Goal: Task Accomplishment & Management: Manage account settings

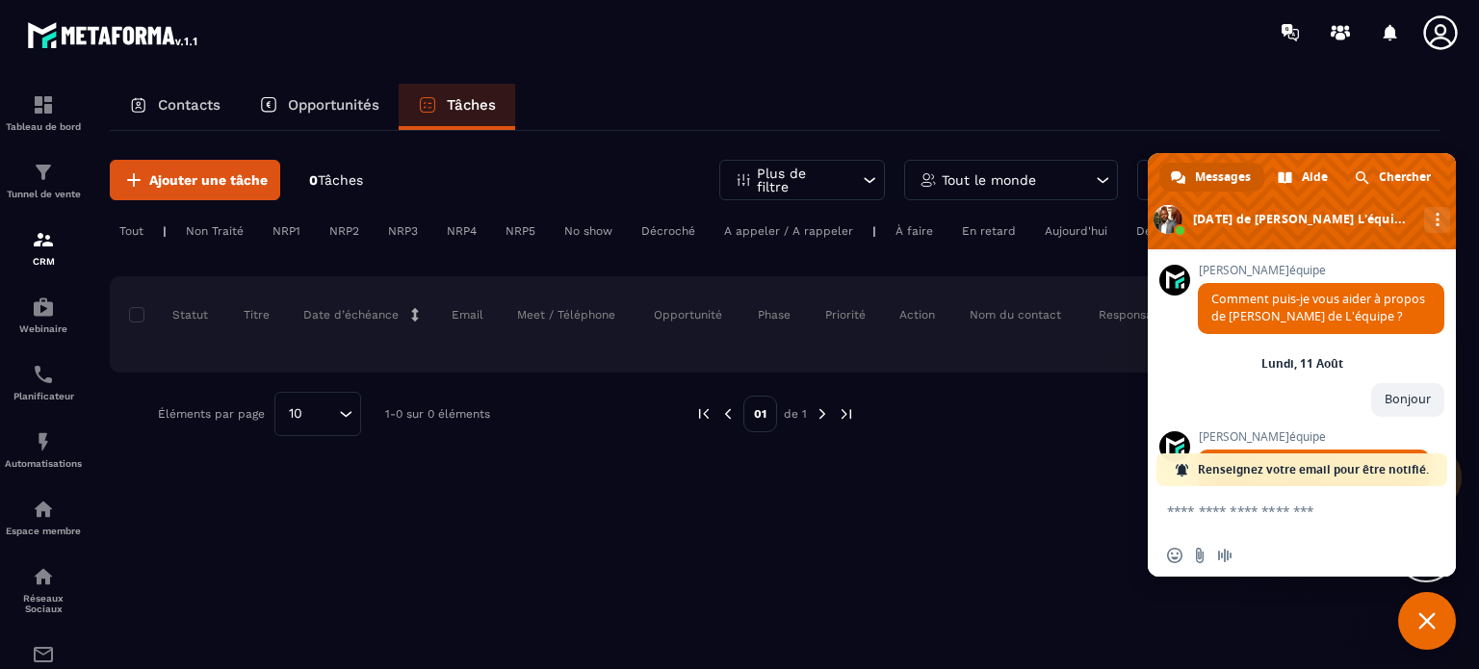
scroll to position [169, 0]
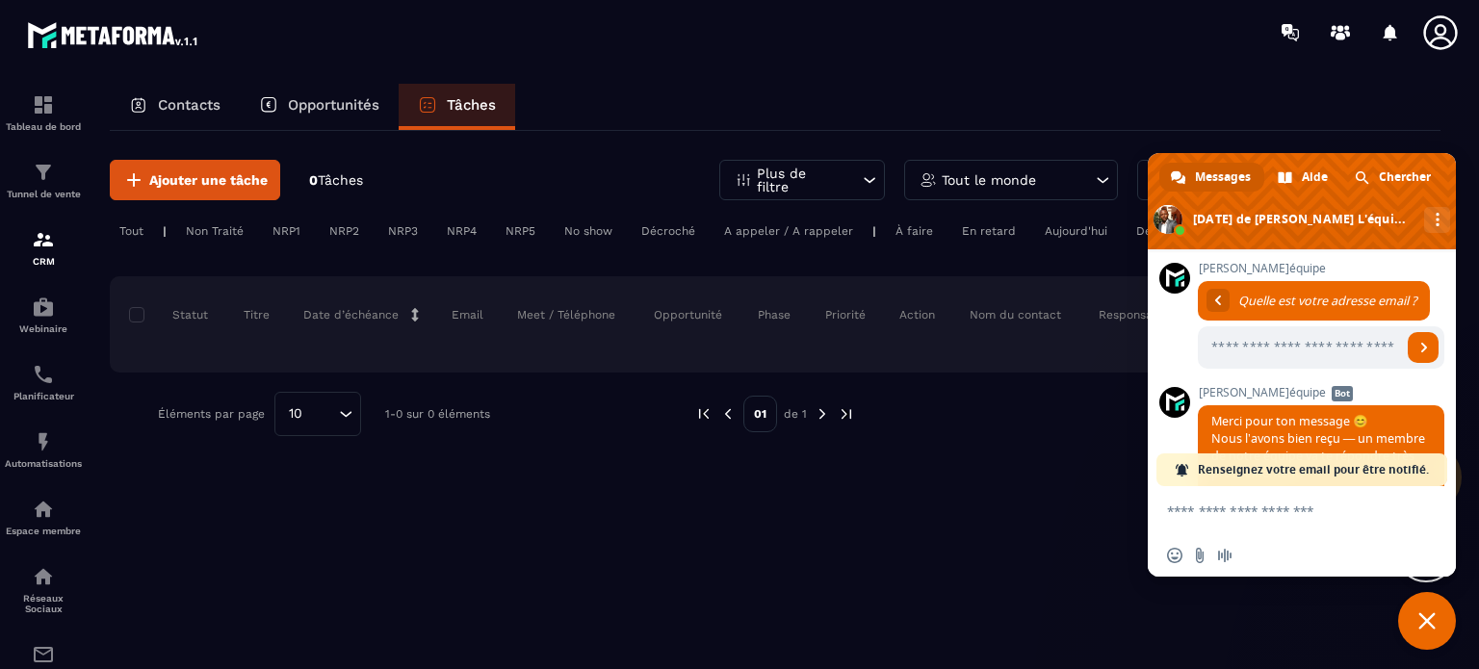
click at [1430, 625] on span "Fermer le chat" at bounding box center [1427, 621] width 17 height 17
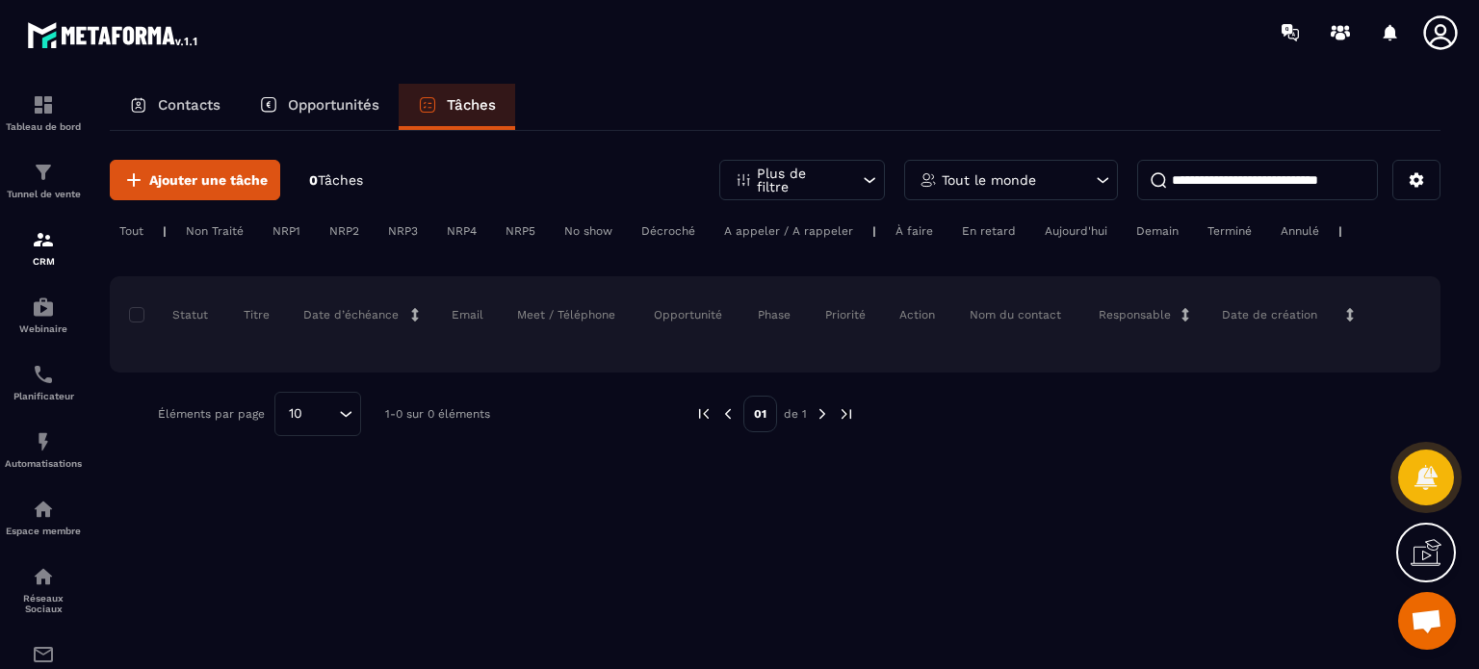
click at [1426, 554] on icon at bounding box center [1432, 549] width 19 height 21
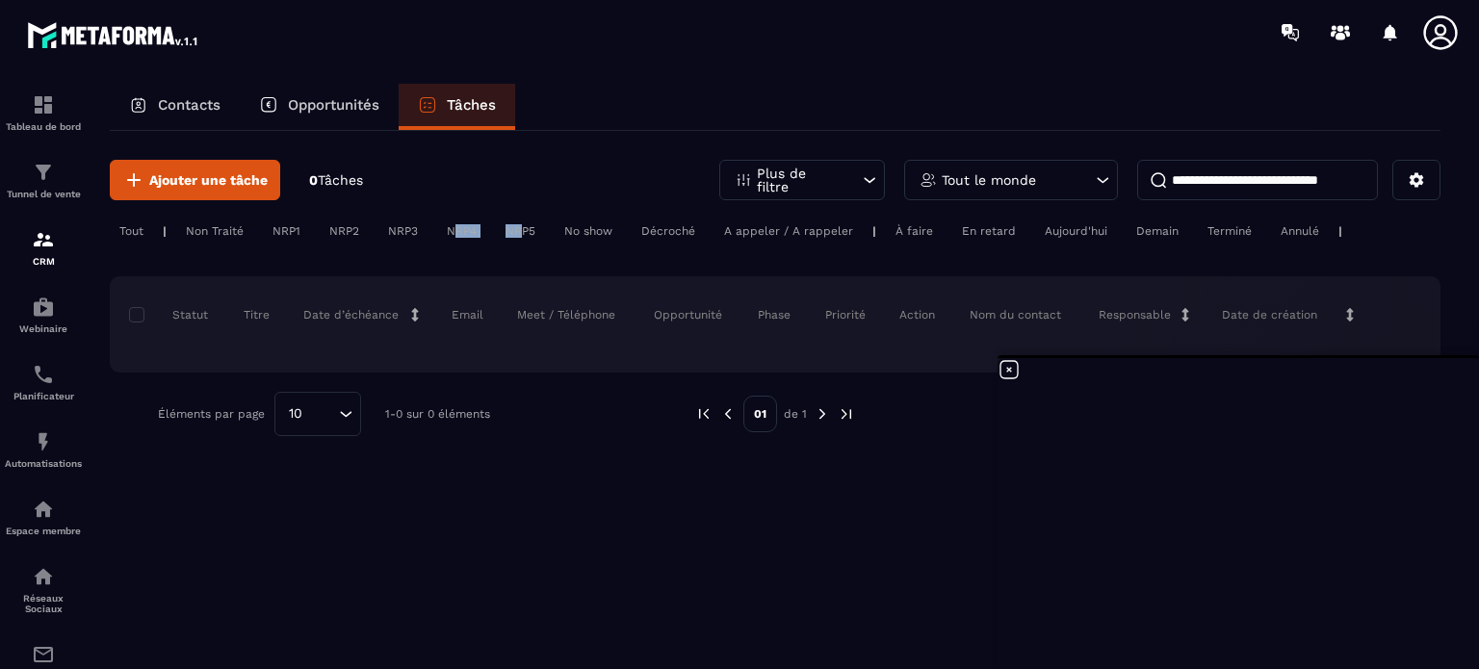
drag, startPoint x: 521, startPoint y: 228, endPoint x: 455, endPoint y: 229, distance: 66.5
click at [455, 229] on div "Tout | Non Traité NRP1 NRP2 NRP3 NRP4 NRP5 No show Décroché A appeler / A rappe…" at bounding box center [775, 234] width 1331 height 28
click at [496, 229] on div "NRP4" at bounding box center [520, 231] width 49 height 23
click at [555, 228] on div "NRP5" at bounding box center [588, 231] width 67 height 23
click at [207, 243] on div "Tout | Non Traité NRP1 NRP2 NRP3 NRP4 NRP5 No show Décroché A appeler / A rappe…" at bounding box center [775, 234] width 1331 height 28
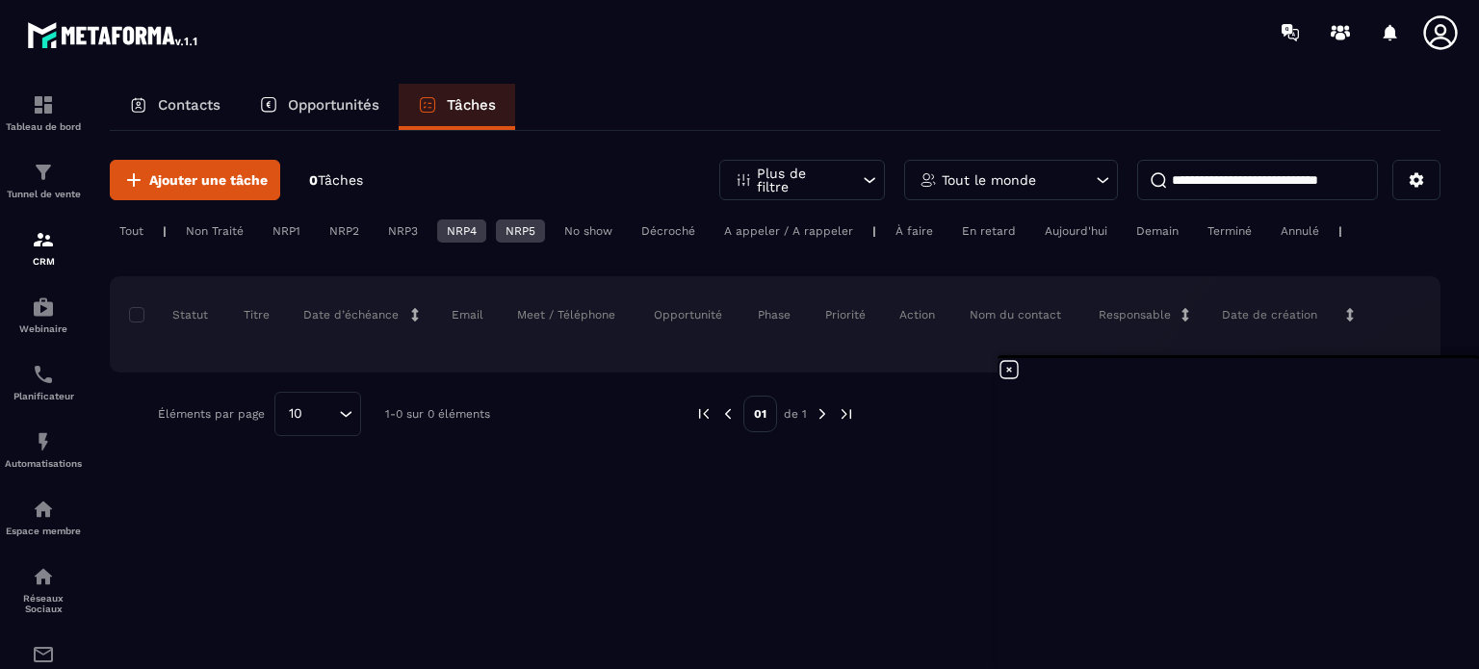
click at [263, 233] on div "Non Traité" at bounding box center [286, 231] width 47 height 23
click at [143, 234] on div "Tout" at bounding box center [131, 231] width 43 height 23
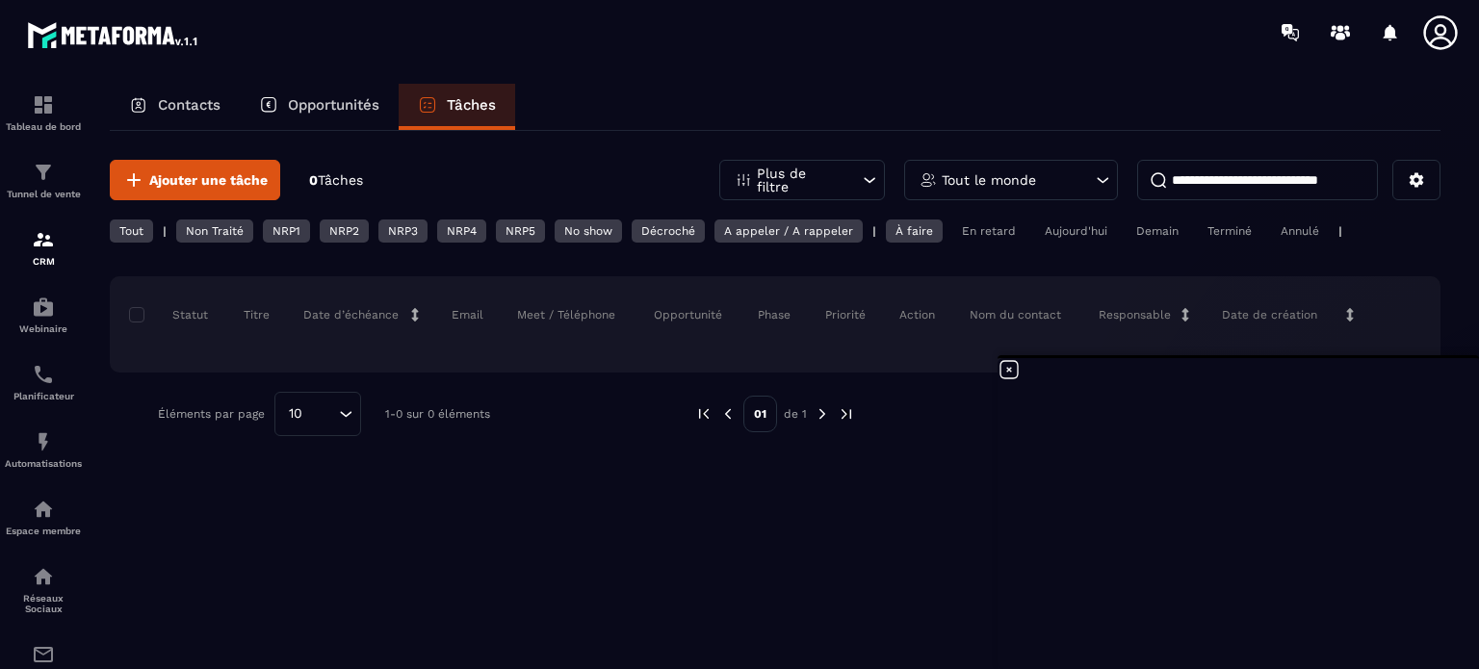
click at [263, 230] on div "Non Traité" at bounding box center [286, 231] width 47 height 23
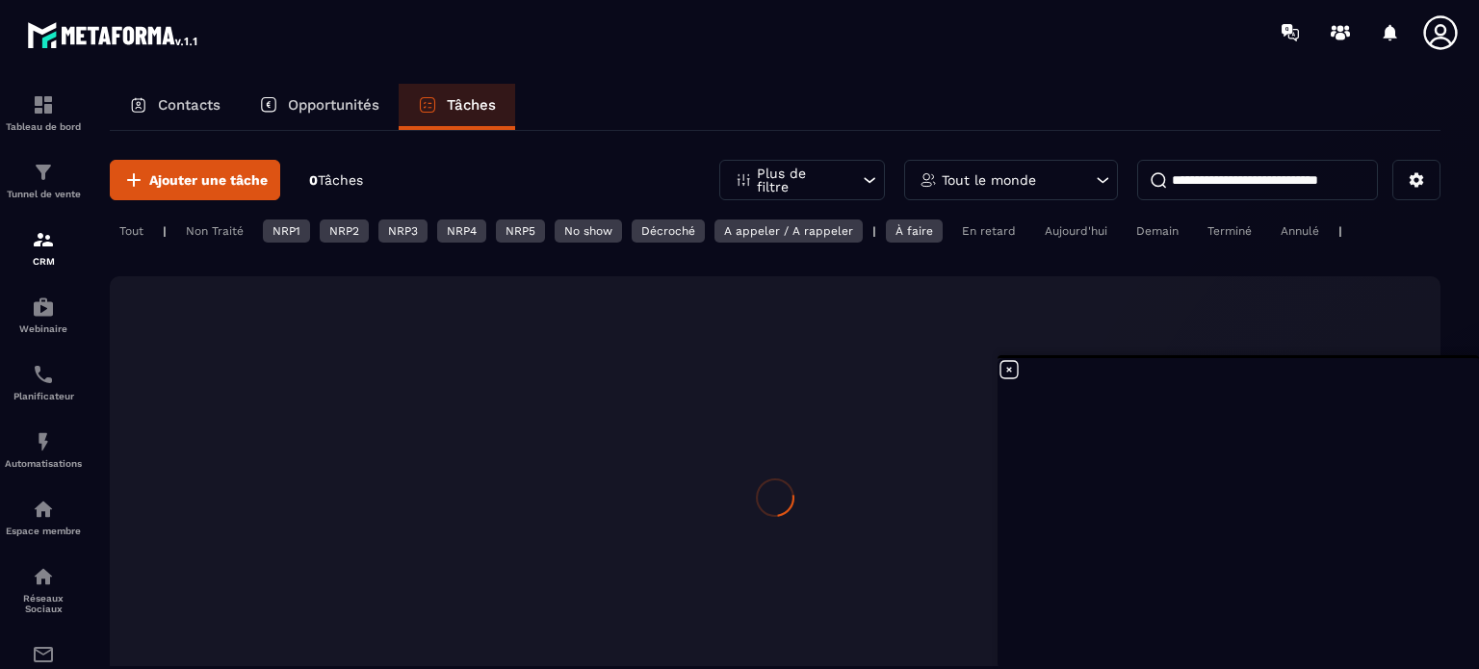
click at [379, 229] on div "NRP2" at bounding box center [403, 231] width 49 height 23
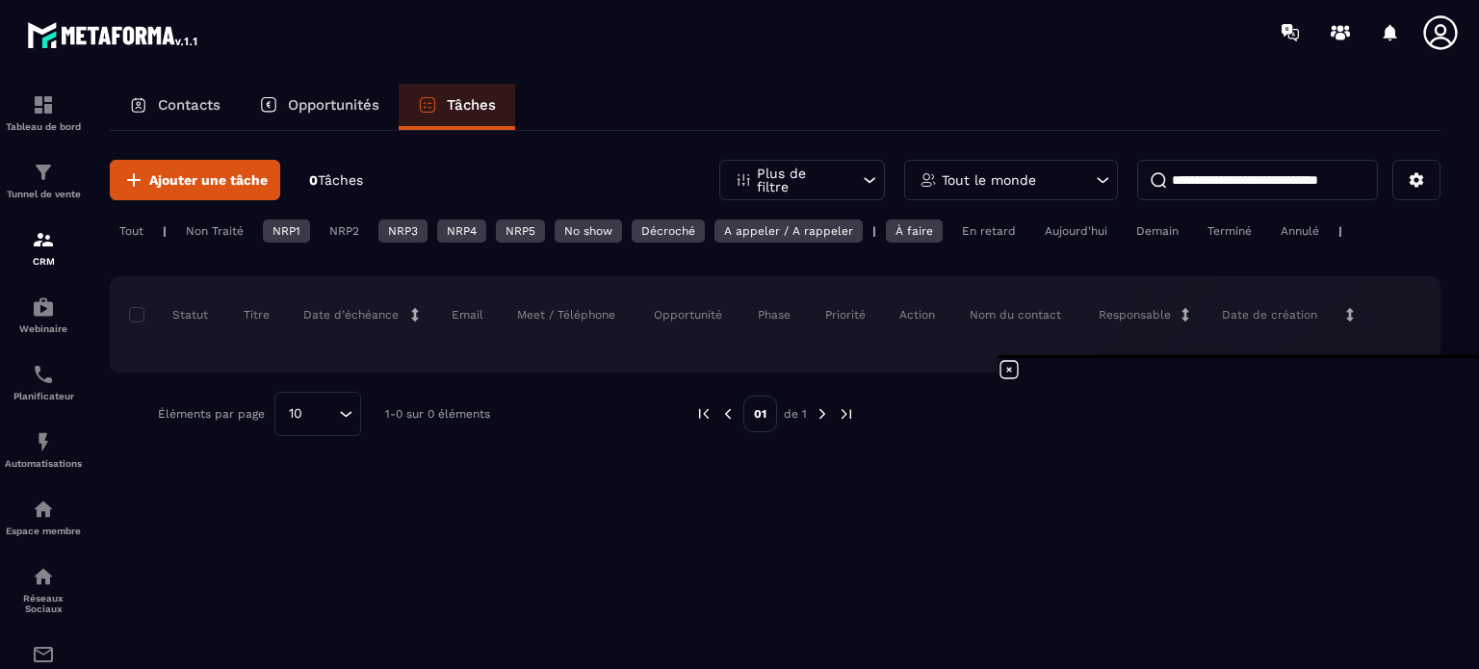
click at [437, 229] on div "NRP3" at bounding box center [461, 231] width 49 height 23
click at [493, 232] on div "Tout | Non Traité NRP1 NRP2 NRP3 NRP4 NRP5 No show Décroché A appeler / A rappe…" at bounding box center [775, 234] width 1331 height 28
click at [632, 233] on div "No show" at bounding box center [668, 231] width 73 height 23
click at [715, 232] on div "Décroché" at bounding box center [789, 231] width 148 height 23
click at [741, 227] on div "A appeler / A rappeler" at bounding box center [789, 231] width 148 height 23
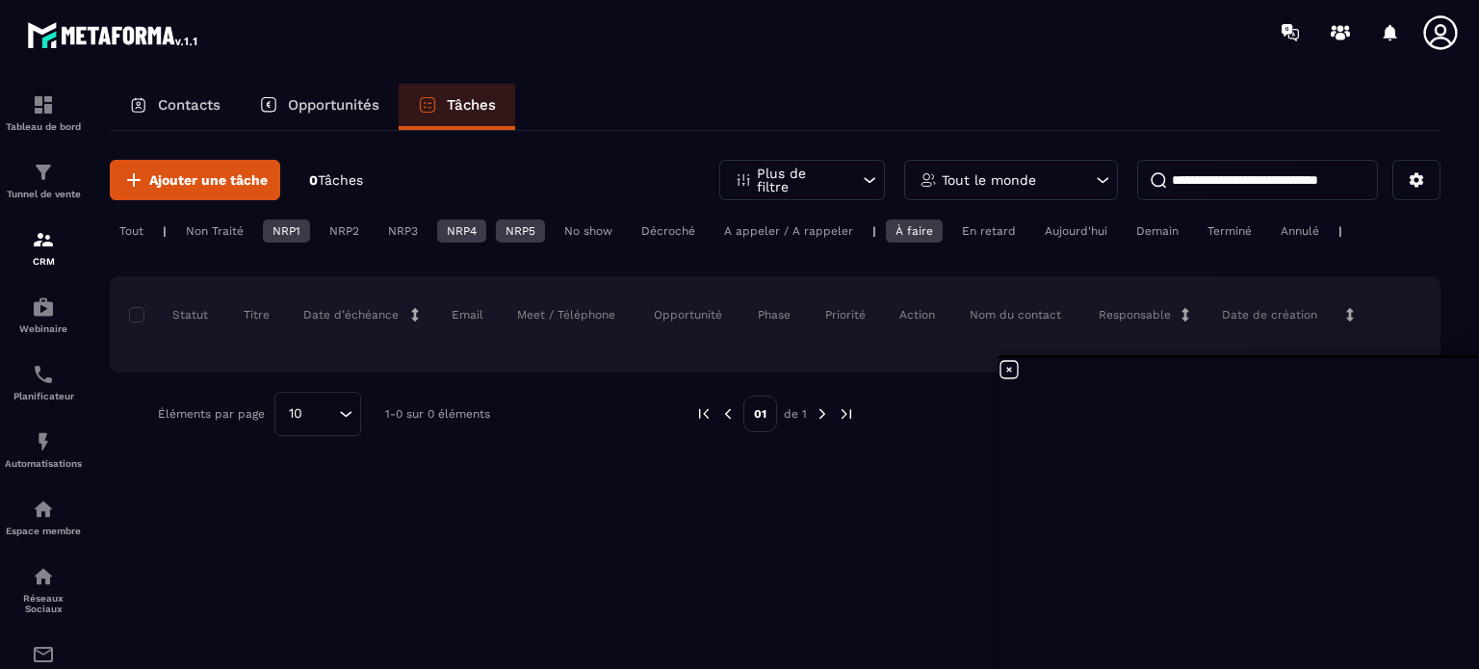
click at [905, 229] on div "À faire" at bounding box center [914, 231] width 57 height 23
click at [1198, 228] on div "En retard" at bounding box center [1230, 231] width 64 height 23
click at [1271, 233] on div "Aujourd'hui" at bounding box center [1300, 231] width 58 height 23
click at [1133, 233] on div "Demain" at bounding box center [1158, 231] width 62 height 23
click at [1198, 233] on div "Terminé" at bounding box center [1230, 231] width 64 height 23
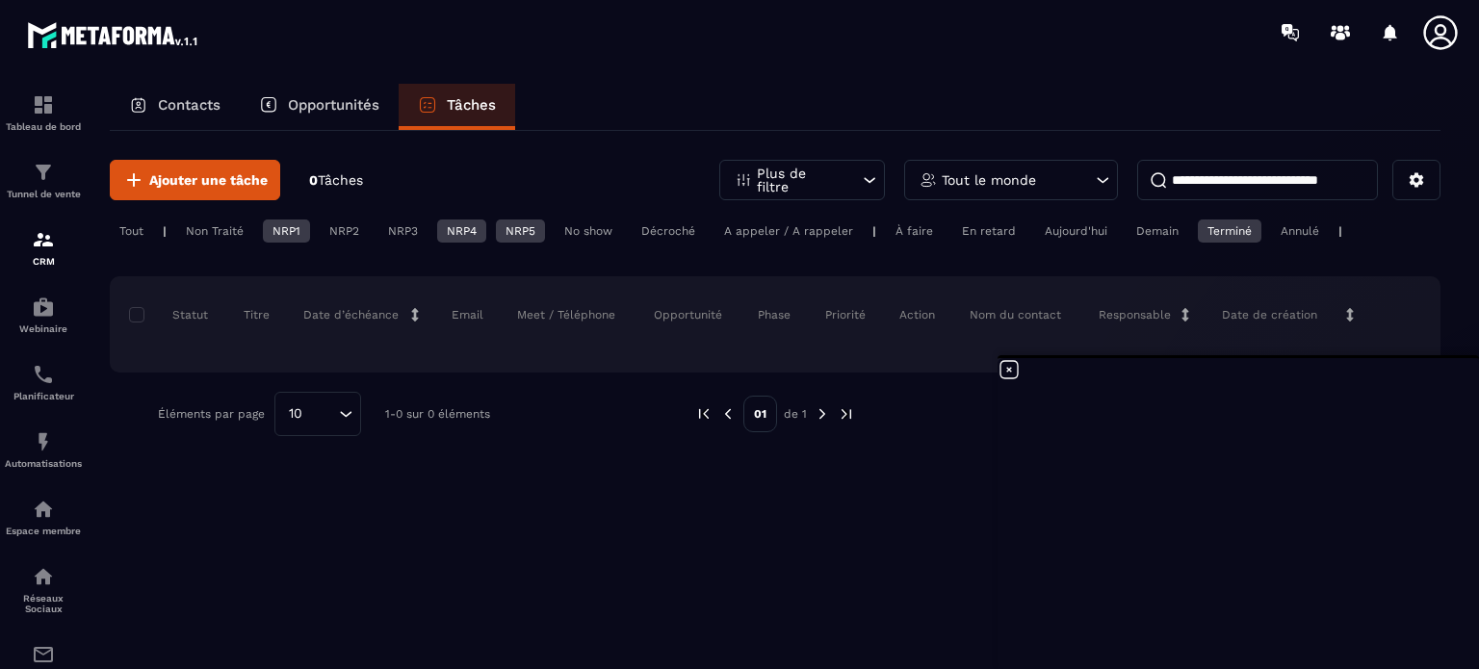
click at [1306, 234] on div "Annulé" at bounding box center [1300, 231] width 58 height 23
click at [131, 224] on div "Tout" at bounding box center [131, 231] width 43 height 23
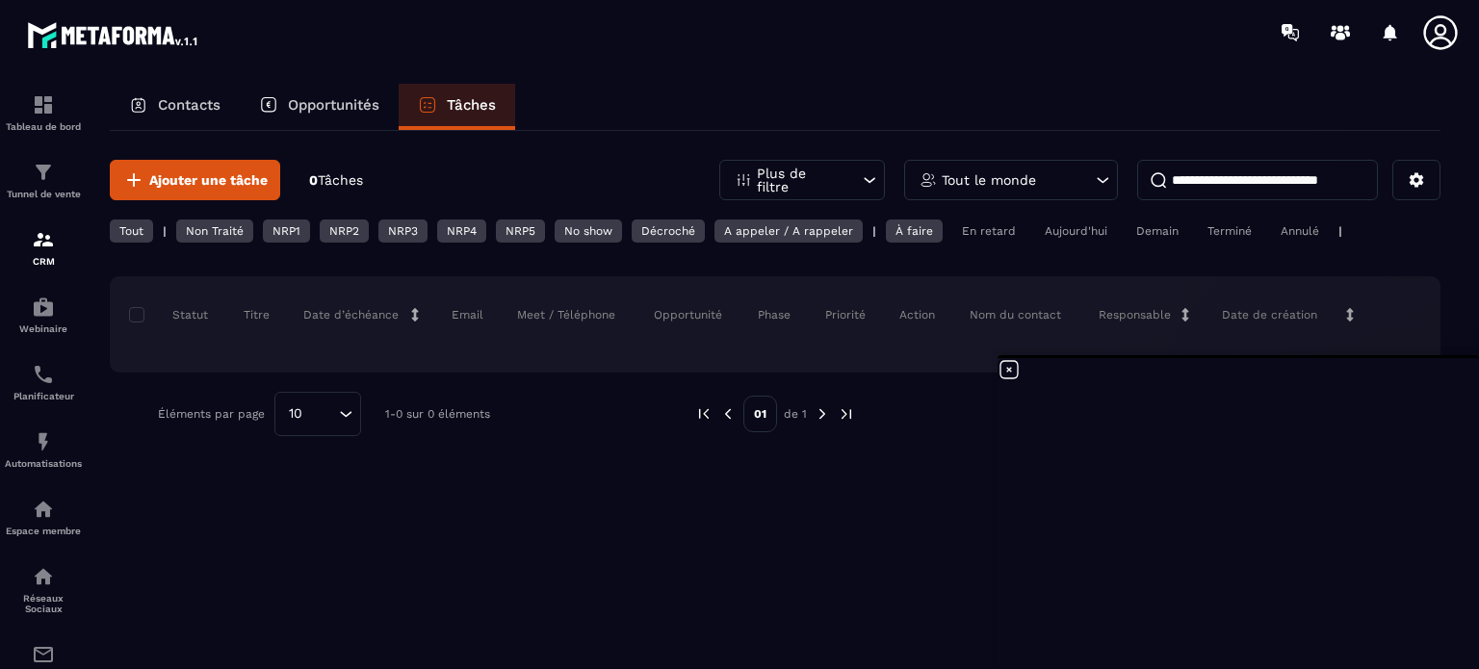
click at [1206, 188] on input at bounding box center [1258, 180] width 241 height 40
click at [187, 110] on p "Contacts" at bounding box center [189, 104] width 63 height 17
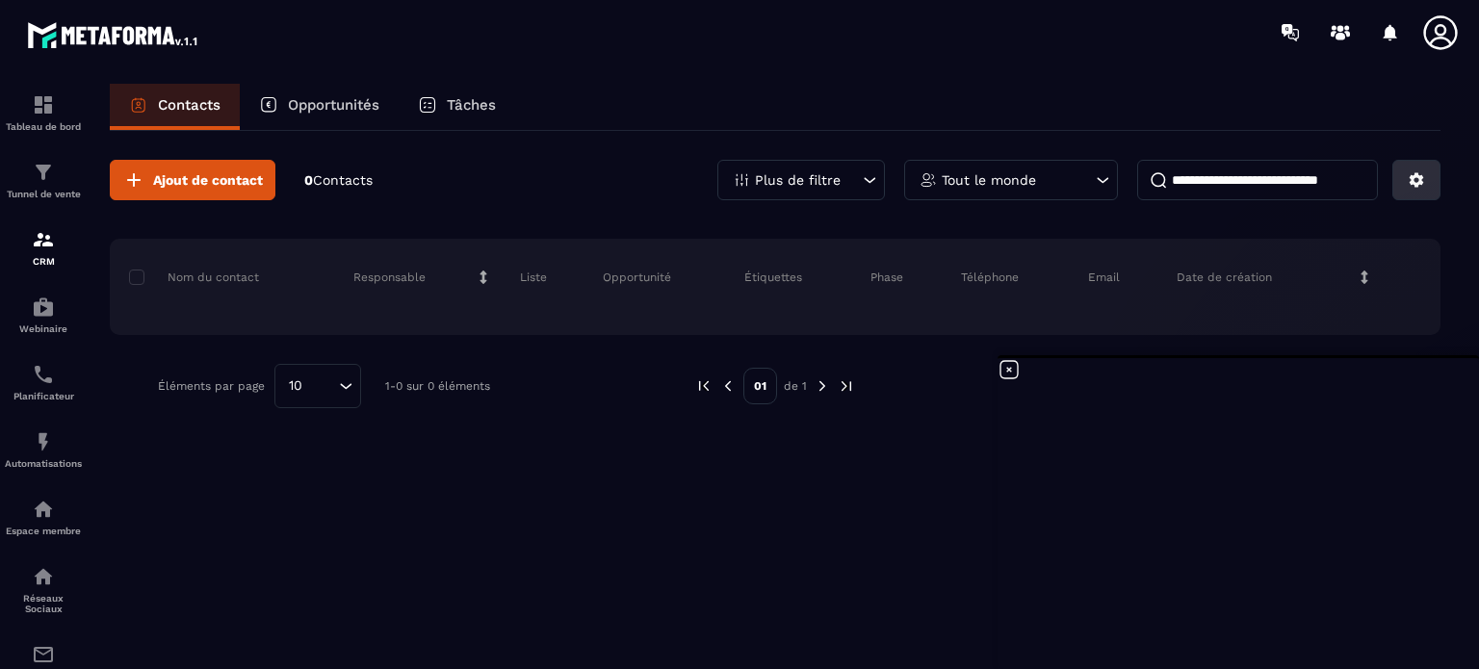
click at [1415, 180] on icon at bounding box center [1416, 179] width 17 height 17
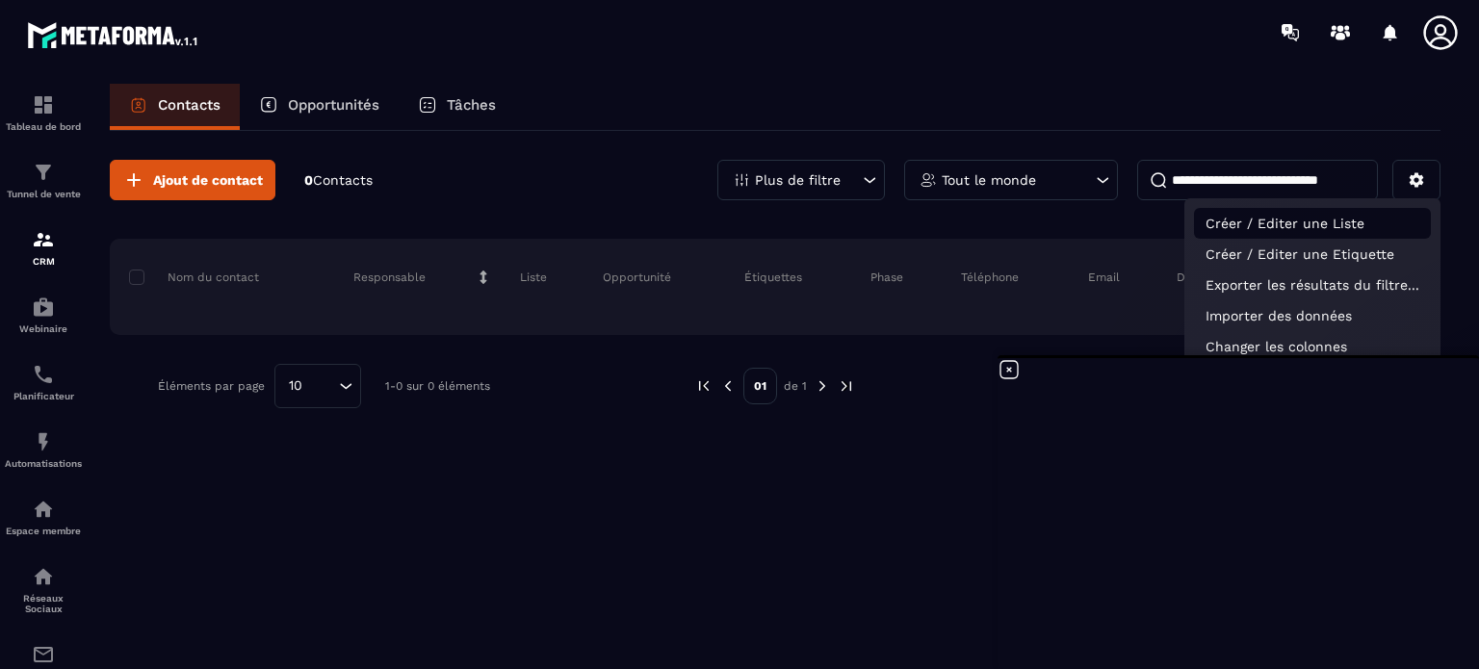
click at [1342, 220] on p "Créer / Editer une Liste" at bounding box center [1312, 223] width 237 height 31
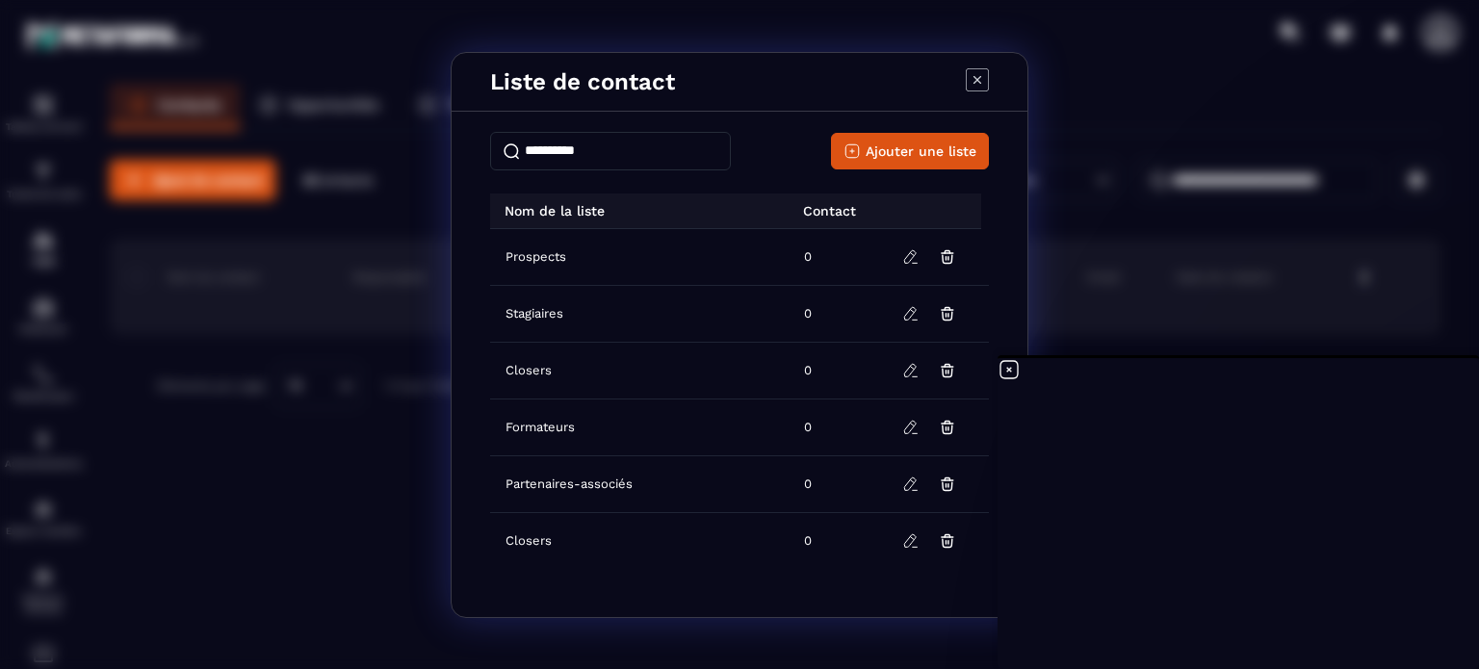
click at [568, 365] on td "Closers" at bounding box center [641, 370] width 302 height 57
click at [605, 385] on td "Closers" at bounding box center [641, 370] width 302 height 57
drag, startPoint x: 686, startPoint y: 411, endPoint x: 705, endPoint y: 411, distance: 19.3
click at [699, 414] on td "Formateurs" at bounding box center [641, 427] width 302 height 57
click at [575, 151] on input "Modal window" at bounding box center [610, 151] width 241 height 39
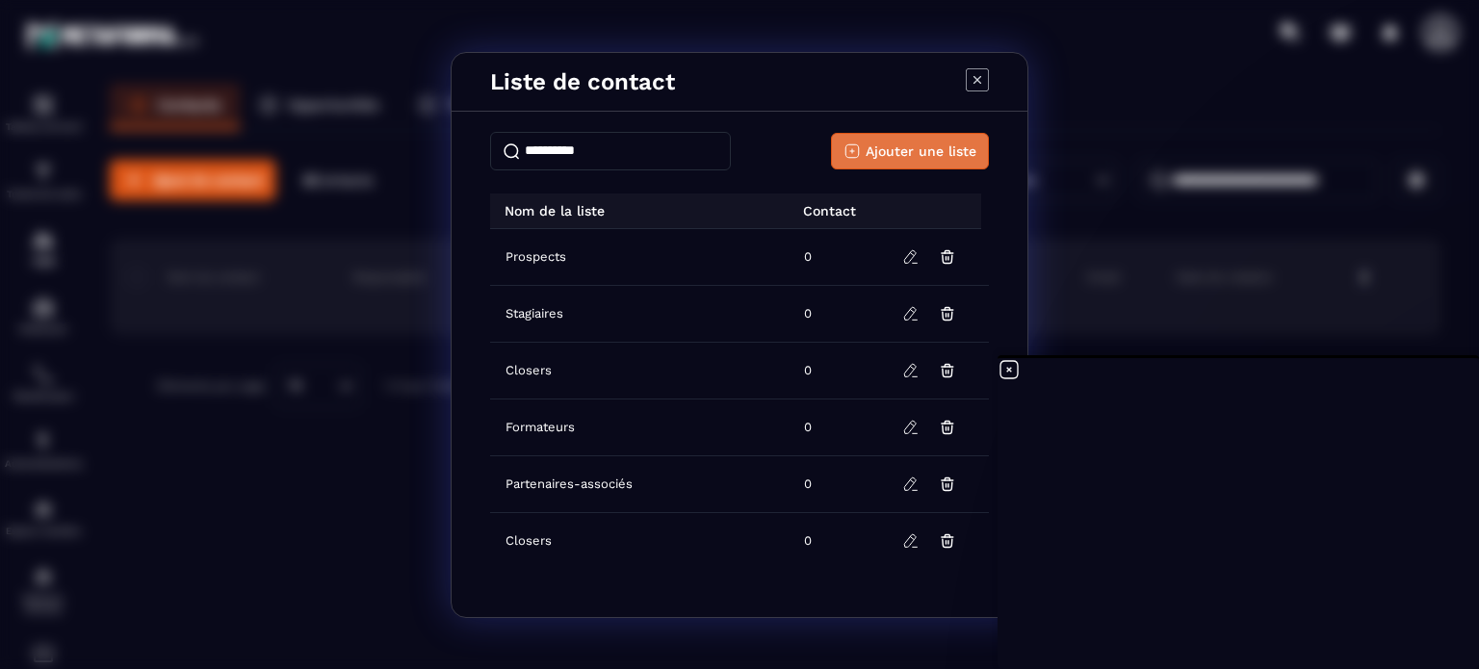
click at [914, 148] on span "Ajouter une liste" at bounding box center [921, 151] width 111 height 19
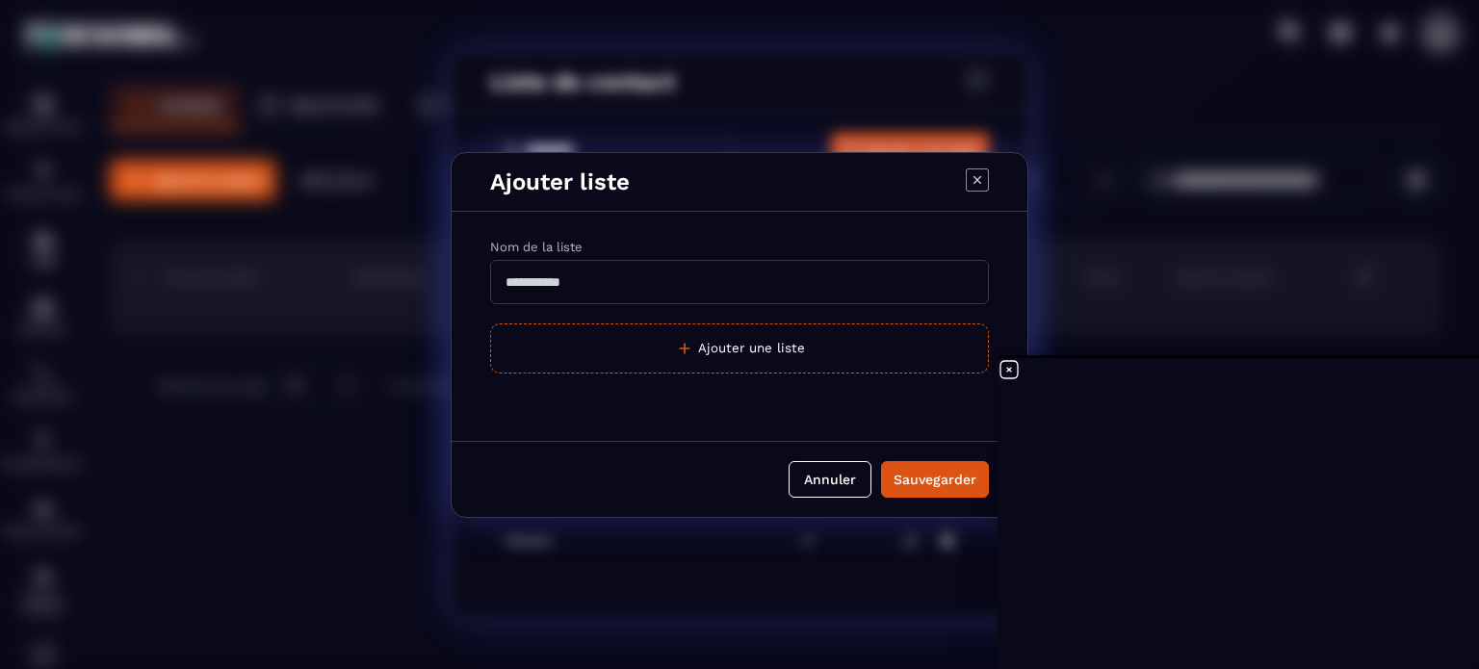
click at [601, 277] on input "Modal window" at bounding box center [739, 282] width 499 height 44
type input "*********"
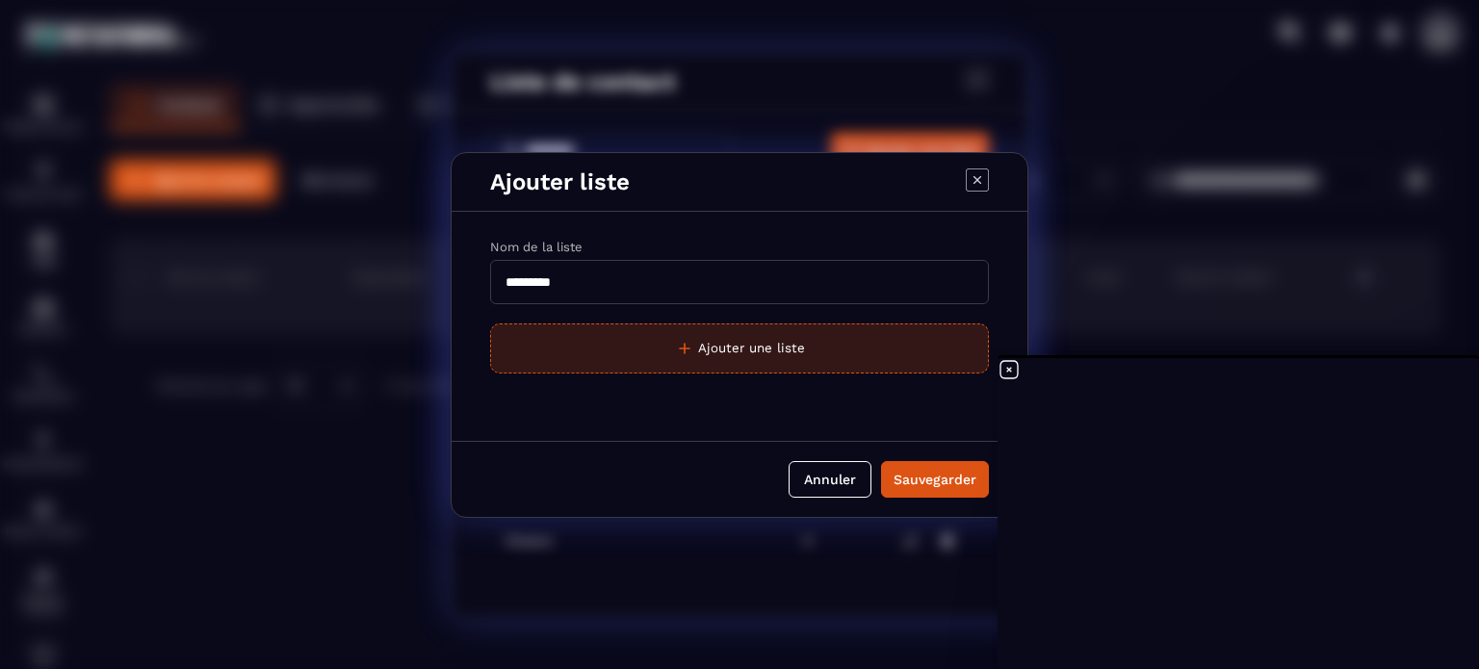
drag, startPoint x: 934, startPoint y: 481, endPoint x: 830, endPoint y: 358, distance: 160.6
click at [873, 394] on div "Ajouter liste Nom de la liste ********* Ajouter une liste Annuler Sauvegarder" at bounding box center [740, 335] width 576 height 364
click at [749, 350] on button "Ajouter une liste" at bounding box center [739, 349] width 499 height 50
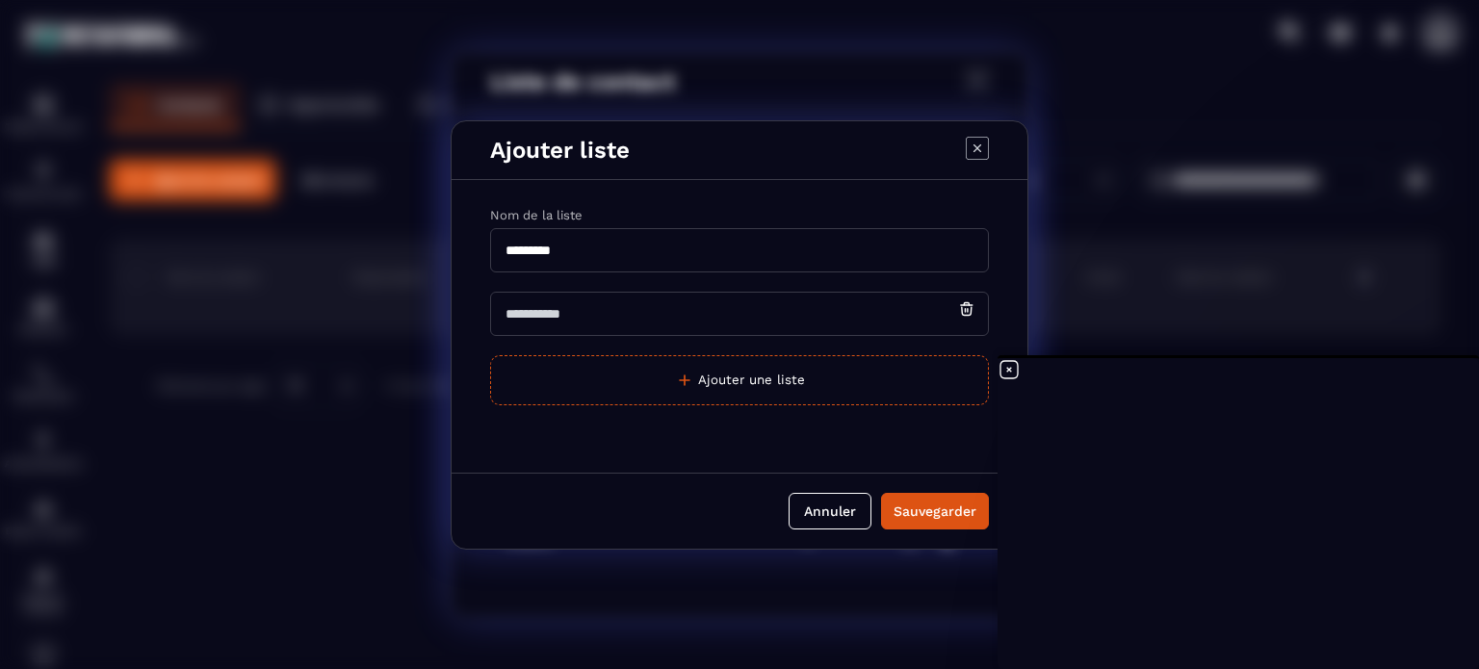
click at [834, 319] on input "Modal window" at bounding box center [739, 314] width 499 height 44
type input "*******"
click at [952, 504] on div "Sauvegarder" at bounding box center [935, 511] width 83 height 19
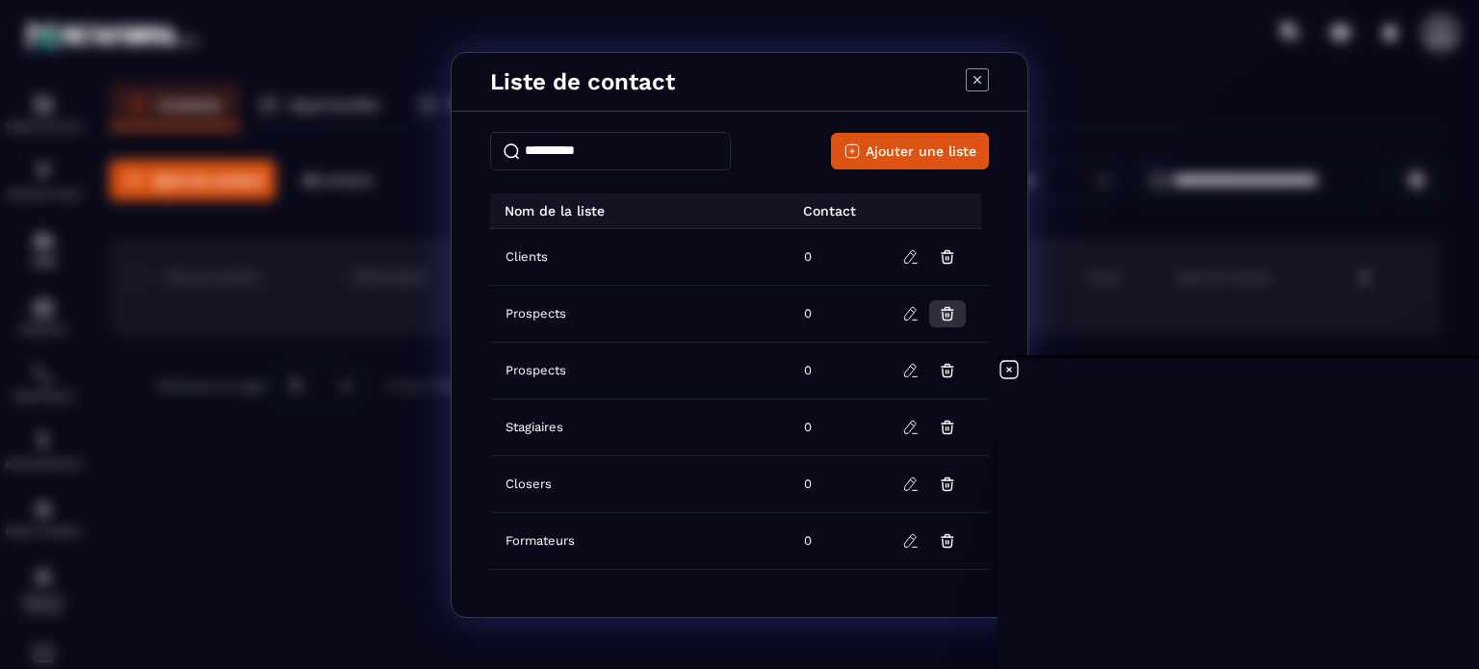
click at [944, 317] on icon "Modal window" at bounding box center [948, 316] width 10 height 8
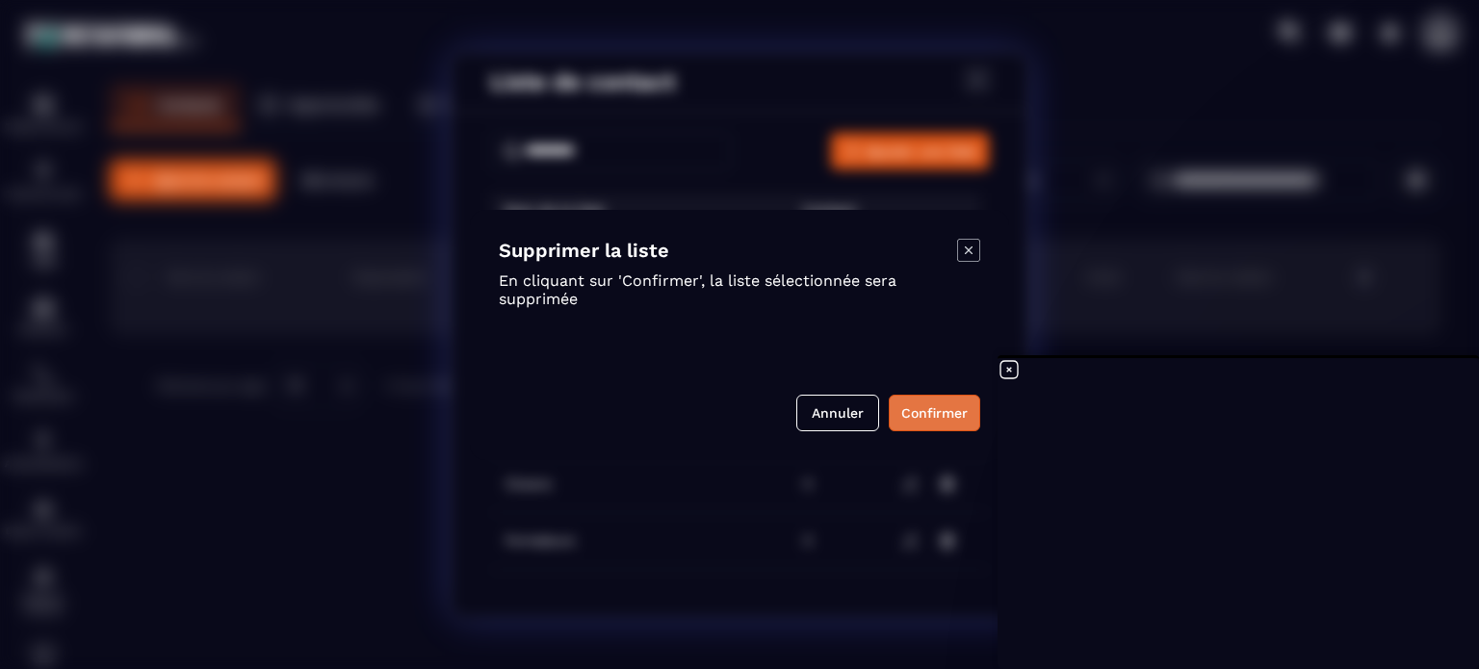
click at [925, 410] on button "Confirmer" at bounding box center [935, 413] width 92 height 37
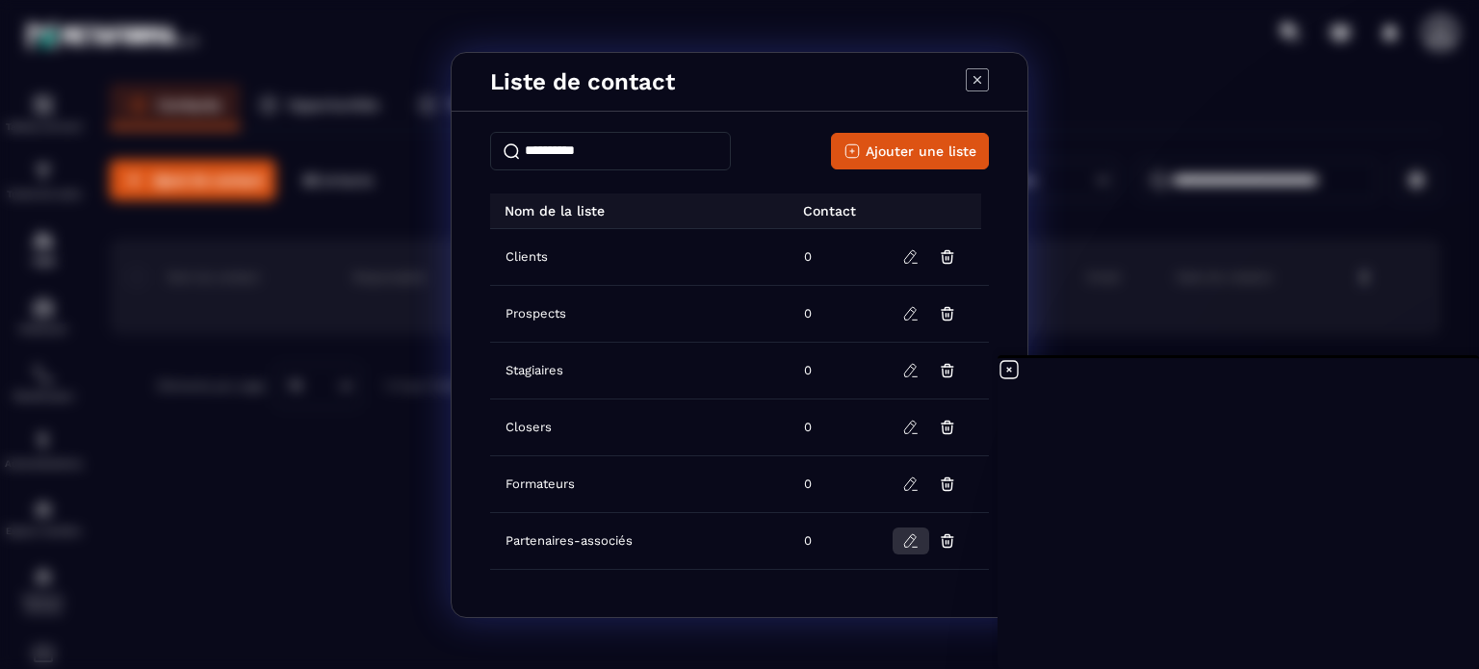
click at [903, 541] on icon "Modal window" at bounding box center [911, 541] width 17 height 17
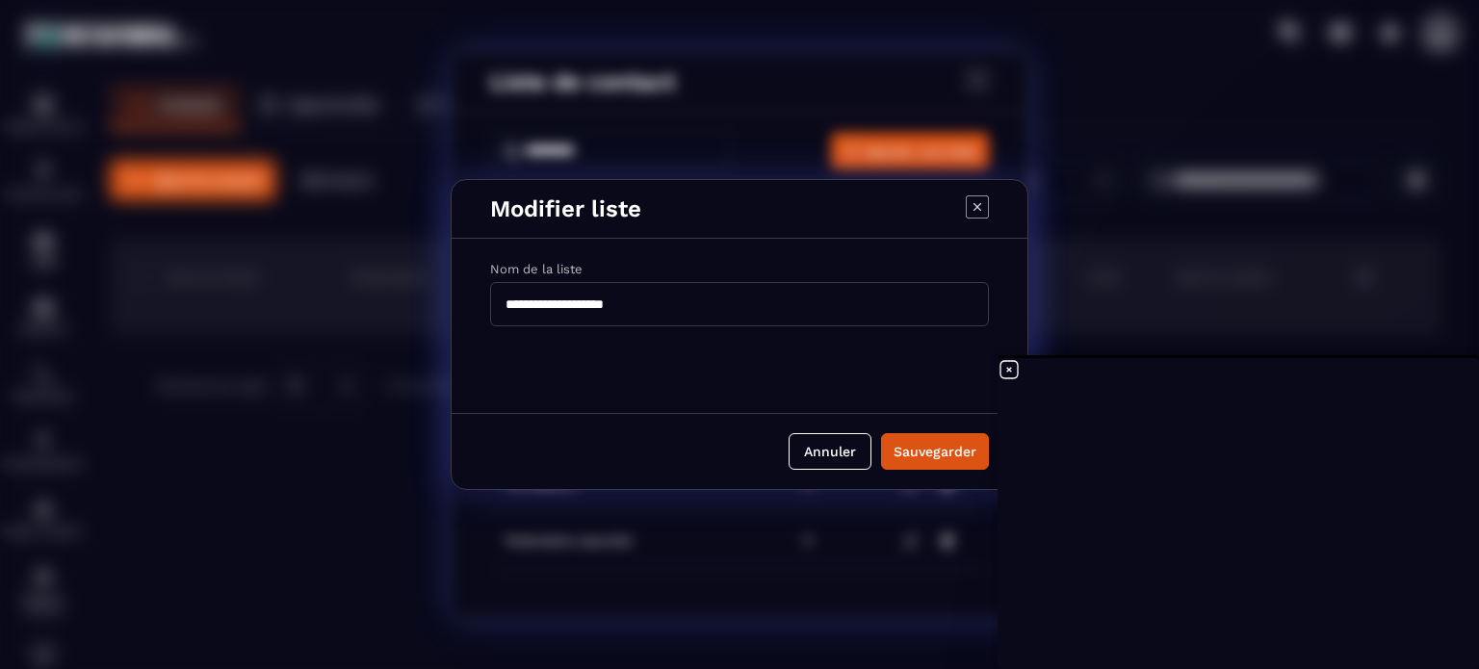
drag, startPoint x: 663, startPoint y: 309, endPoint x: 587, endPoint y: 308, distance: 76.1
click at [587, 308] on input "**********" at bounding box center [739, 304] width 499 height 44
type input "**********"
click at [676, 305] on input "**********" at bounding box center [739, 304] width 499 height 44
click at [940, 446] on div "Sauvegarder" at bounding box center [935, 451] width 83 height 19
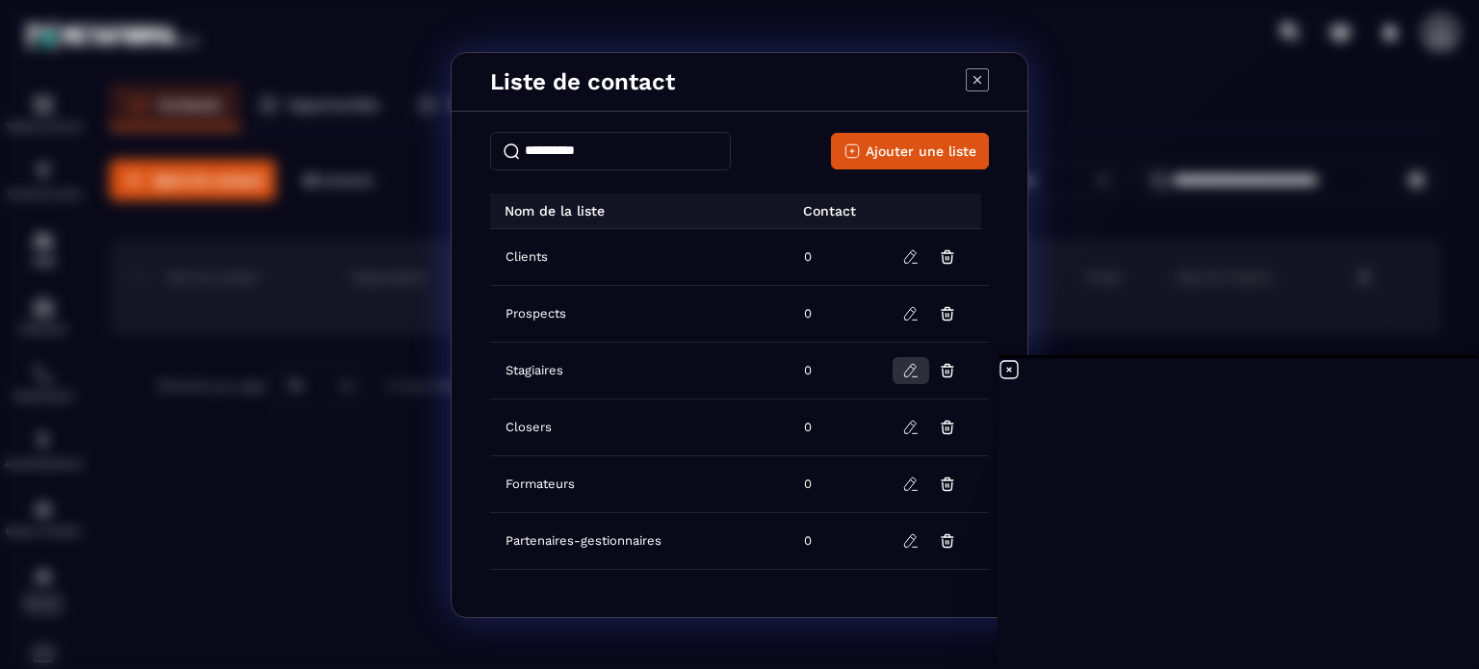
click at [906, 373] on icon "Modal window" at bounding box center [911, 370] width 17 height 17
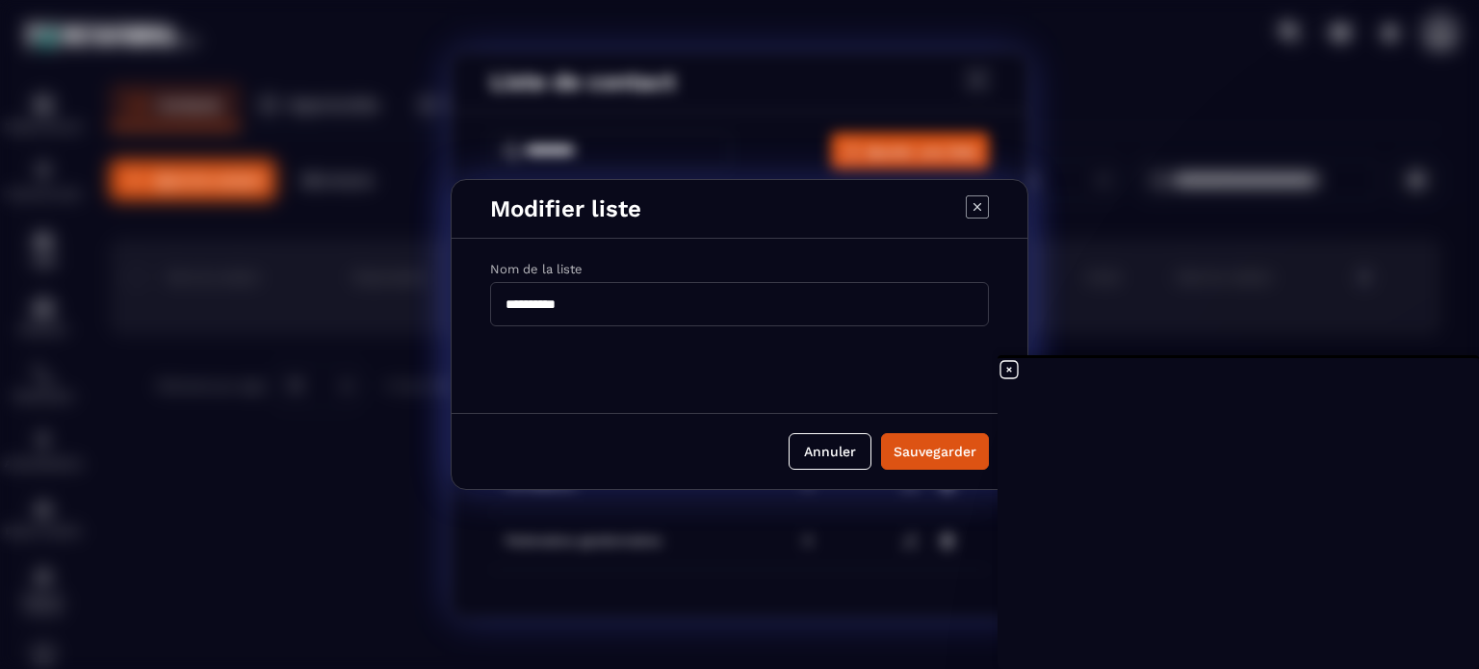
click at [613, 301] on input "**********" at bounding box center [739, 304] width 499 height 44
type input "**********"
click at [944, 445] on div "Sauvegarder" at bounding box center [935, 451] width 83 height 19
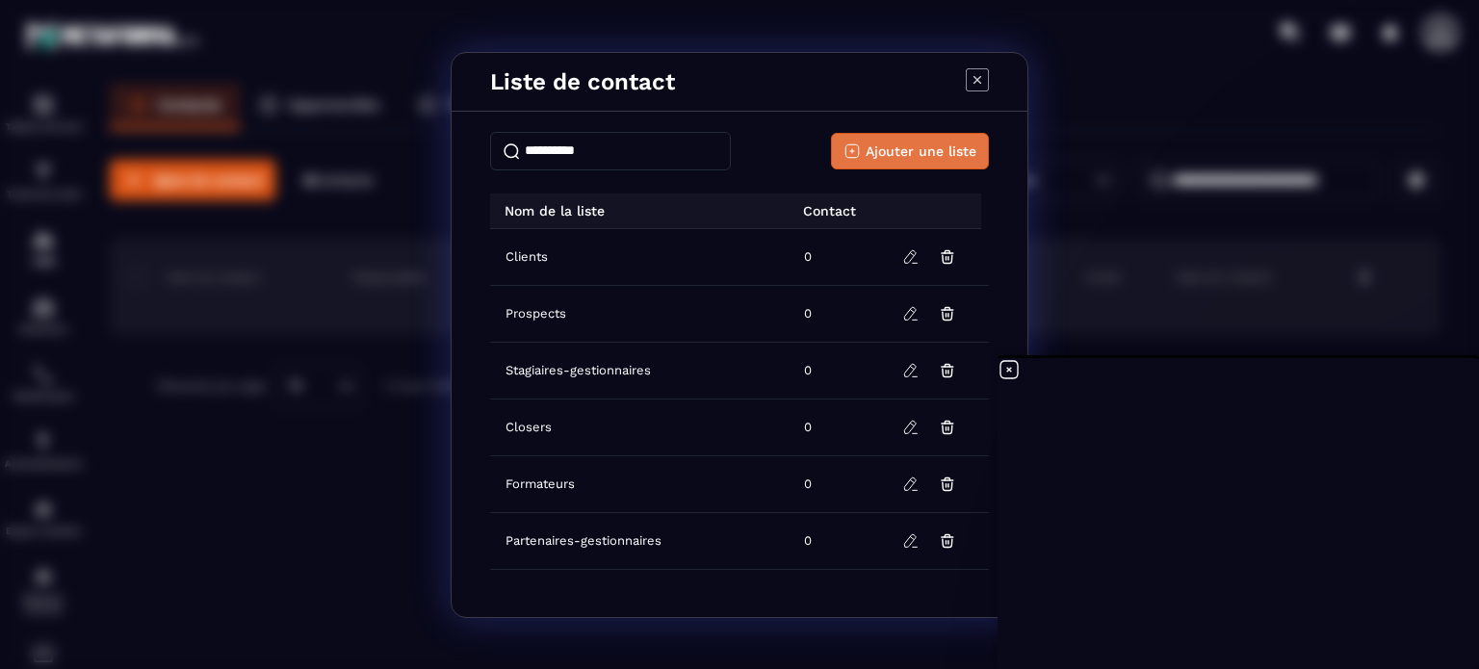
click at [903, 153] on span "Ajouter une liste" at bounding box center [921, 151] width 111 height 19
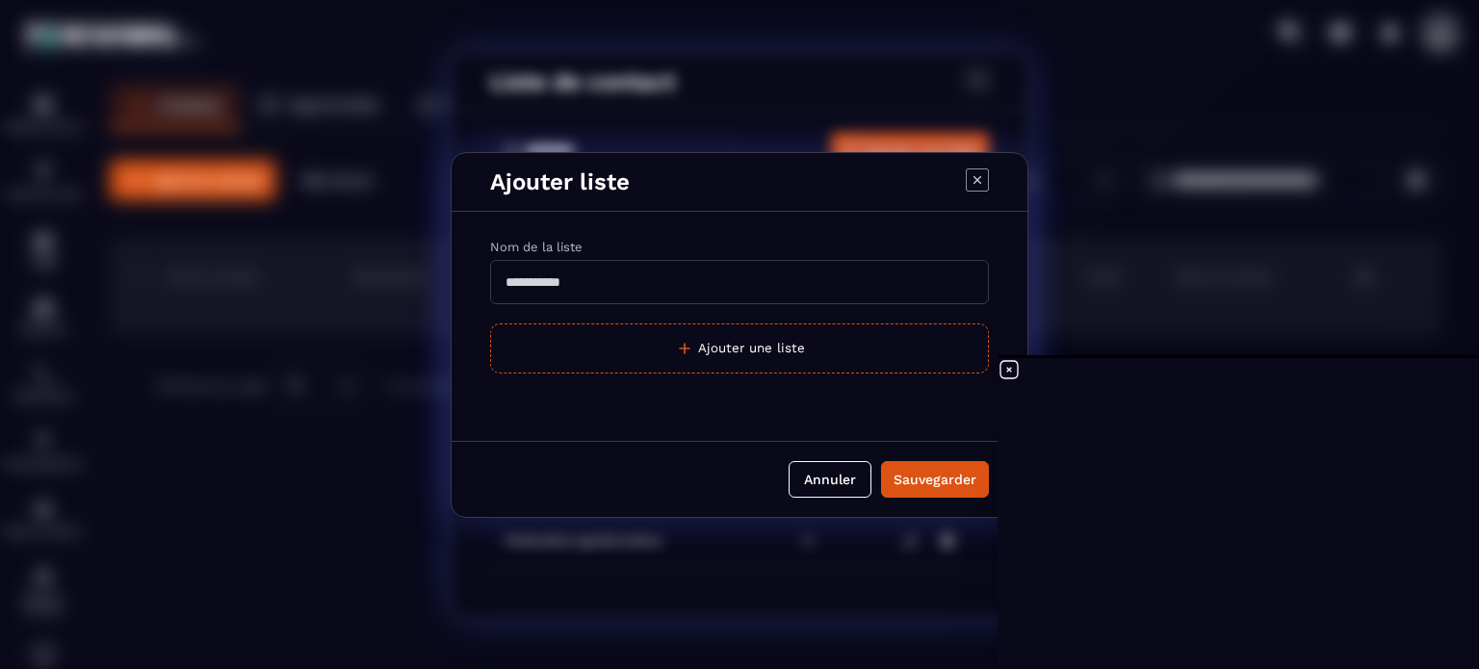
click at [656, 284] on input "Modal window" at bounding box center [739, 282] width 499 height 44
type input "**********"
click at [912, 476] on div "Sauvegarder" at bounding box center [935, 479] width 83 height 19
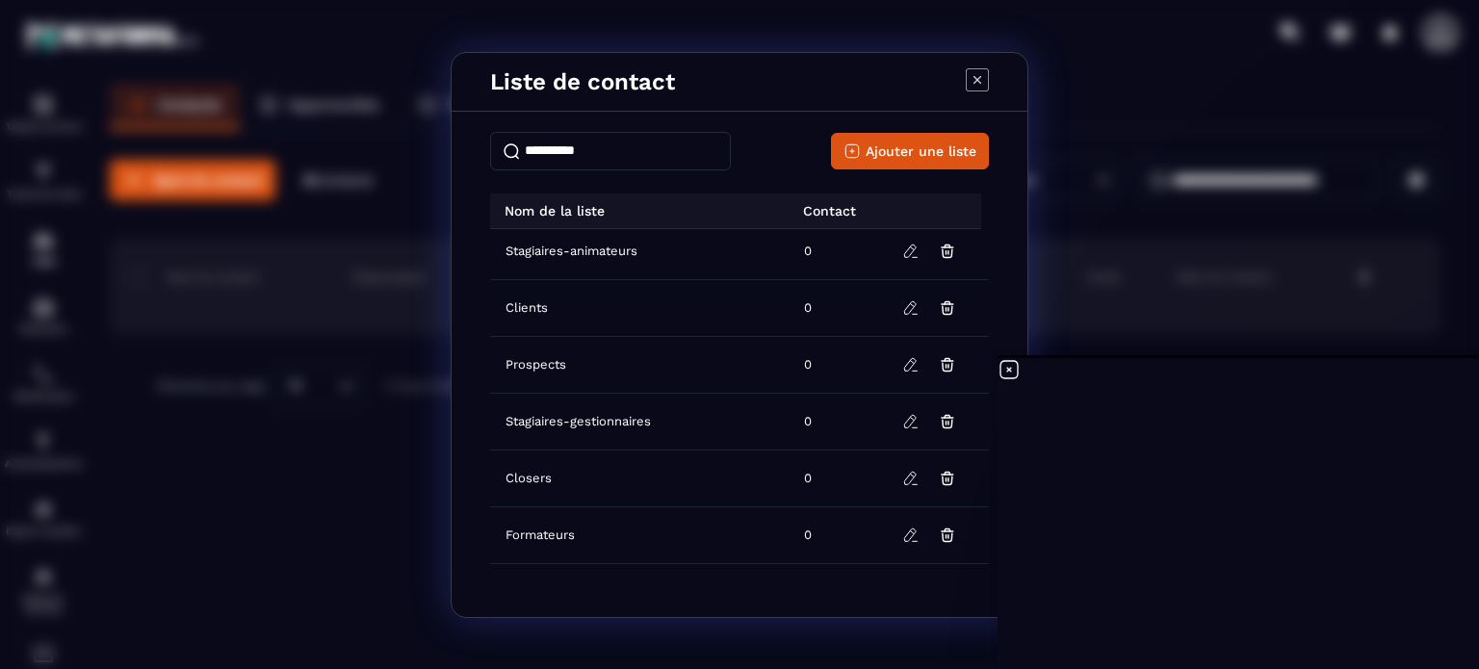
scroll to position [102, 0]
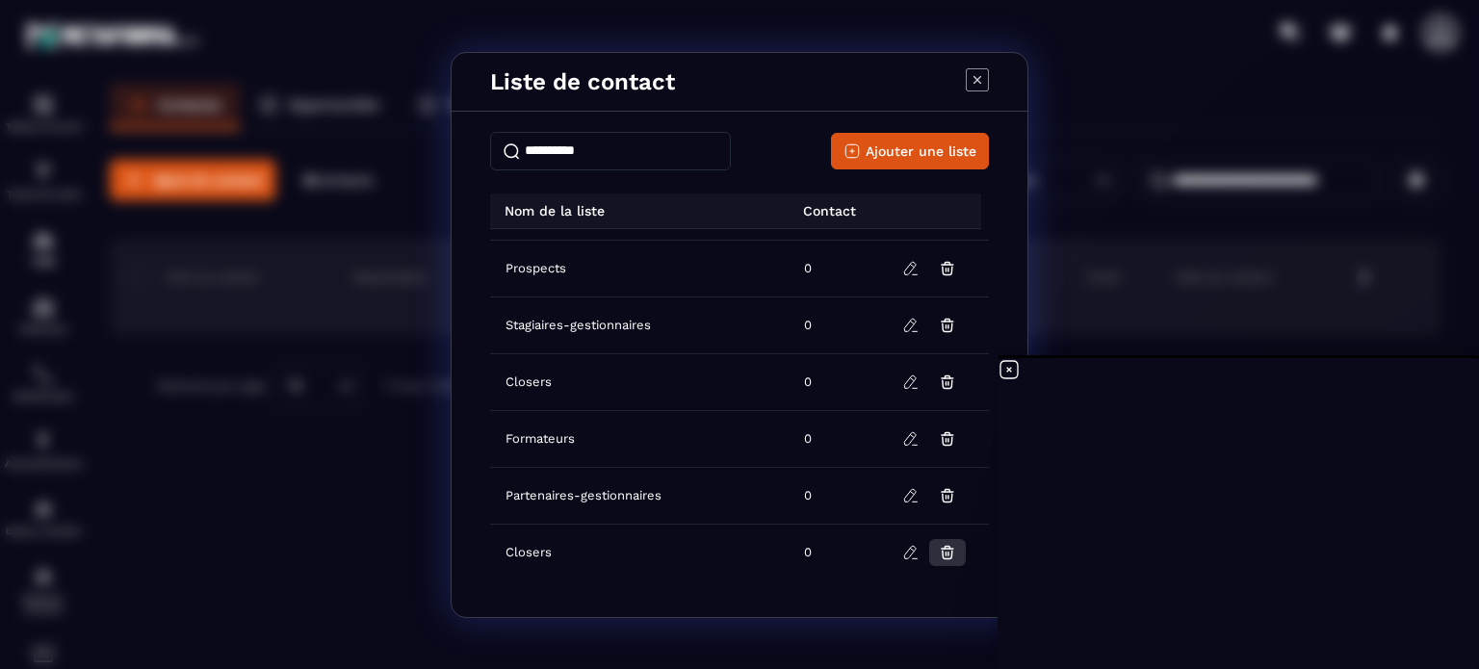
click at [946, 552] on icon "Modal window" at bounding box center [947, 553] width 2 height 3
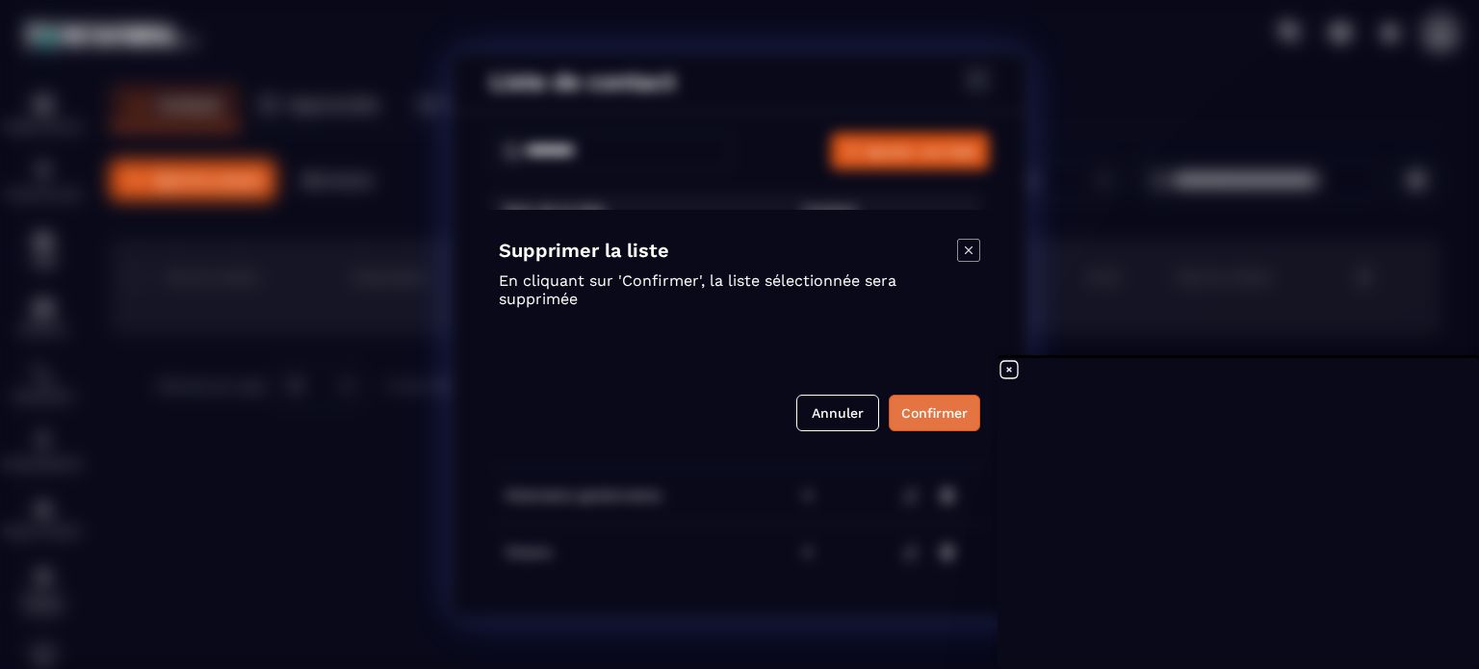
click at [930, 411] on button "Confirmer" at bounding box center [935, 413] width 92 height 37
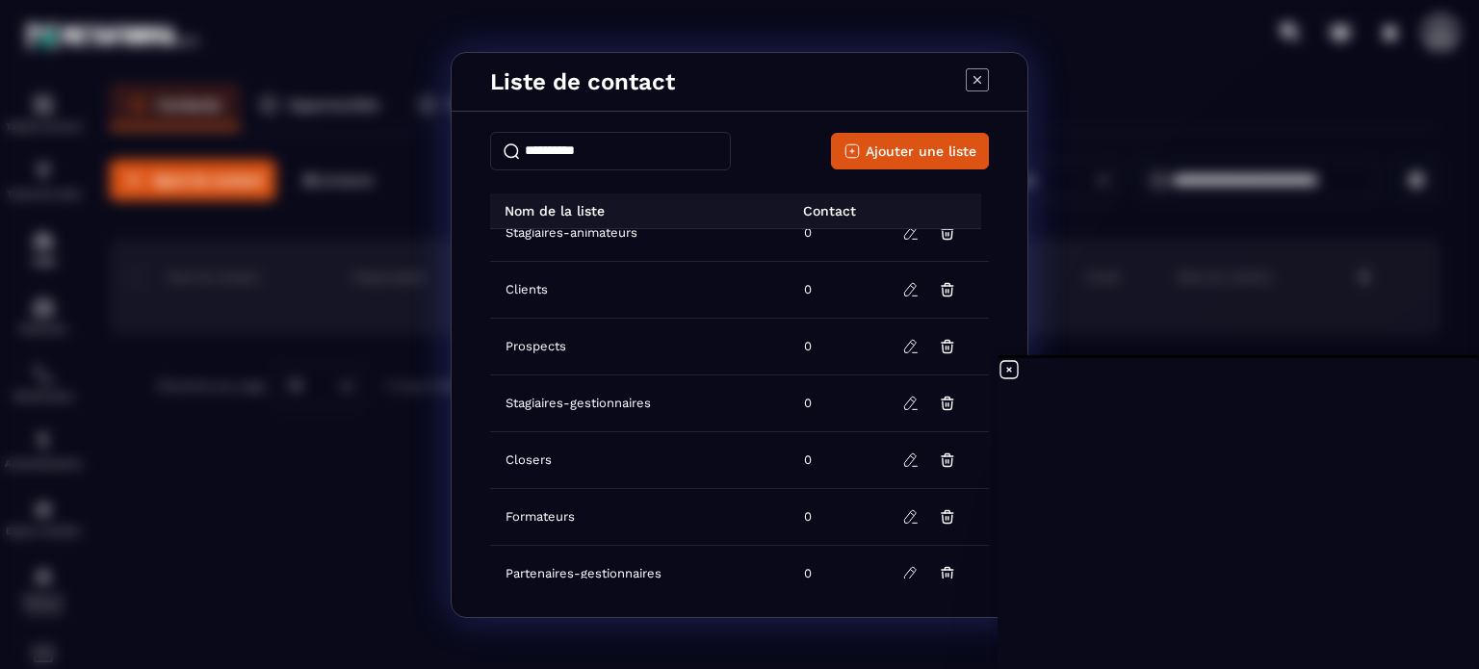
scroll to position [45, 0]
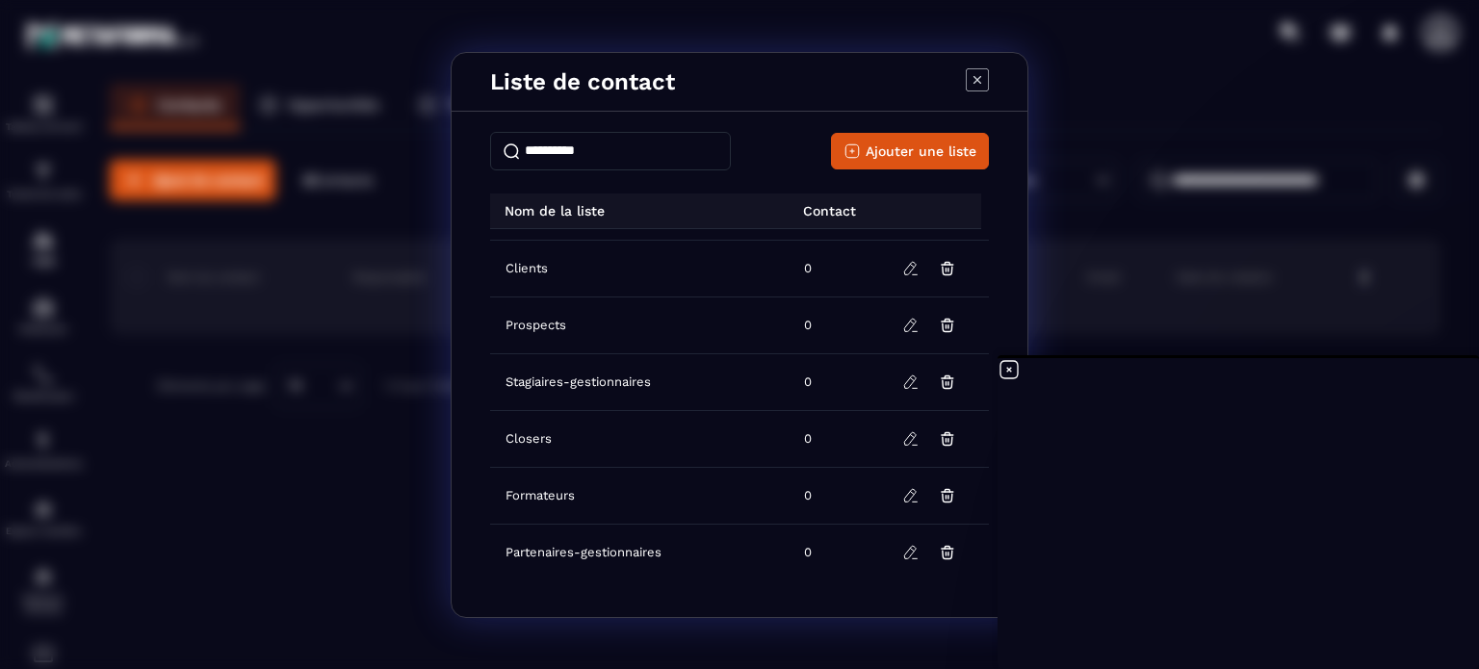
click at [547, 144] on input "Modal window" at bounding box center [610, 151] width 241 height 39
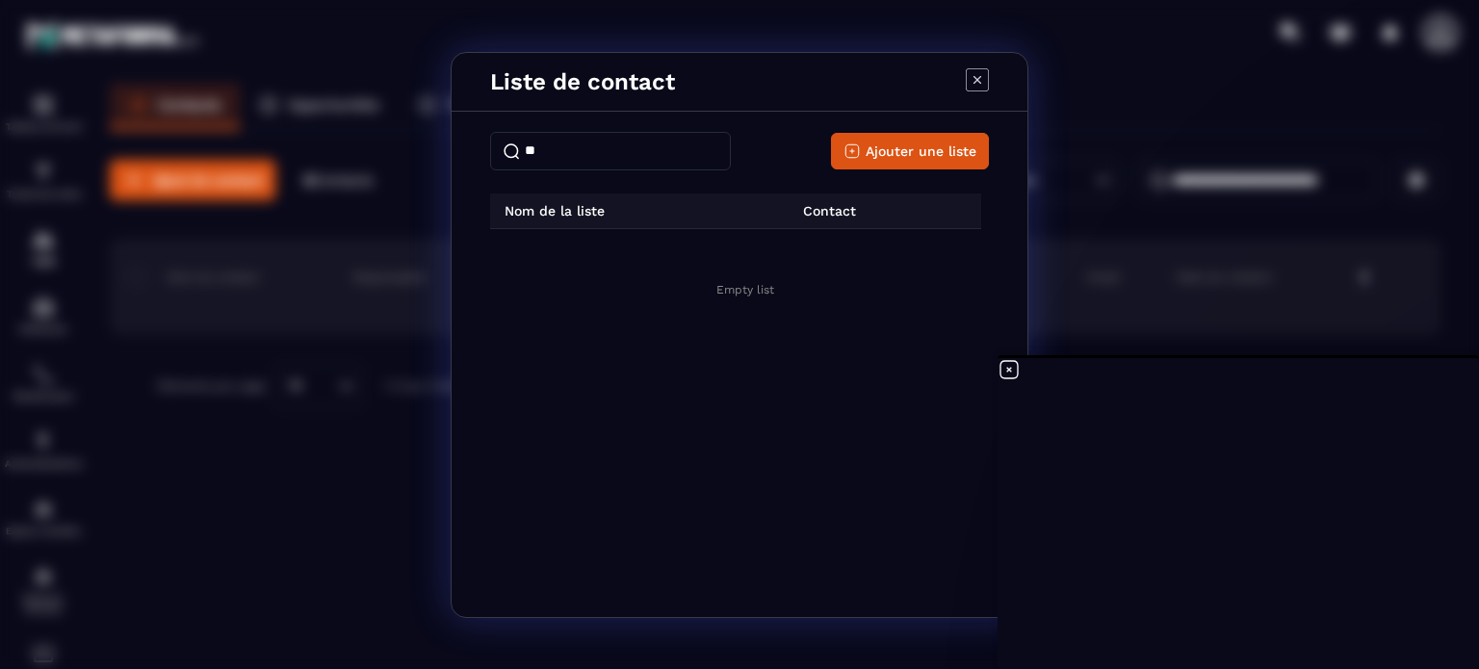
type input "*"
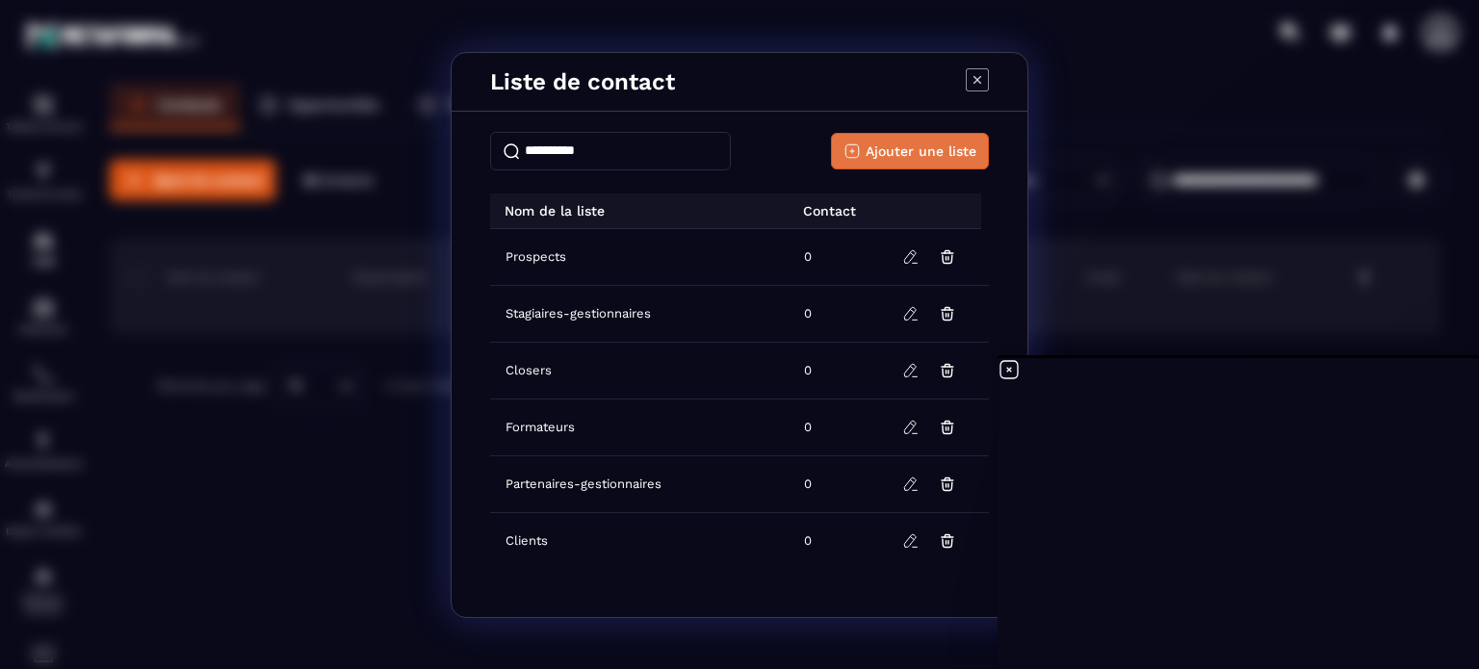
click at [889, 145] on span "Ajouter une liste" at bounding box center [921, 151] width 111 height 19
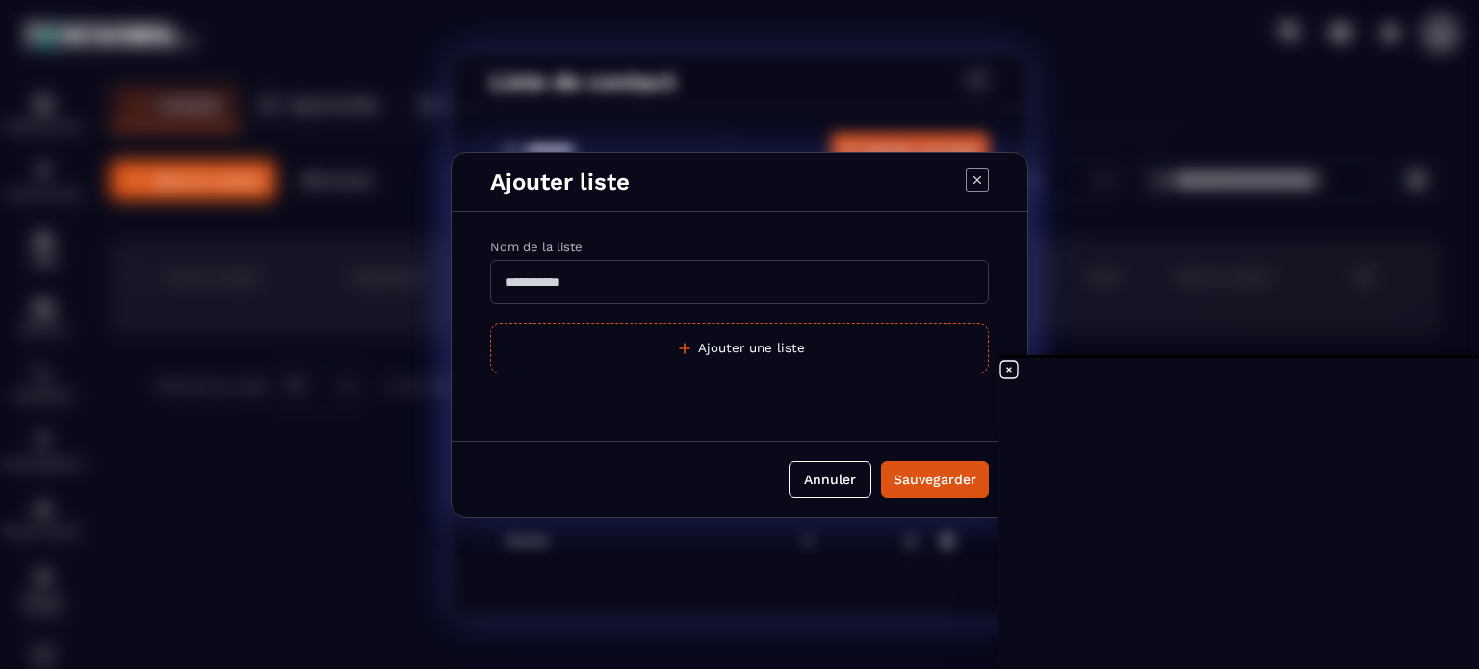
click at [634, 296] on input "Modal window" at bounding box center [739, 282] width 499 height 44
type input "**********"
click at [939, 486] on div "Sauvegarder" at bounding box center [935, 479] width 83 height 19
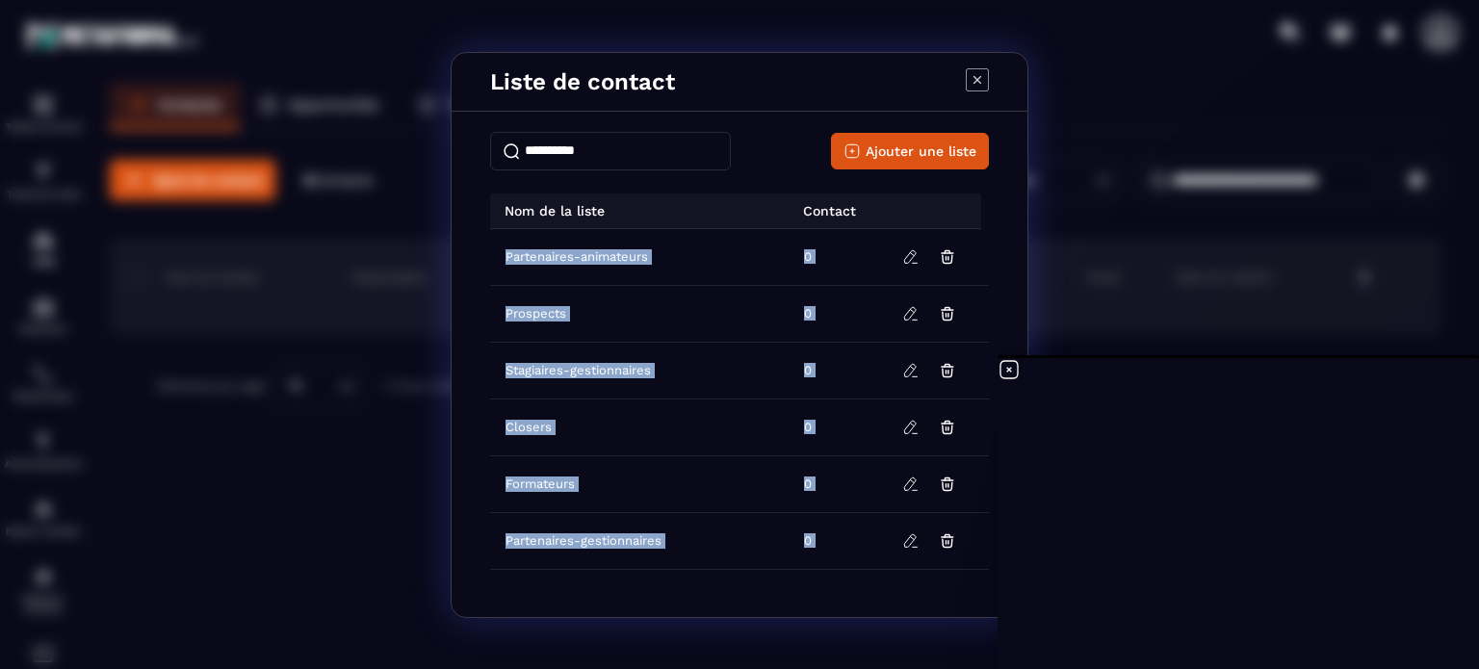
drag, startPoint x: 981, startPoint y: 537, endPoint x: 990, endPoint y: 356, distance: 180.4
click at [990, 358] on div "Ajouter une liste Nom de la liste Contact Partenaires-animateurs 0 Prospects 0 …" at bounding box center [740, 367] width 576 height 501
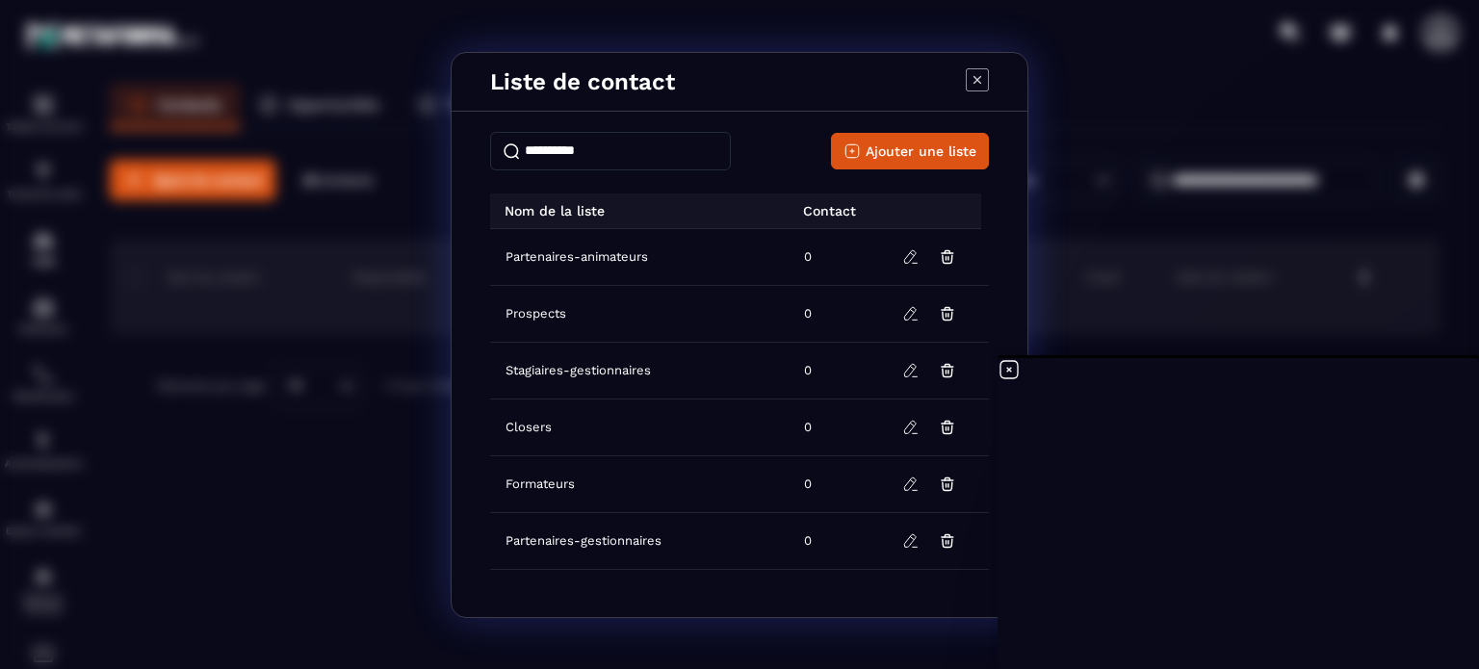
click at [736, 385] on td "Stagiaires-gestionnaires" at bounding box center [641, 370] width 302 height 57
click at [890, 152] on span "Ajouter une liste" at bounding box center [921, 151] width 111 height 19
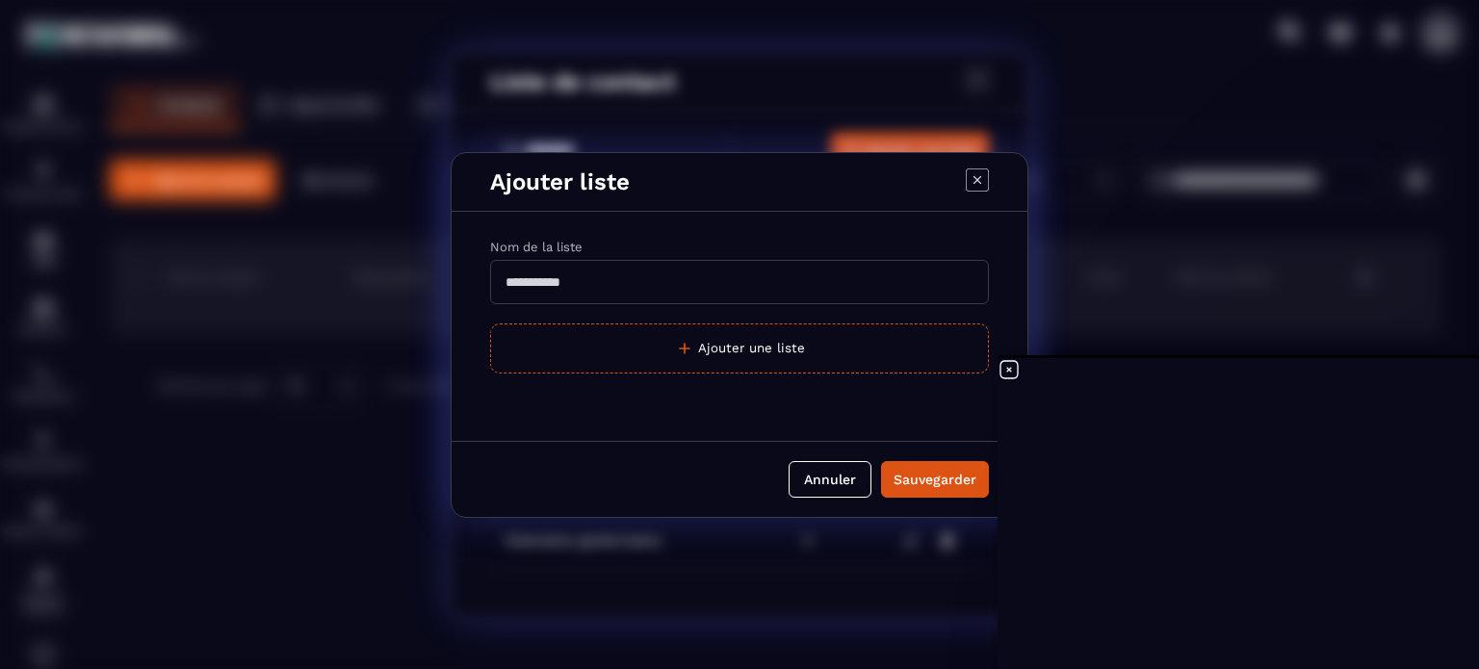
click at [694, 280] on input "Modal window" at bounding box center [739, 282] width 499 height 44
type input "**********"
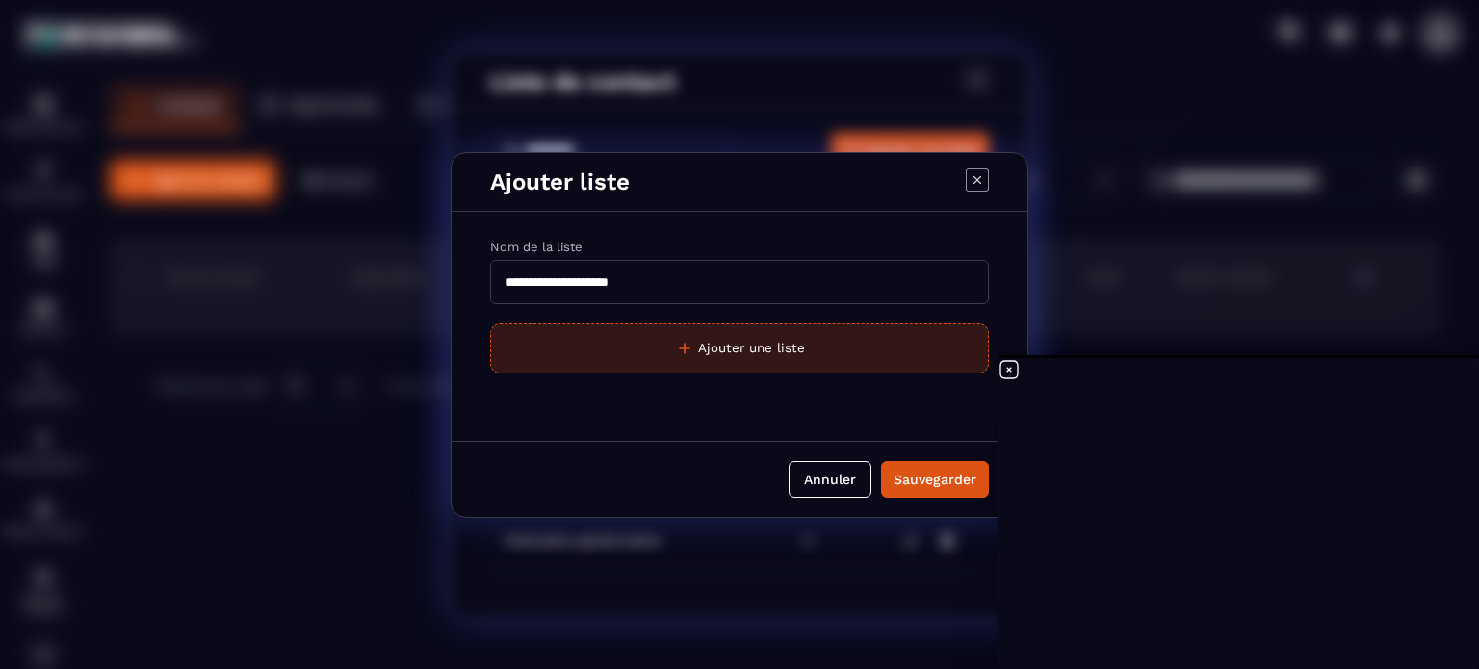
click at [774, 354] on button "Ajouter une liste" at bounding box center [739, 349] width 499 height 50
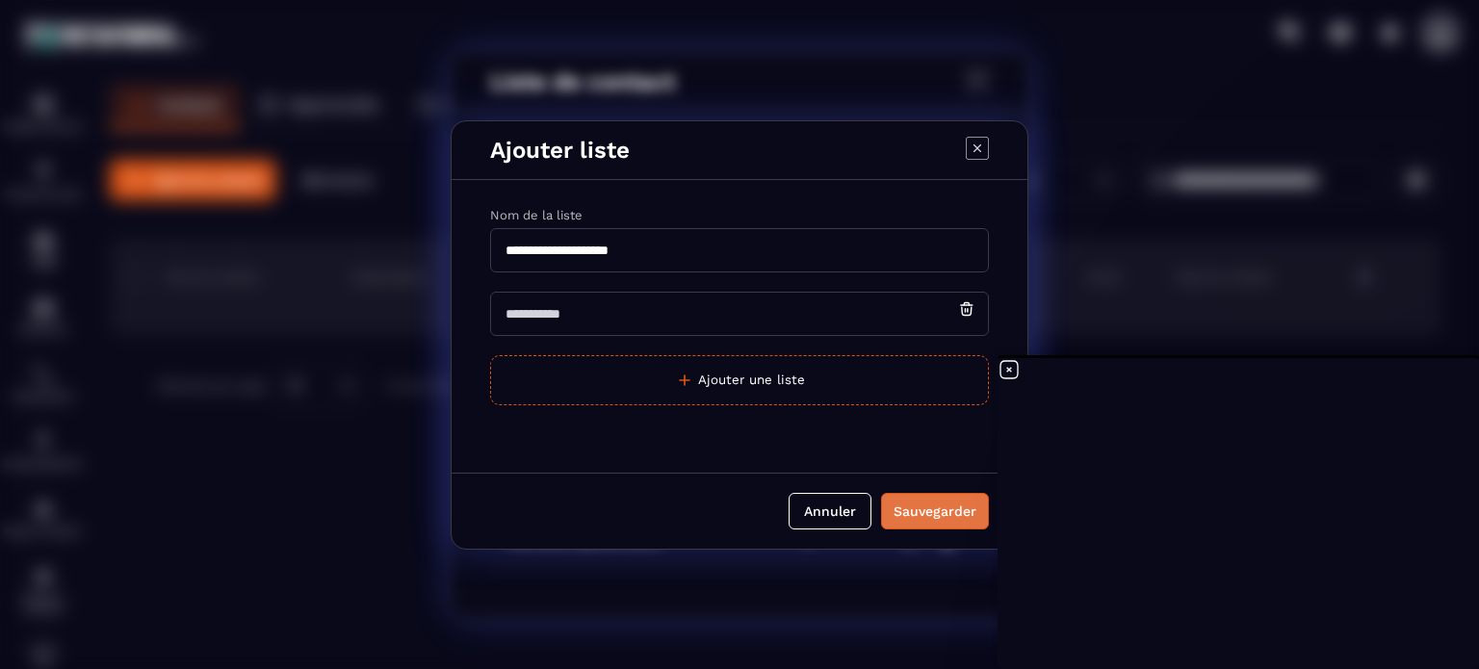
click at [936, 508] on div "Sauvegarder" at bounding box center [935, 511] width 83 height 19
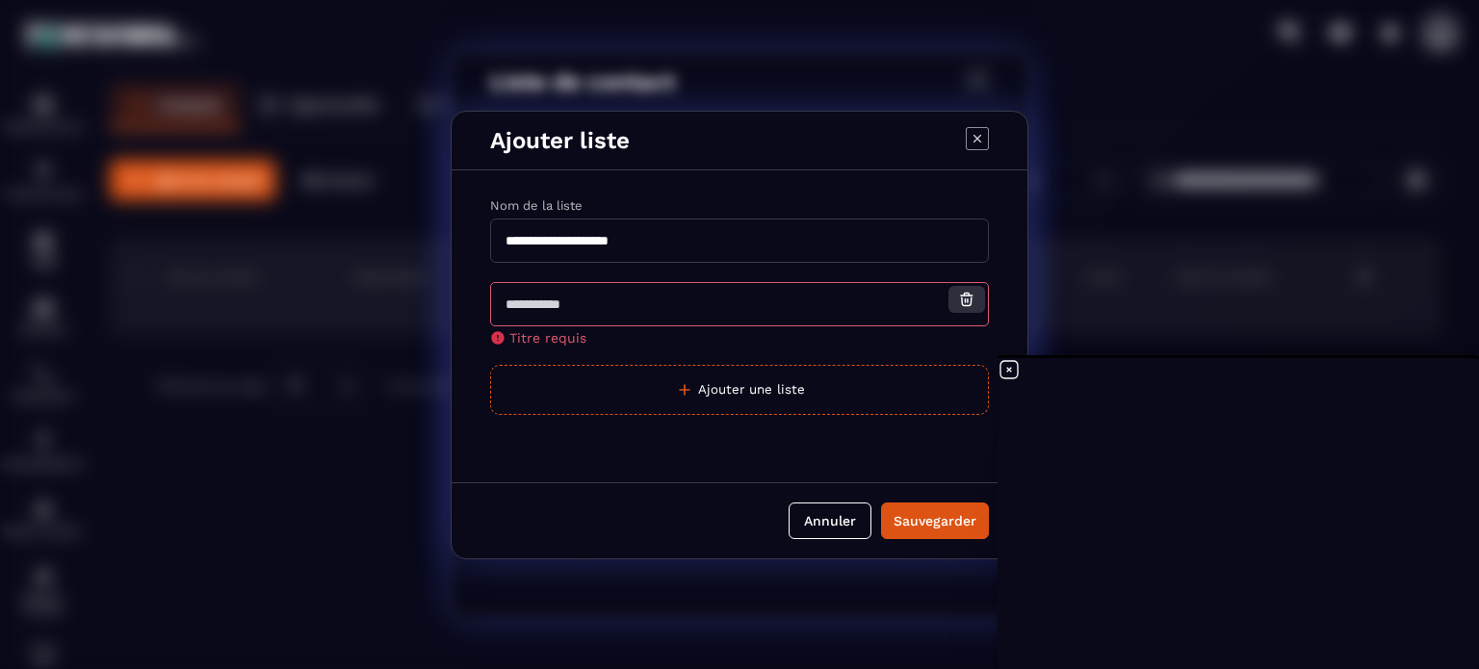
click at [972, 303] on icon "Modal window" at bounding box center [966, 299] width 17 height 17
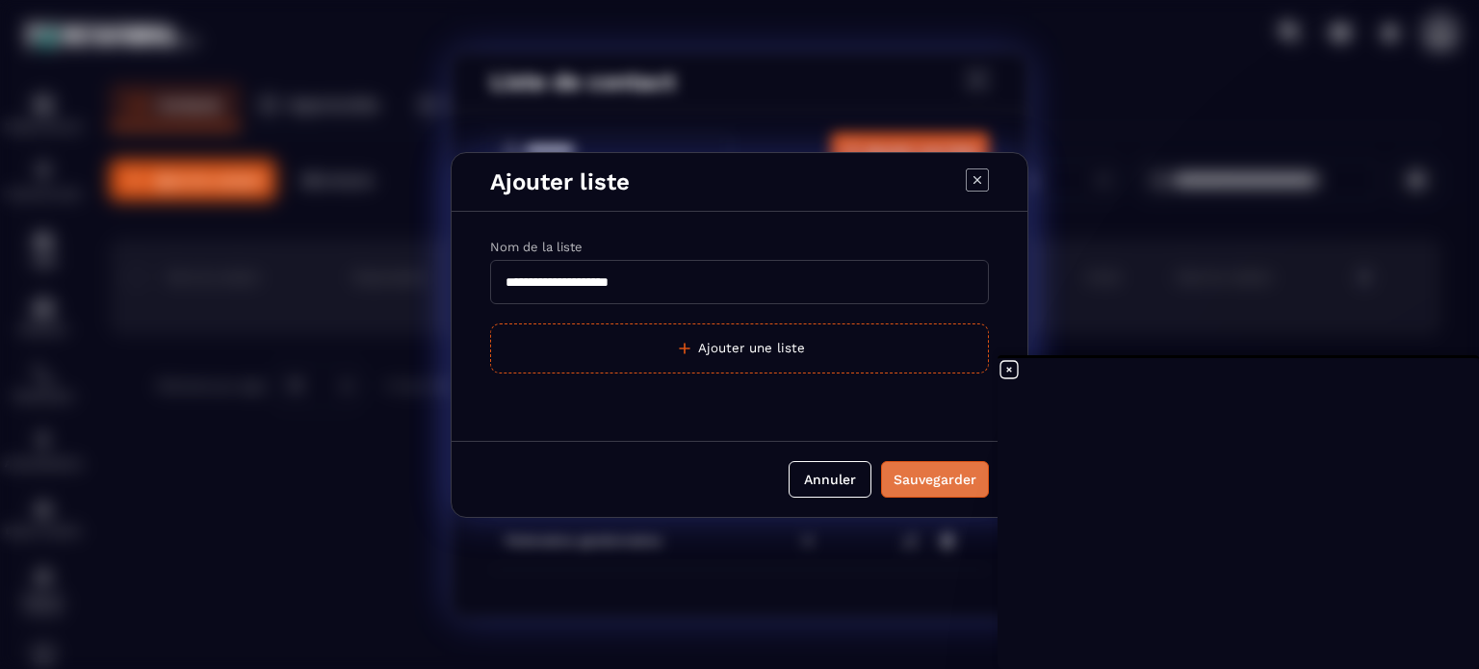
click at [954, 474] on div "Sauvegarder" at bounding box center [935, 479] width 83 height 19
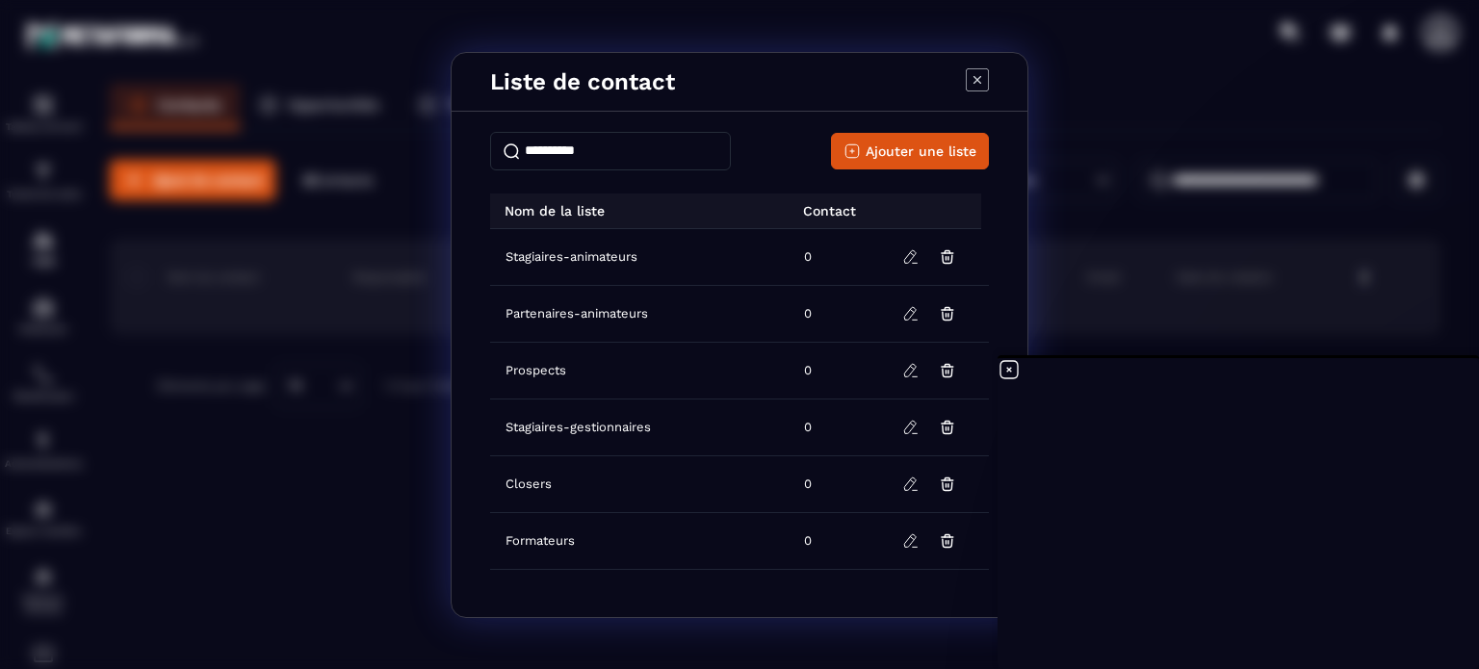
click at [980, 81] on icon "Modal window" at bounding box center [978, 79] width 8 height 8
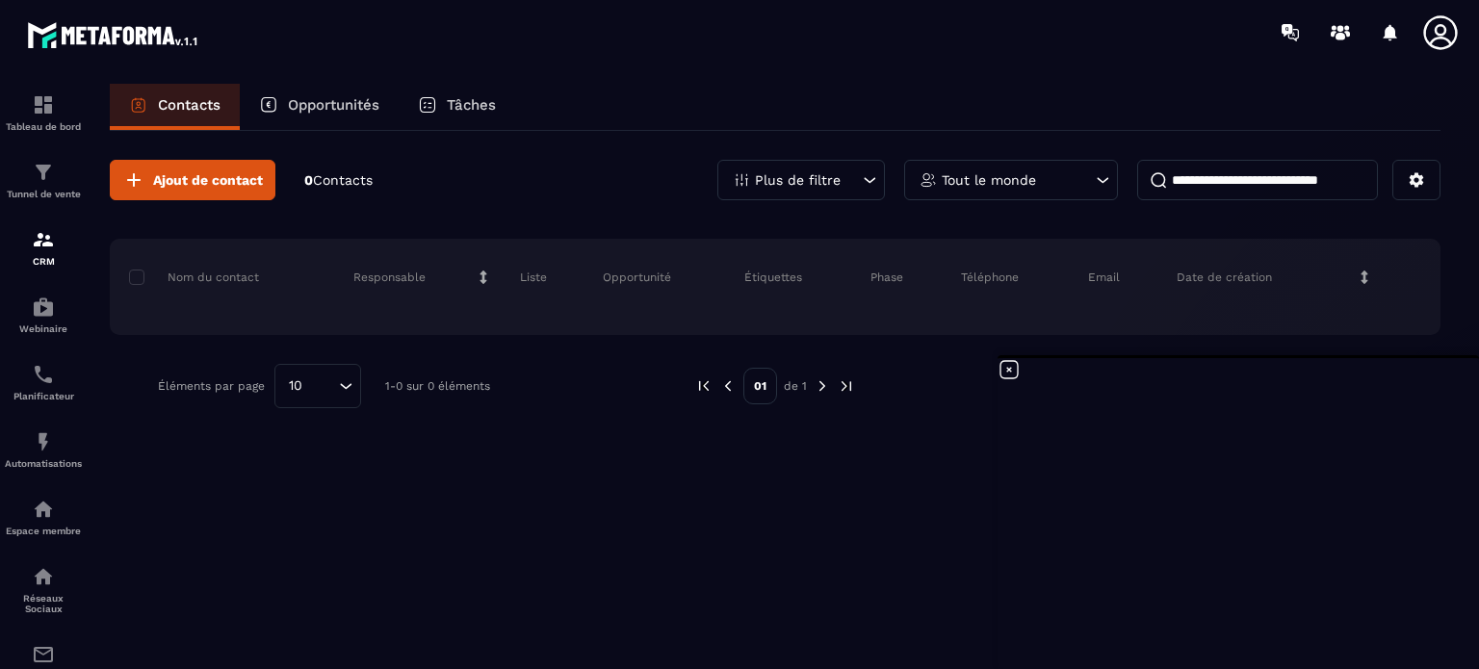
click at [420, 149] on div "Ajout de contact 0 Contacts Plus de filtre Tout le monde Nom du contact Respons…" at bounding box center [775, 284] width 1331 height 306
click at [193, 108] on p "Contacts" at bounding box center [189, 104] width 63 height 17
click at [1418, 187] on icon at bounding box center [1416, 179] width 17 height 17
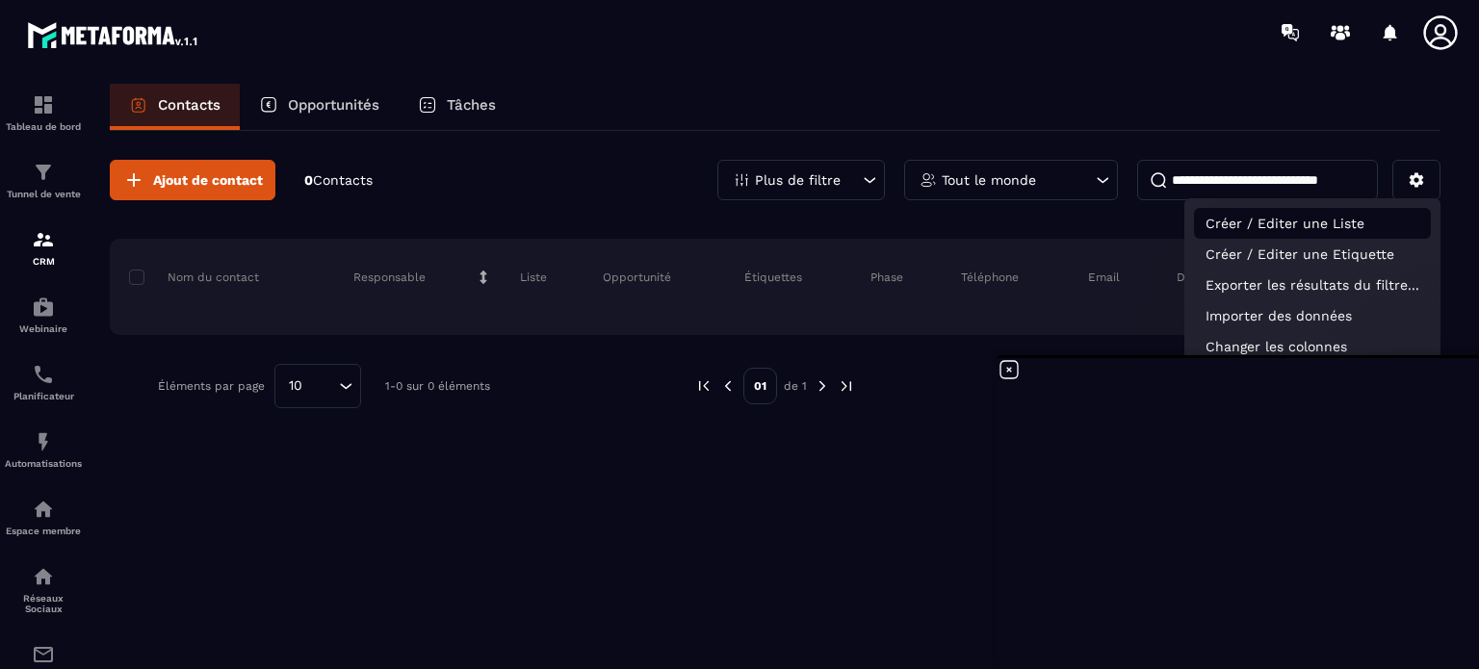
click at [1365, 215] on p "Créer / Editer une Liste" at bounding box center [1312, 223] width 237 height 31
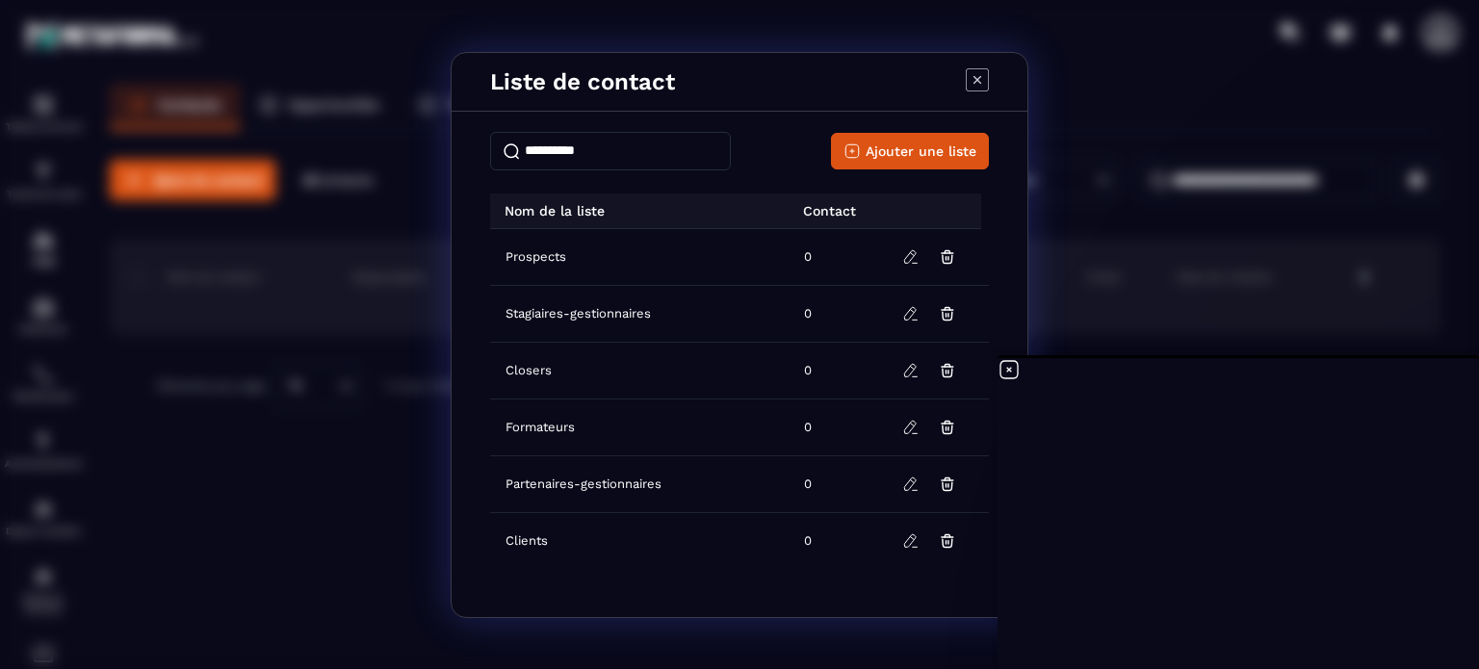
click at [821, 305] on td "0" at bounding box center [837, 313] width 89 height 57
click at [616, 141] on input "Modal window" at bounding box center [610, 151] width 241 height 39
click at [805, 323] on td "0" at bounding box center [837, 313] width 89 height 57
click at [561, 144] on input "Modal window" at bounding box center [610, 151] width 241 height 39
click at [725, 211] on div "Nom de la liste" at bounding box center [639, 210] width 299 height 15
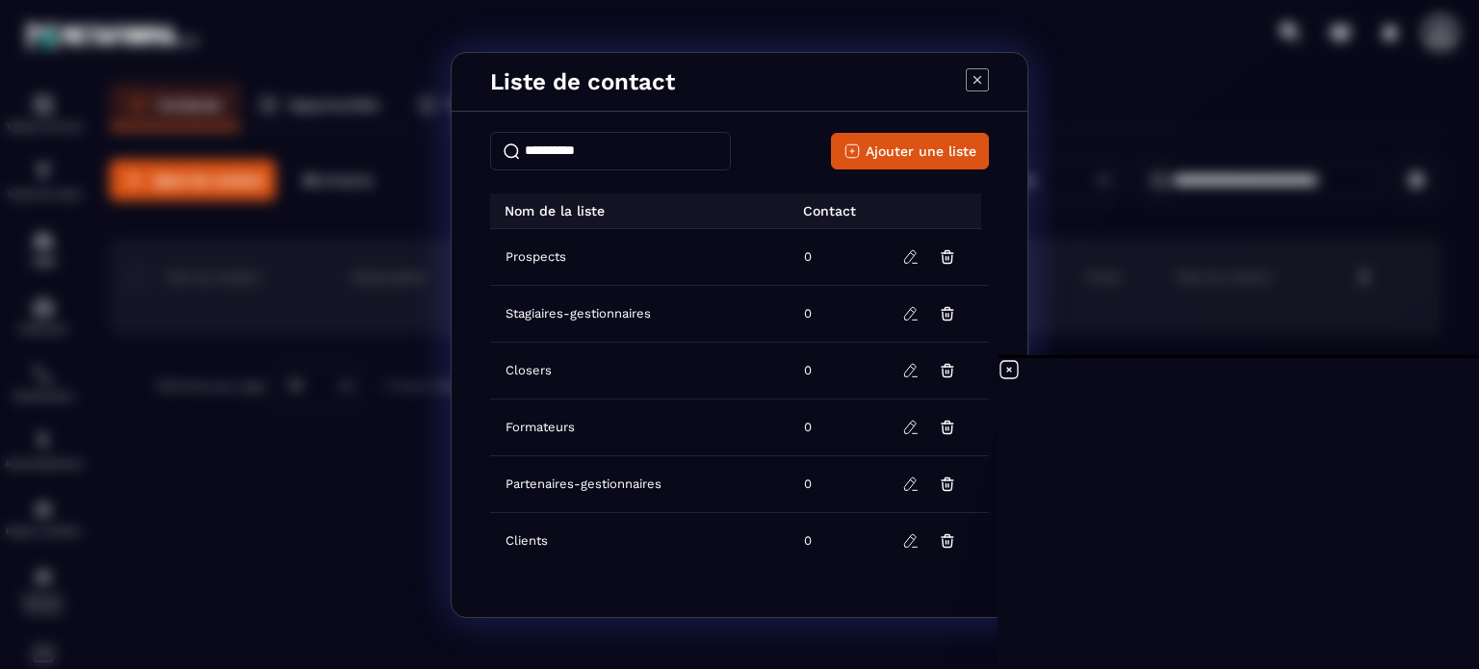
click at [642, 329] on td "Stagiaires-gestionnaires" at bounding box center [641, 313] width 302 height 57
click at [978, 80] on icon "Modal window" at bounding box center [977, 79] width 23 height 23
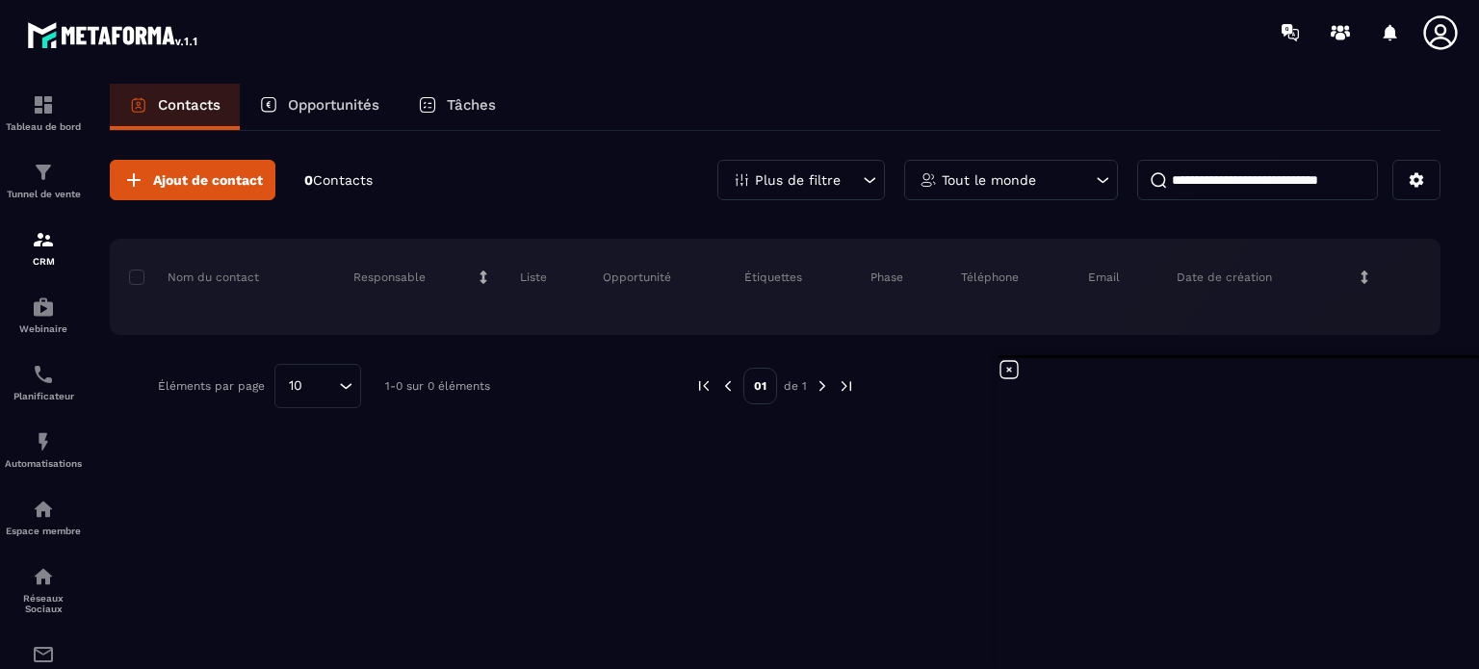
click at [188, 99] on p "Contacts" at bounding box center [189, 104] width 63 height 17
click at [341, 186] on span "Contacts" at bounding box center [343, 179] width 60 height 15
click at [216, 192] on button "Ajout de contact" at bounding box center [193, 180] width 166 height 40
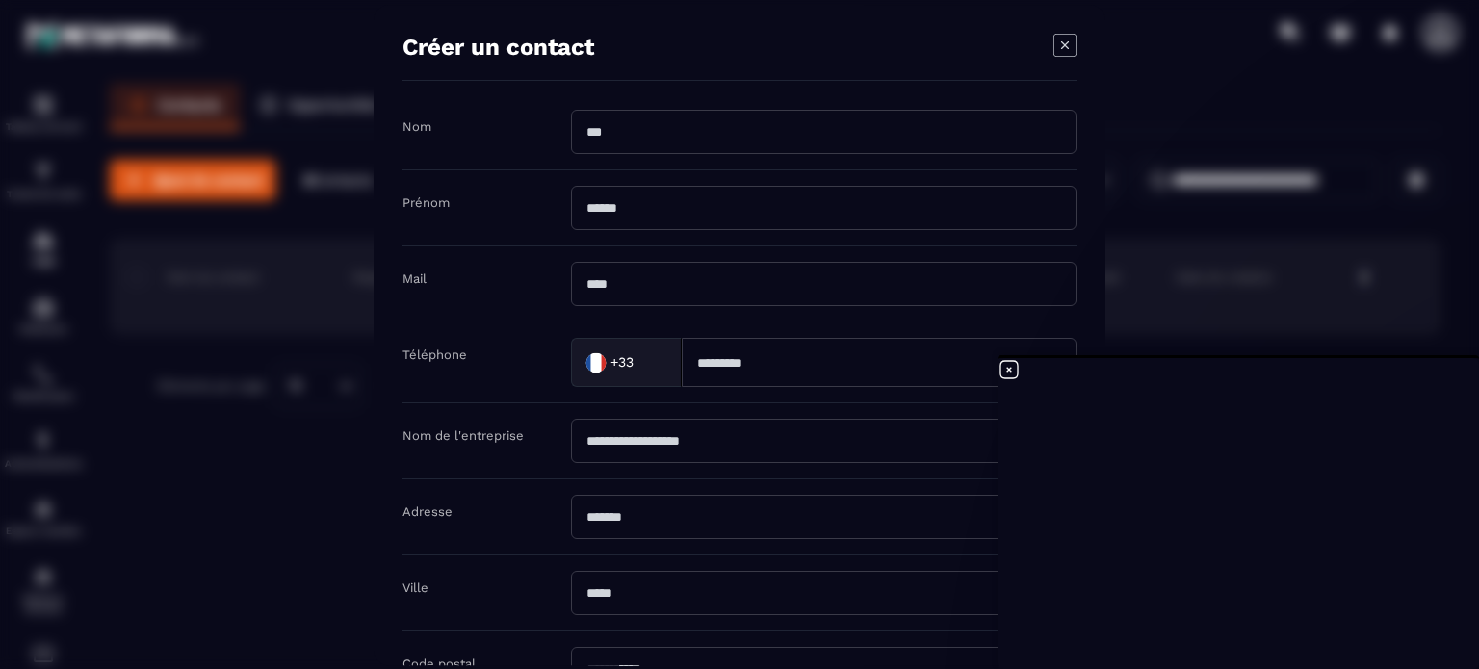
click at [1068, 39] on icon "Modal window" at bounding box center [1065, 45] width 23 height 23
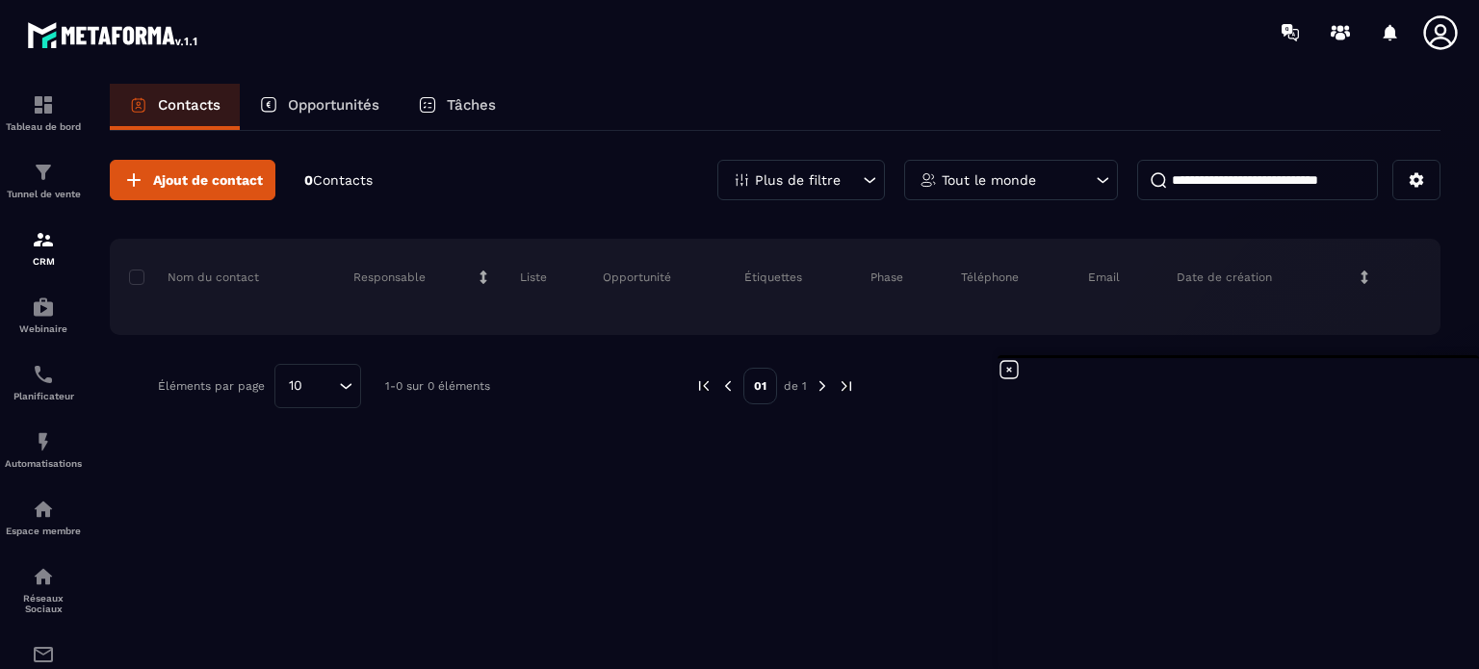
click at [193, 107] on p "Contacts" at bounding box center [189, 104] width 63 height 17
click at [1418, 184] on icon at bounding box center [1417, 180] width 14 height 14
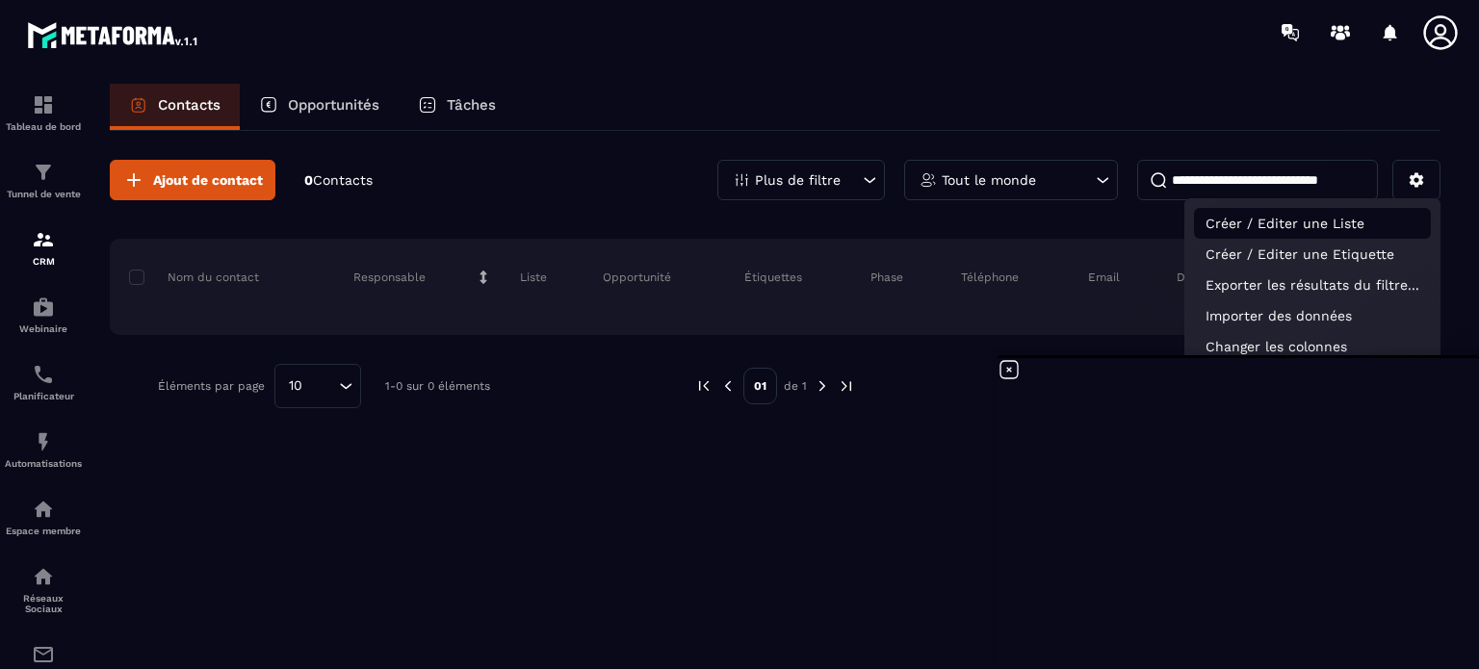
click at [1348, 218] on p "Créer / Editer une Liste" at bounding box center [1312, 223] width 237 height 31
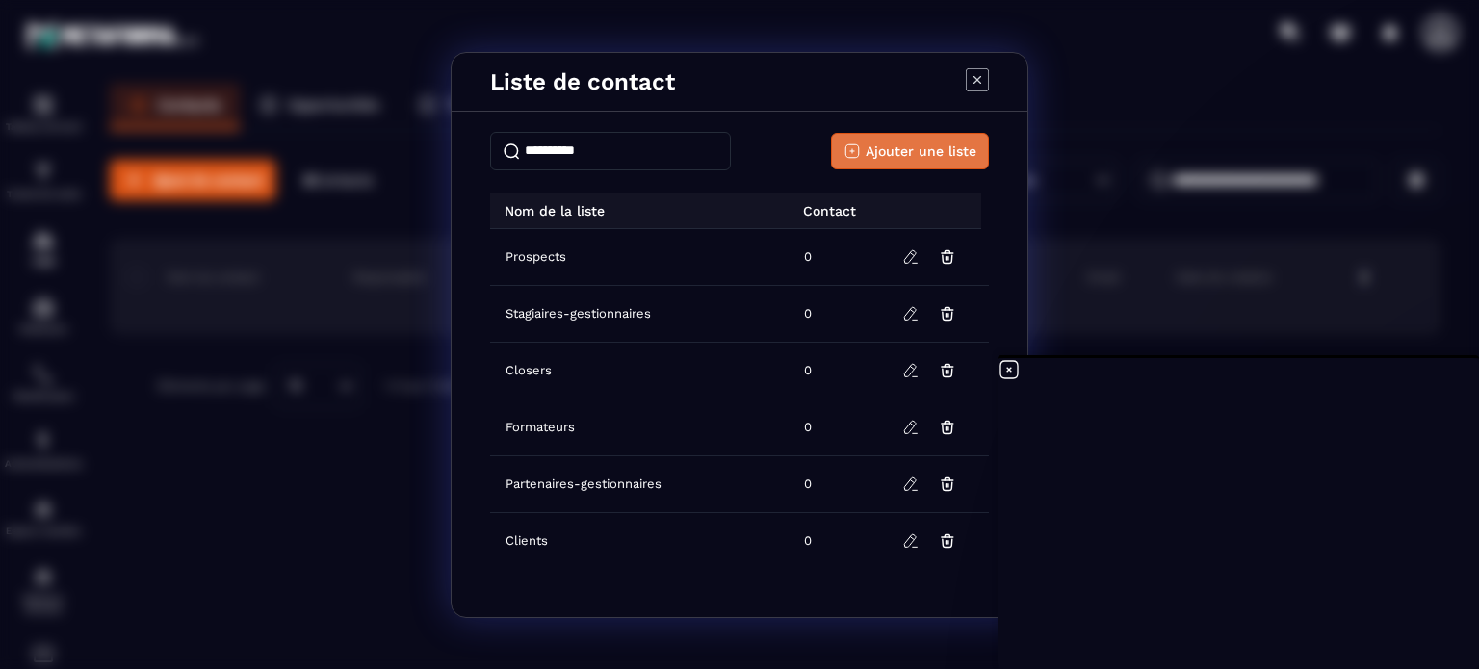
click at [898, 146] on span "Ajouter une liste" at bounding box center [921, 151] width 111 height 19
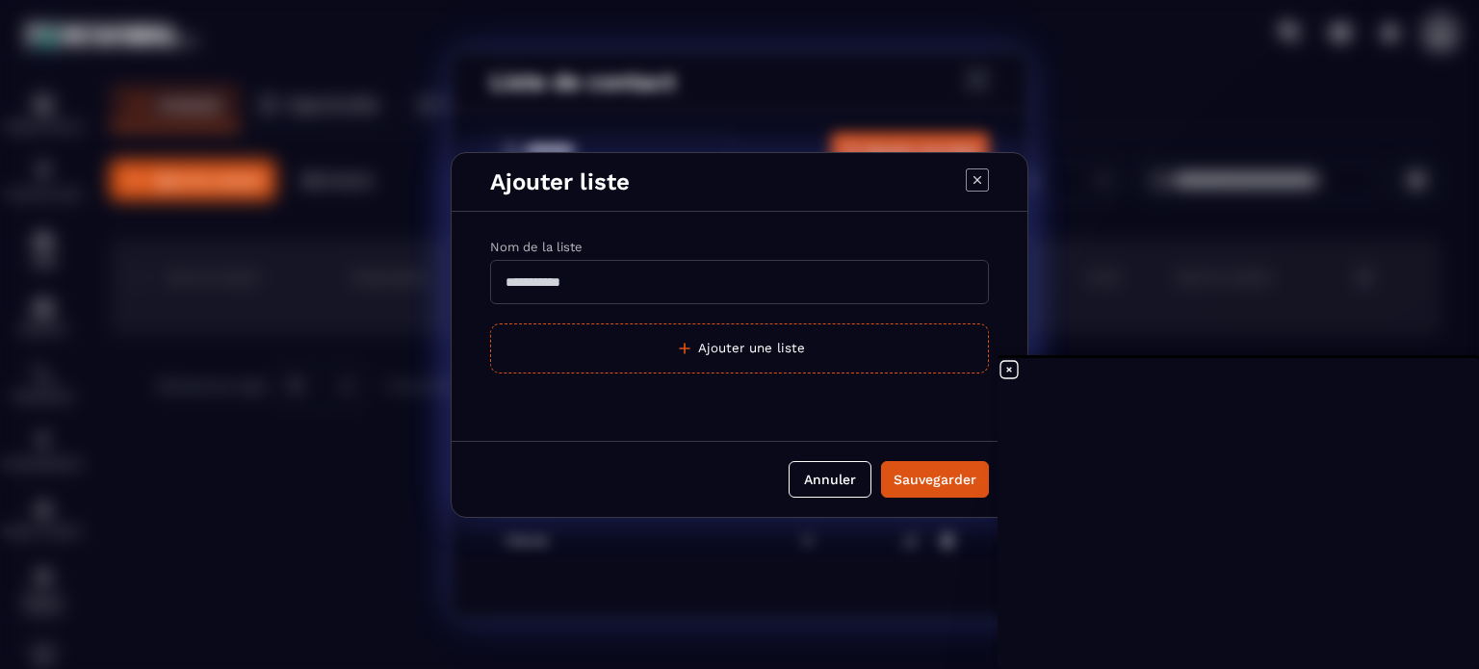
click at [615, 281] on input "Modal window" at bounding box center [739, 282] width 499 height 44
type input "**********"
click at [918, 476] on div "Sauvegarder" at bounding box center [935, 479] width 83 height 19
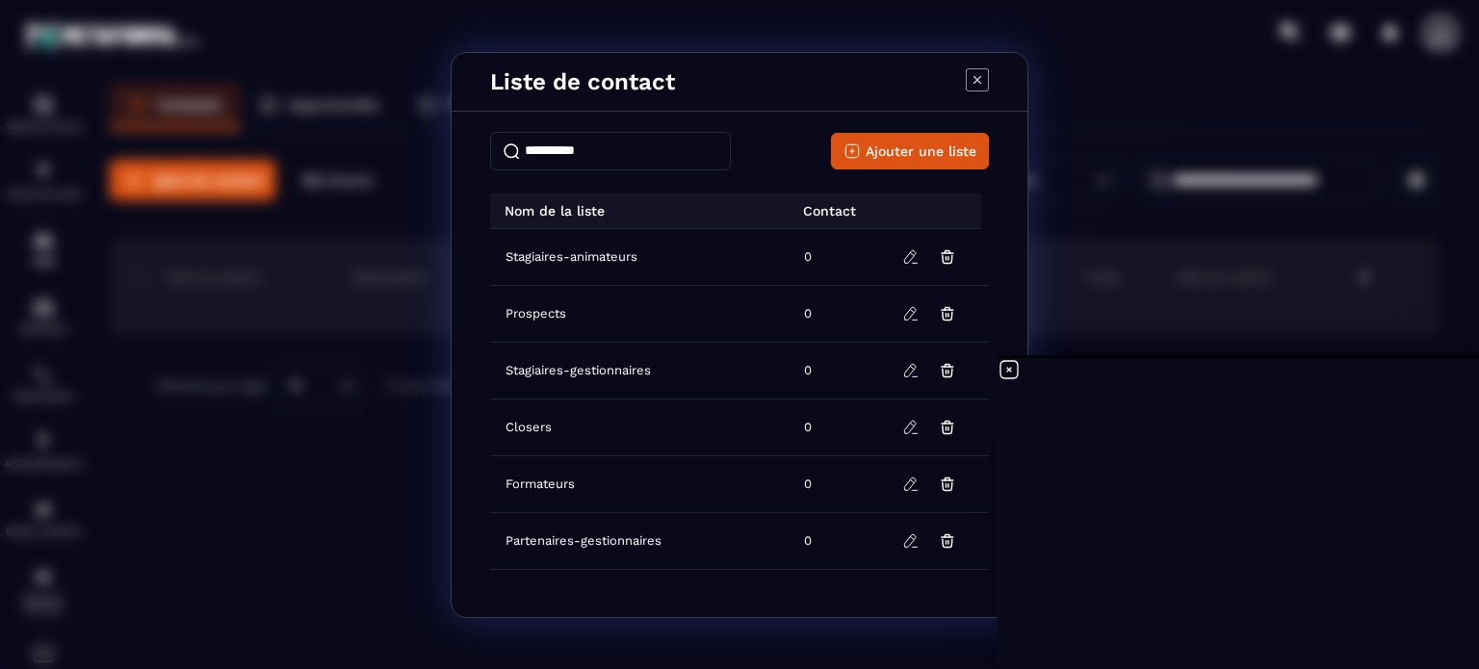
click at [693, 153] on input "Modal window" at bounding box center [610, 151] width 241 height 39
click at [909, 150] on span "Ajouter une liste" at bounding box center [921, 151] width 111 height 19
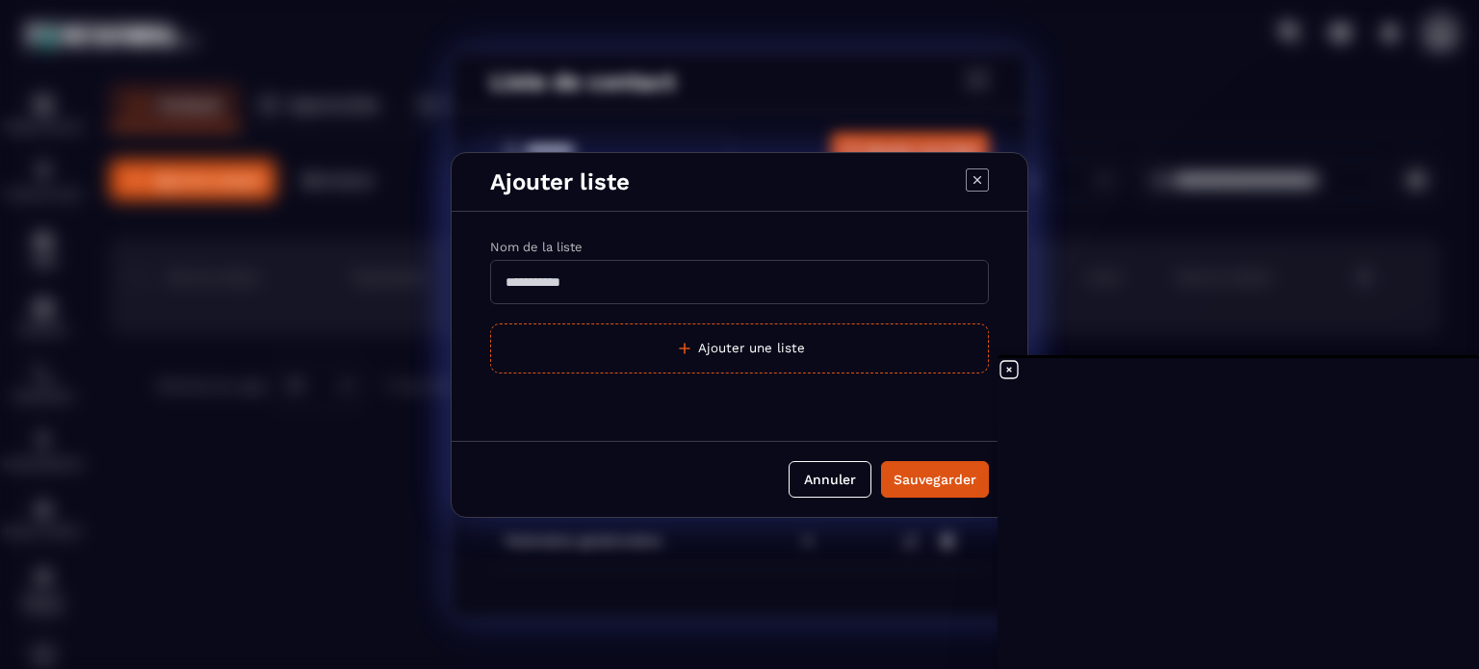
click at [658, 288] on input "Modal window" at bounding box center [739, 282] width 499 height 44
type input "**********"
click at [940, 480] on div "Sauvegarder" at bounding box center [935, 479] width 83 height 19
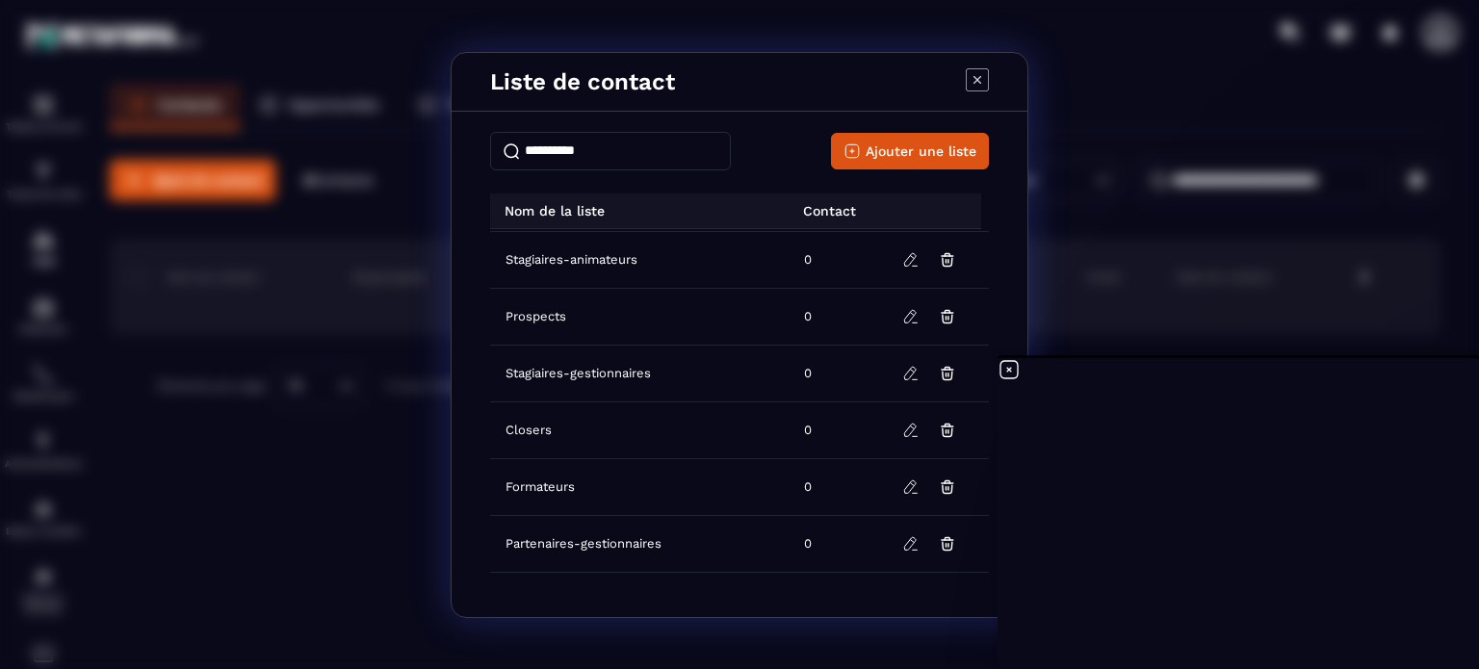
scroll to position [102, 0]
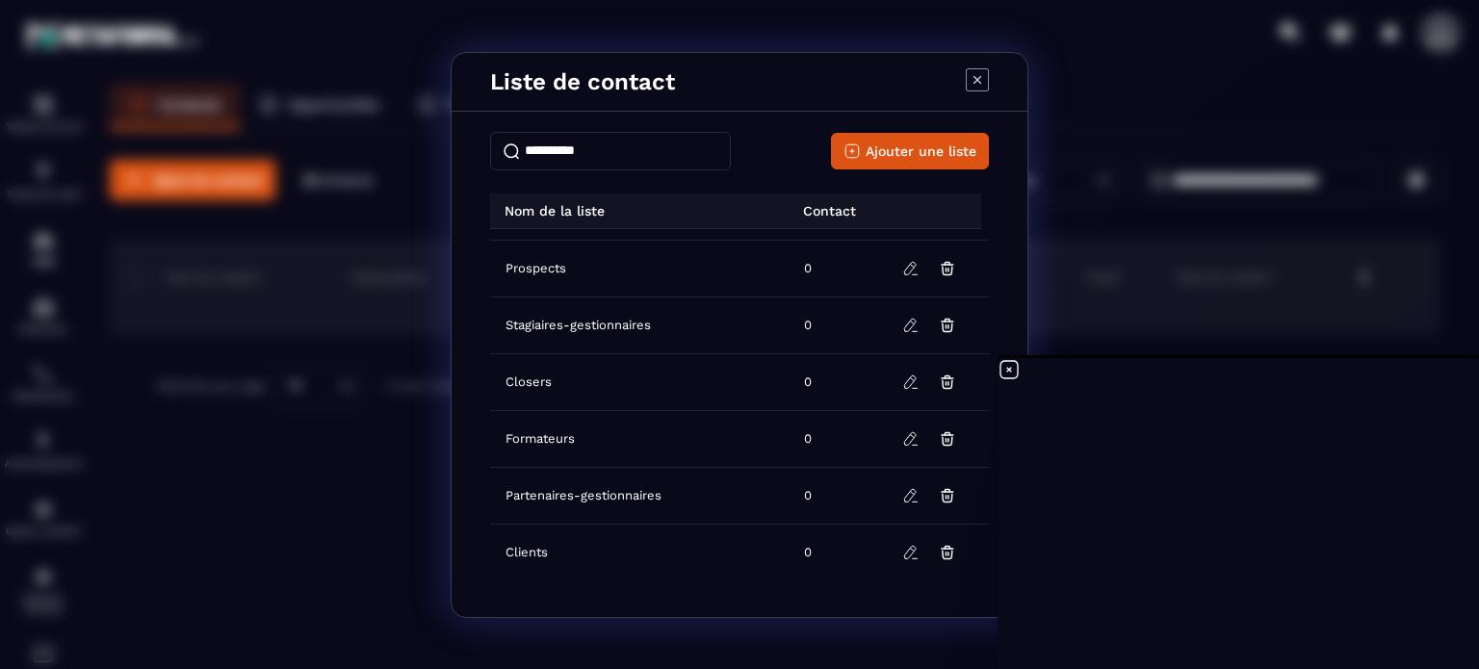
click at [982, 76] on icon "Modal window" at bounding box center [977, 79] width 23 height 23
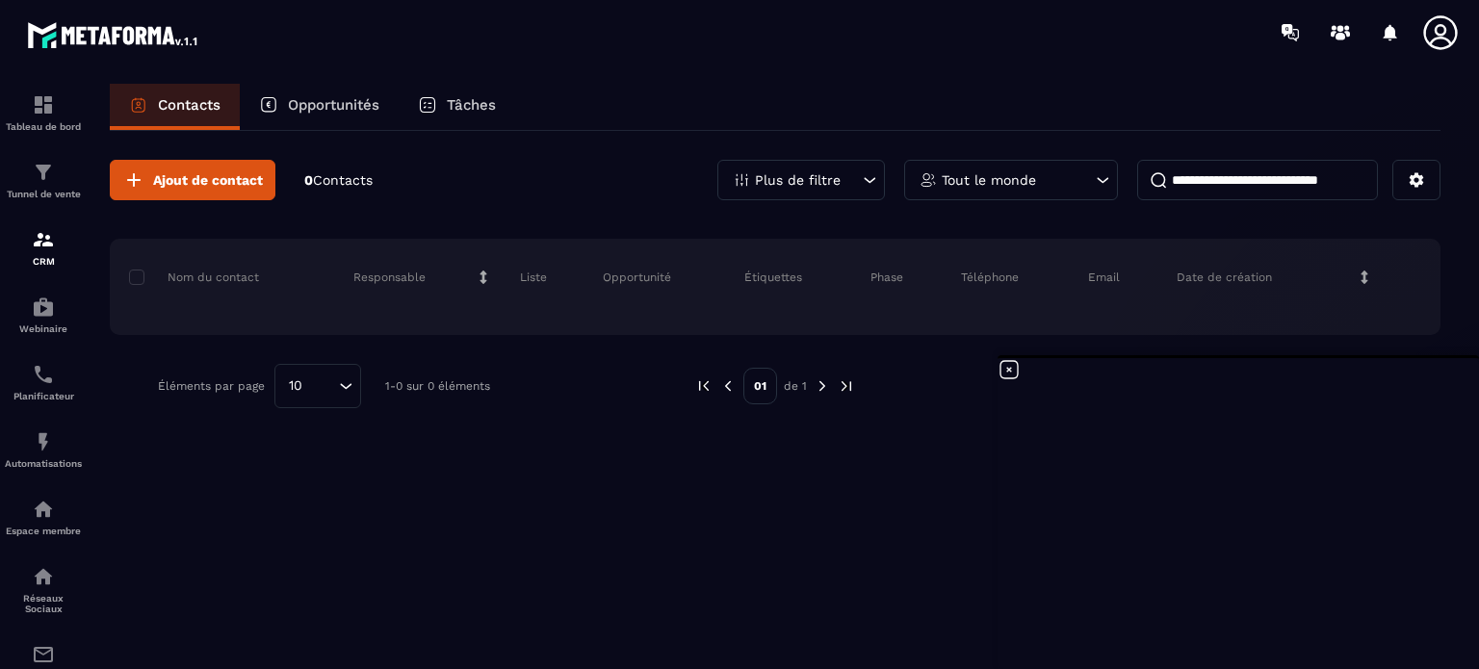
click at [192, 111] on p "Contacts" at bounding box center [189, 104] width 63 height 17
click at [1418, 182] on icon at bounding box center [1417, 180] width 14 height 14
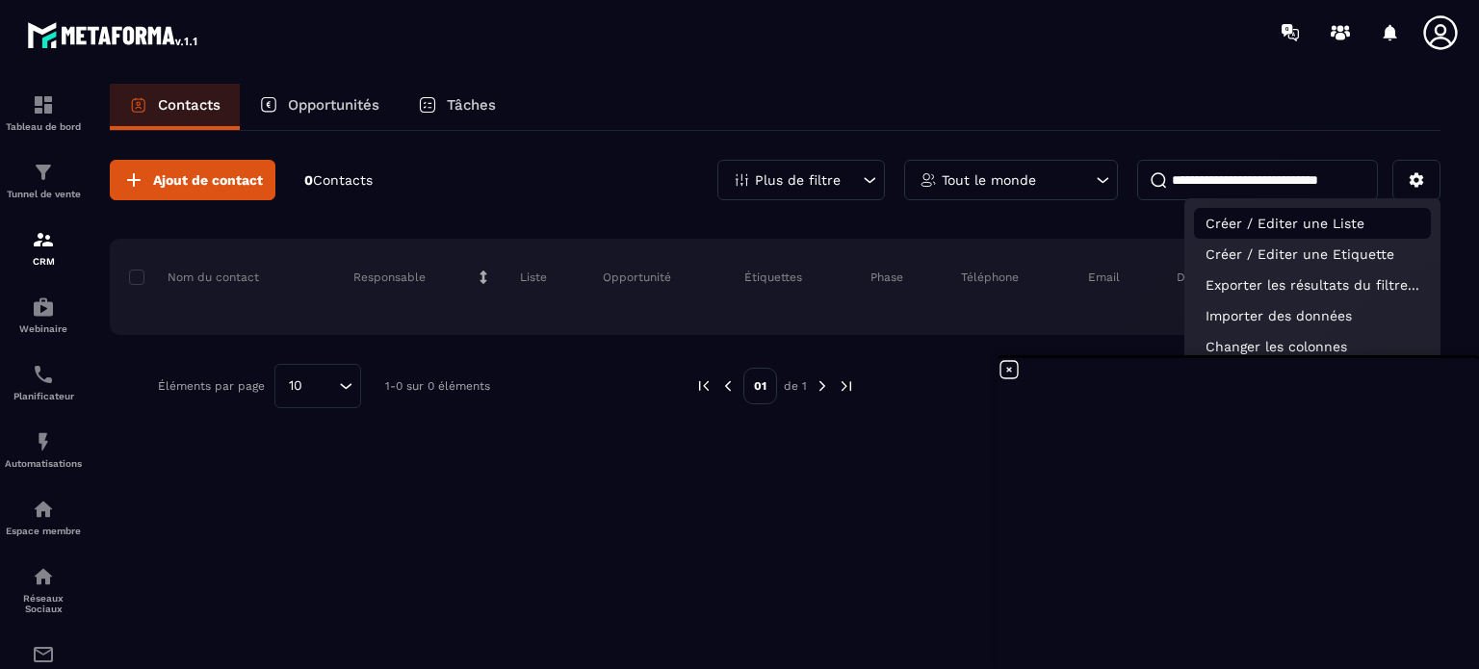
click at [1348, 224] on p "Créer / Editer une Liste" at bounding box center [1312, 223] width 237 height 31
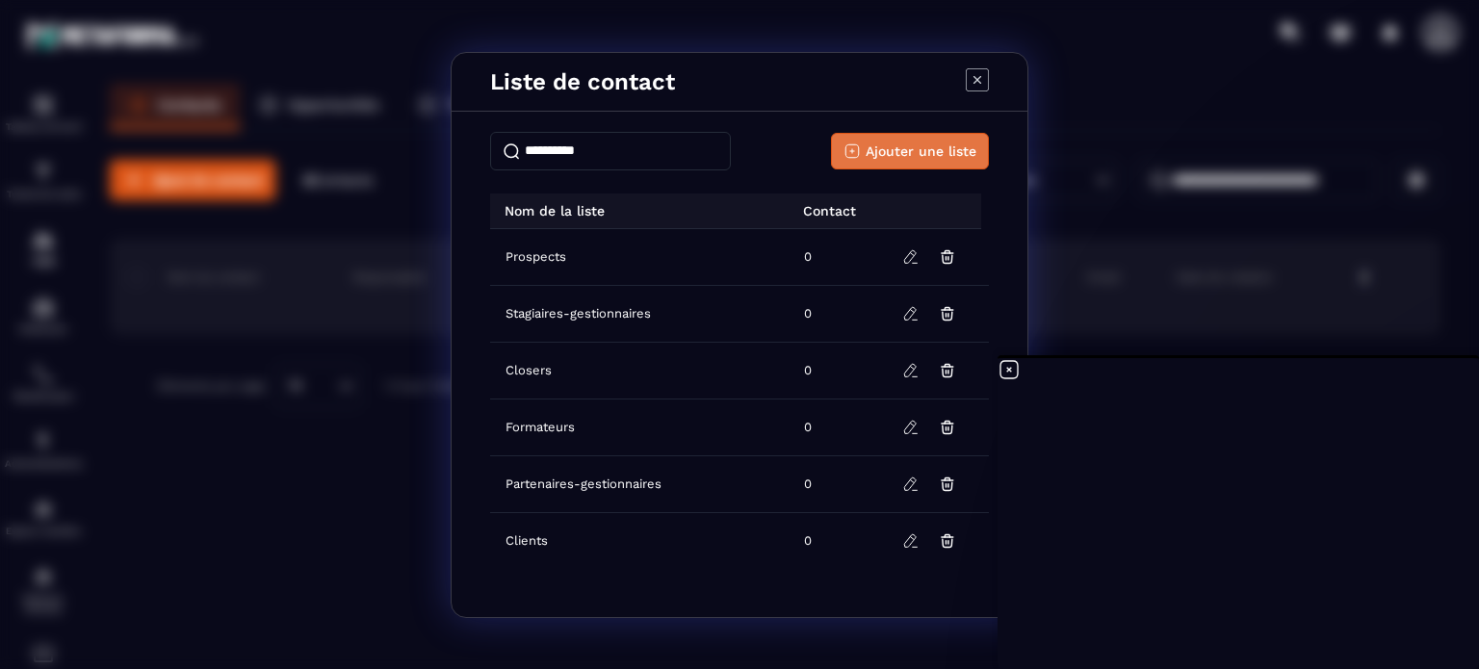
click at [905, 147] on span "Ajouter une liste" at bounding box center [921, 151] width 111 height 19
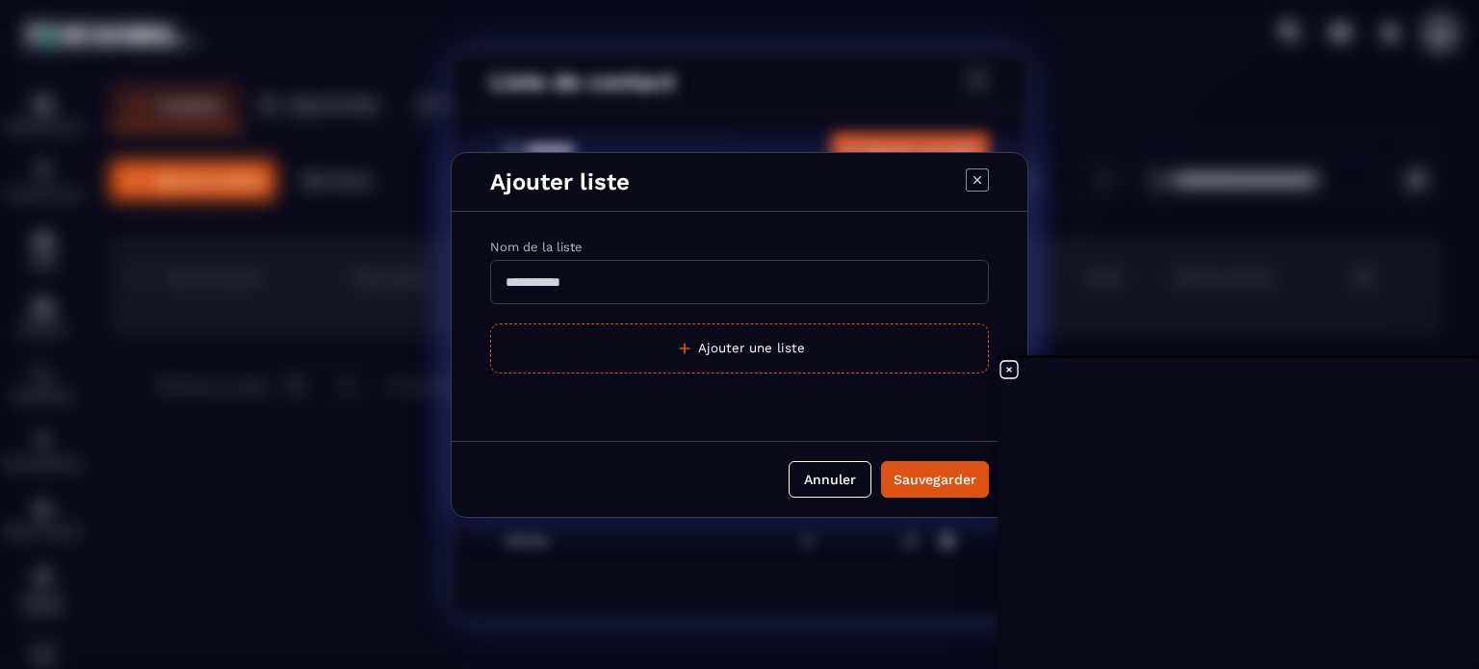
click at [620, 288] on input "Modal window" at bounding box center [739, 282] width 499 height 44
type input "**********"
click at [955, 479] on div "Sauvegarder" at bounding box center [935, 479] width 83 height 19
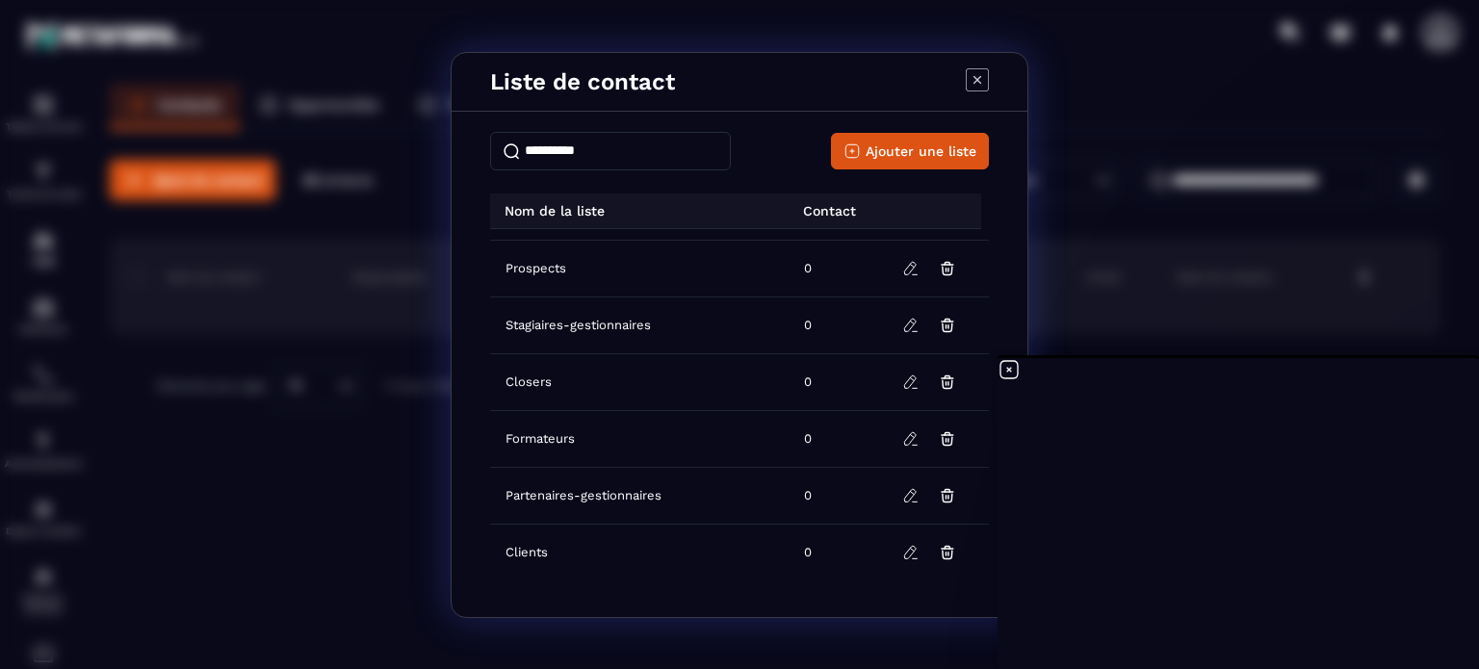
scroll to position [0, 0]
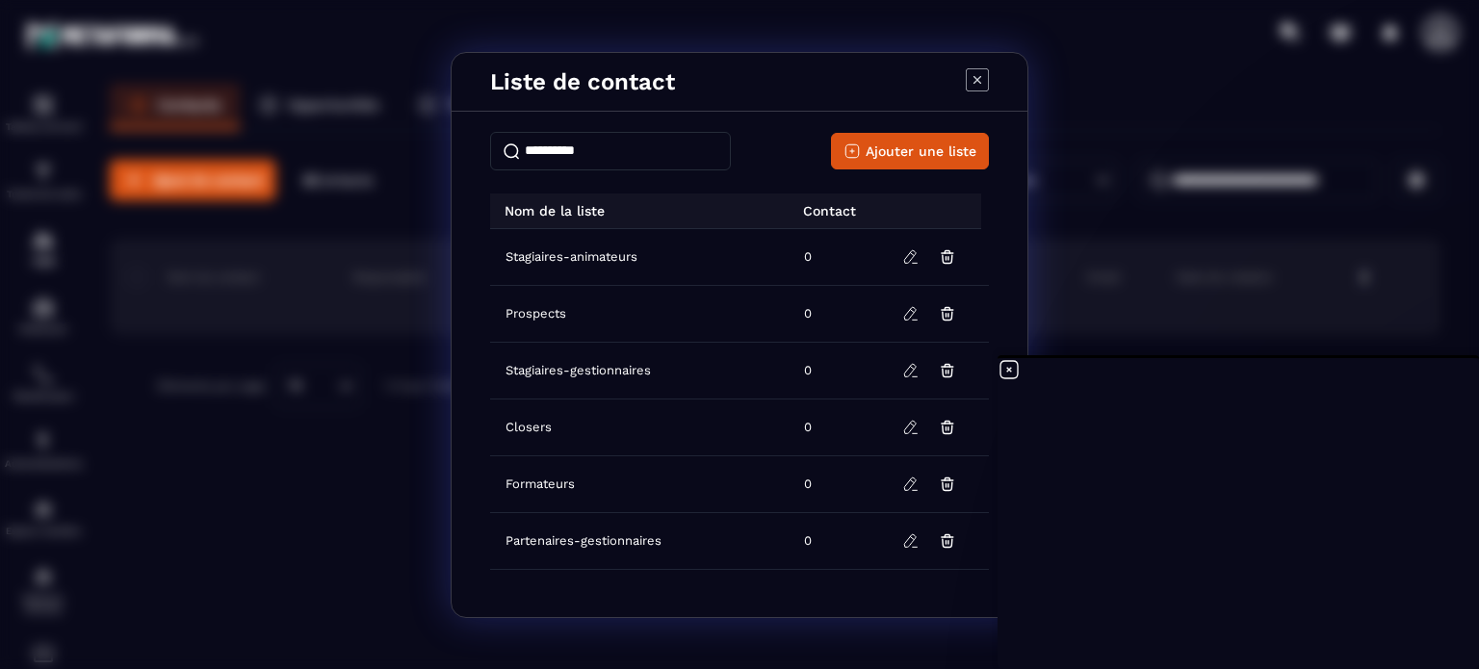
click at [640, 143] on input "Modal window" at bounding box center [610, 151] width 241 height 39
click at [902, 142] on span "Ajouter une liste" at bounding box center [921, 151] width 111 height 19
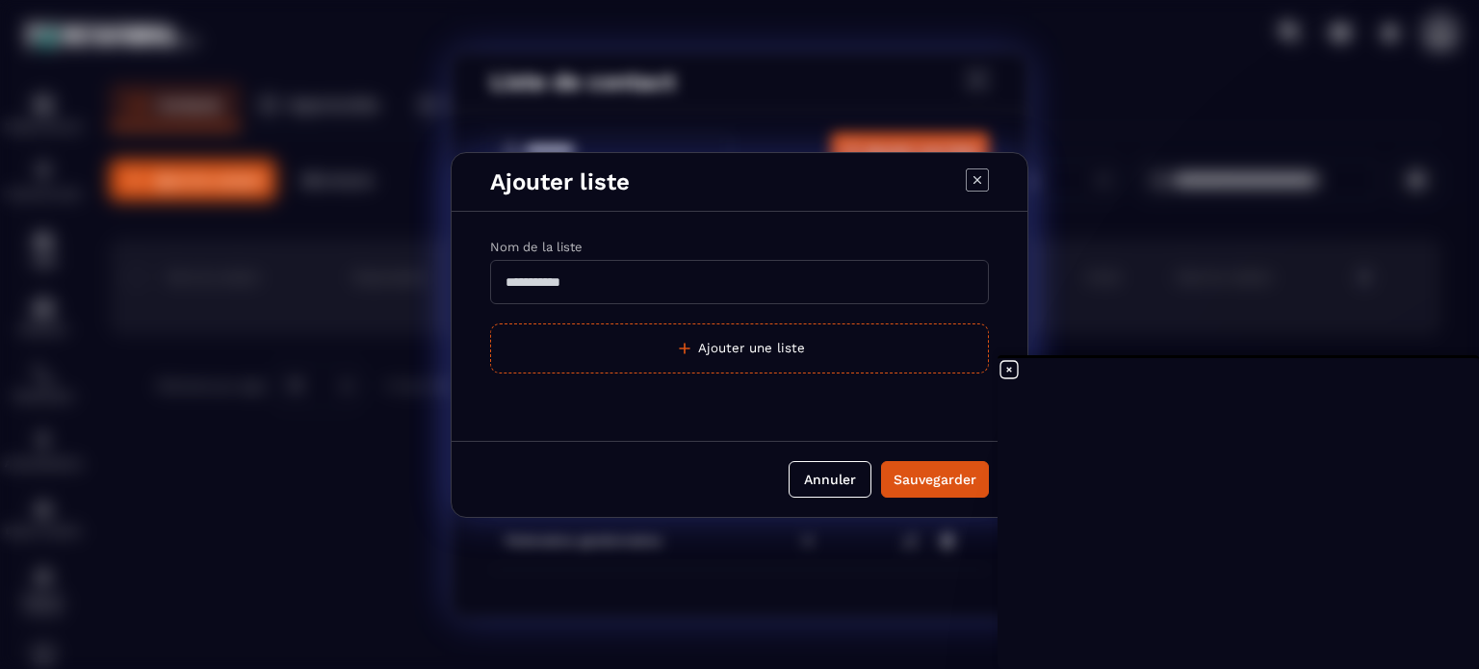
click at [642, 284] on input "Modal window" at bounding box center [739, 282] width 499 height 44
type input "**********"
click at [927, 475] on div "Sauvegarder" at bounding box center [935, 479] width 83 height 19
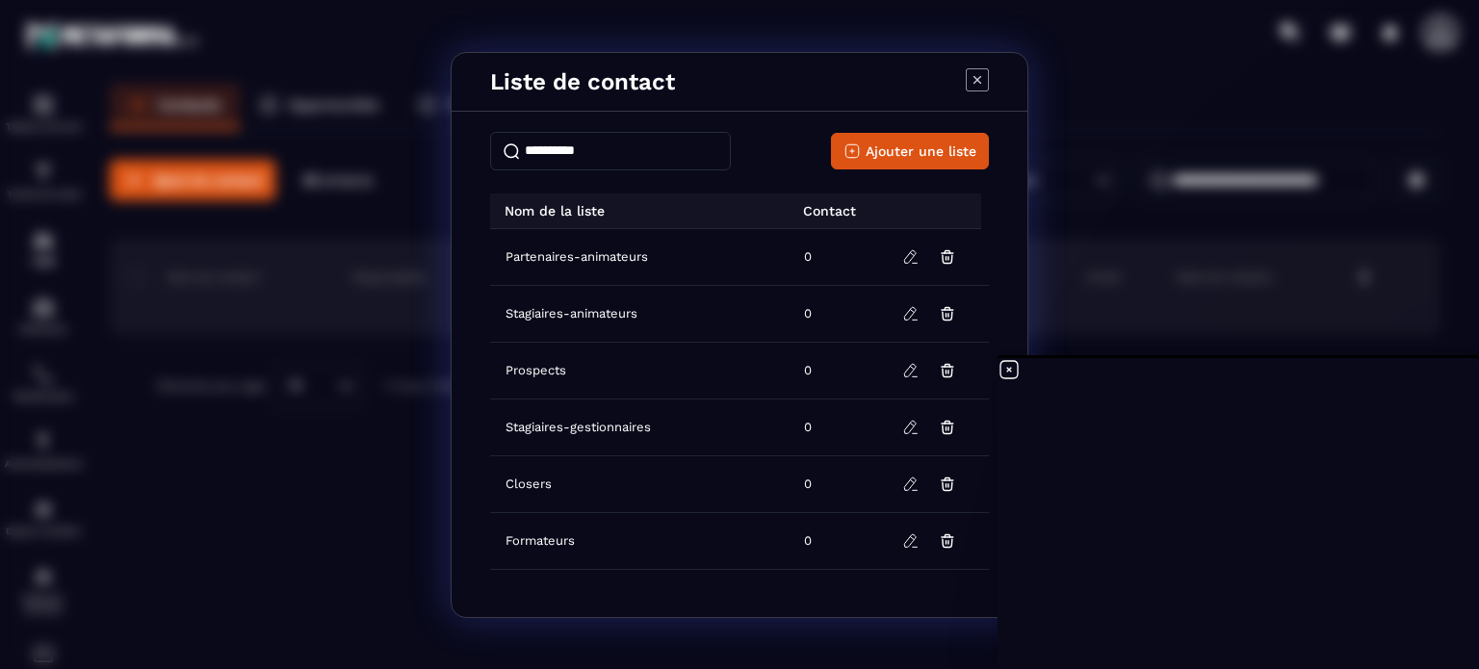
drag, startPoint x: 989, startPoint y: 518, endPoint x: 982, endPoint y: 319, distance: 199.5
click at [982, 331] on div "Ajouter une liste Nom de la liste Contact Partenaires-animateurs 0 Stagiaires-a…" at bounding box center [740, 367] width 576 height 501
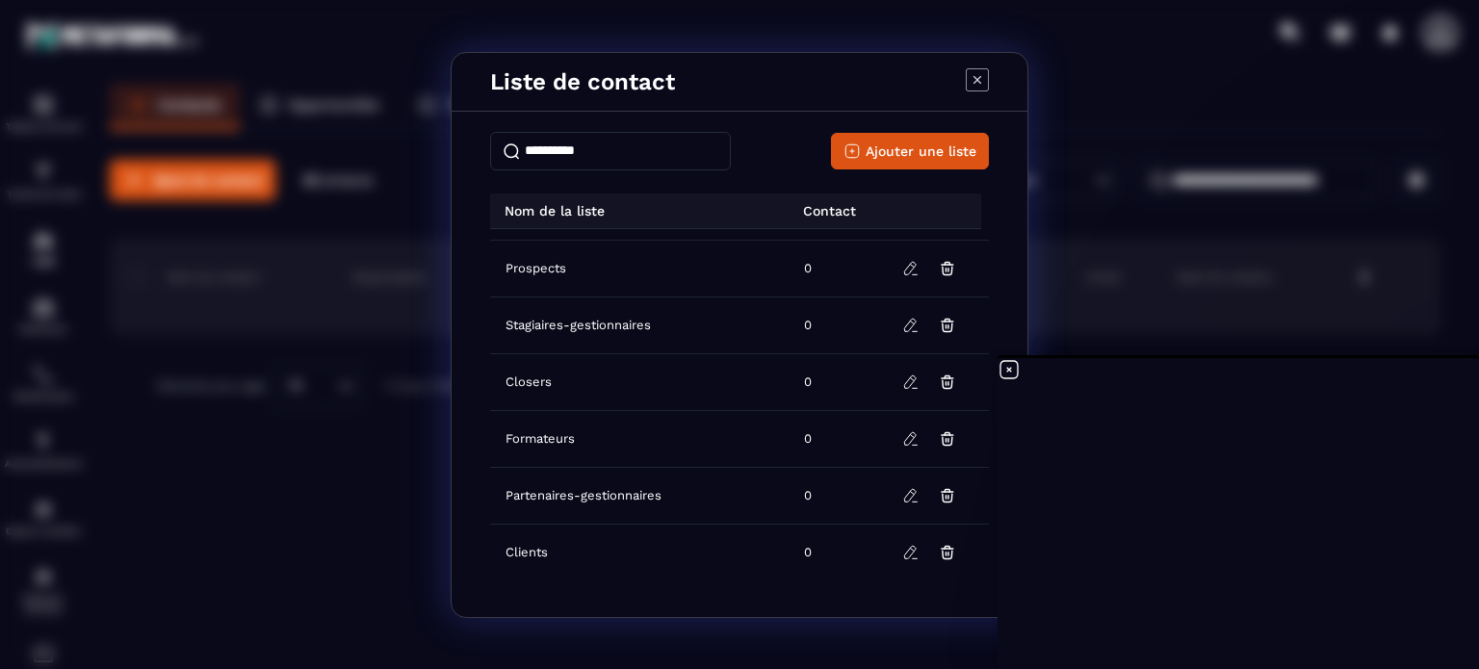
click at [975, 83] on icon "Modal window" at bounding box center [978, 79] width 8 height 8
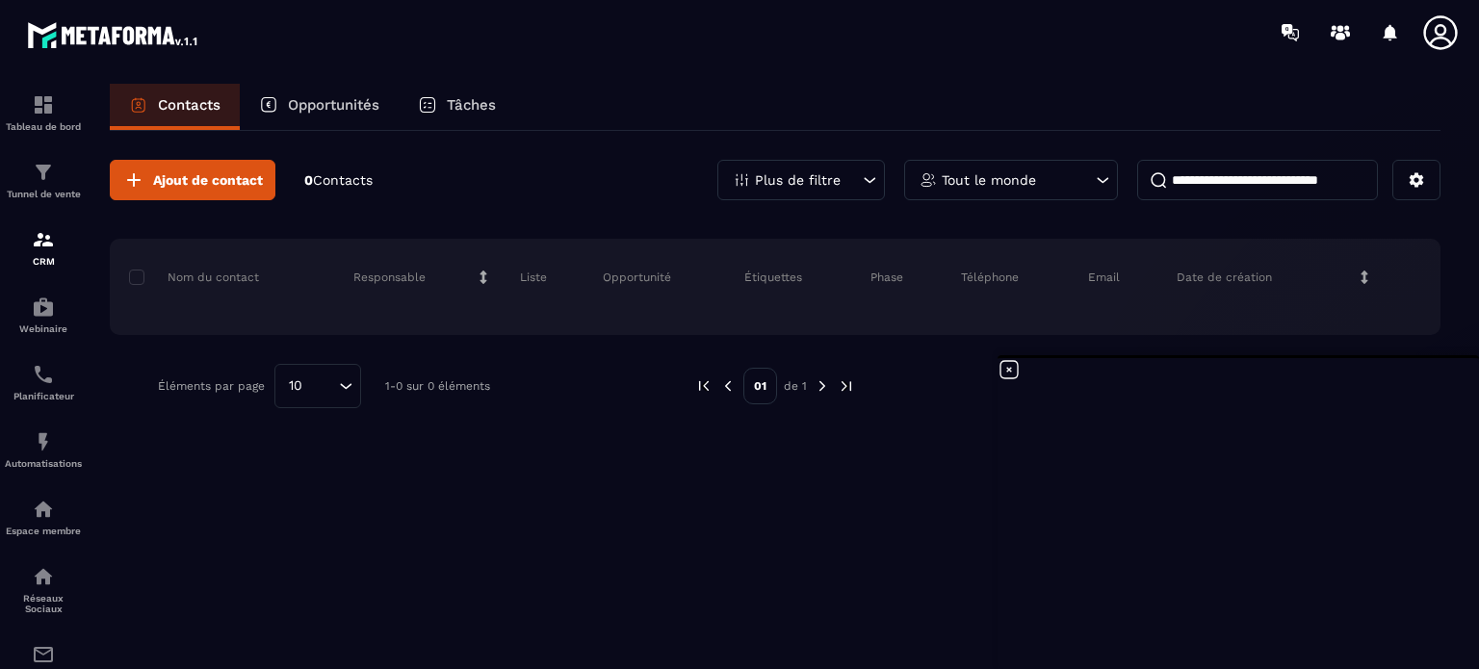
click at [201, 101] on p "Contacts" at bounding box center [189, 104] width 63 height 17
click at [1414, 181] on icon at bounding box center [1417, 180] width 14 height 14
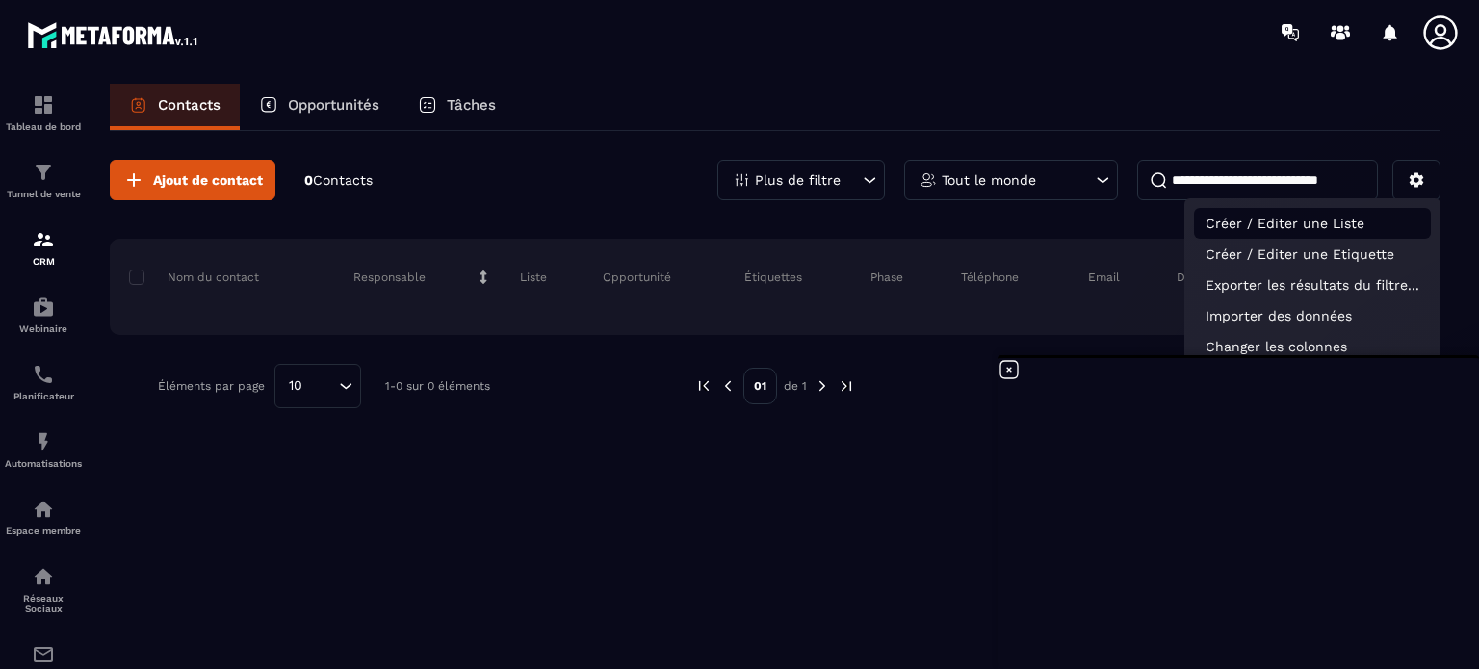
click at [1324, 222] on p "Créer / Editer une Liste" at bounding box center [1312, 223] width 237 height 31
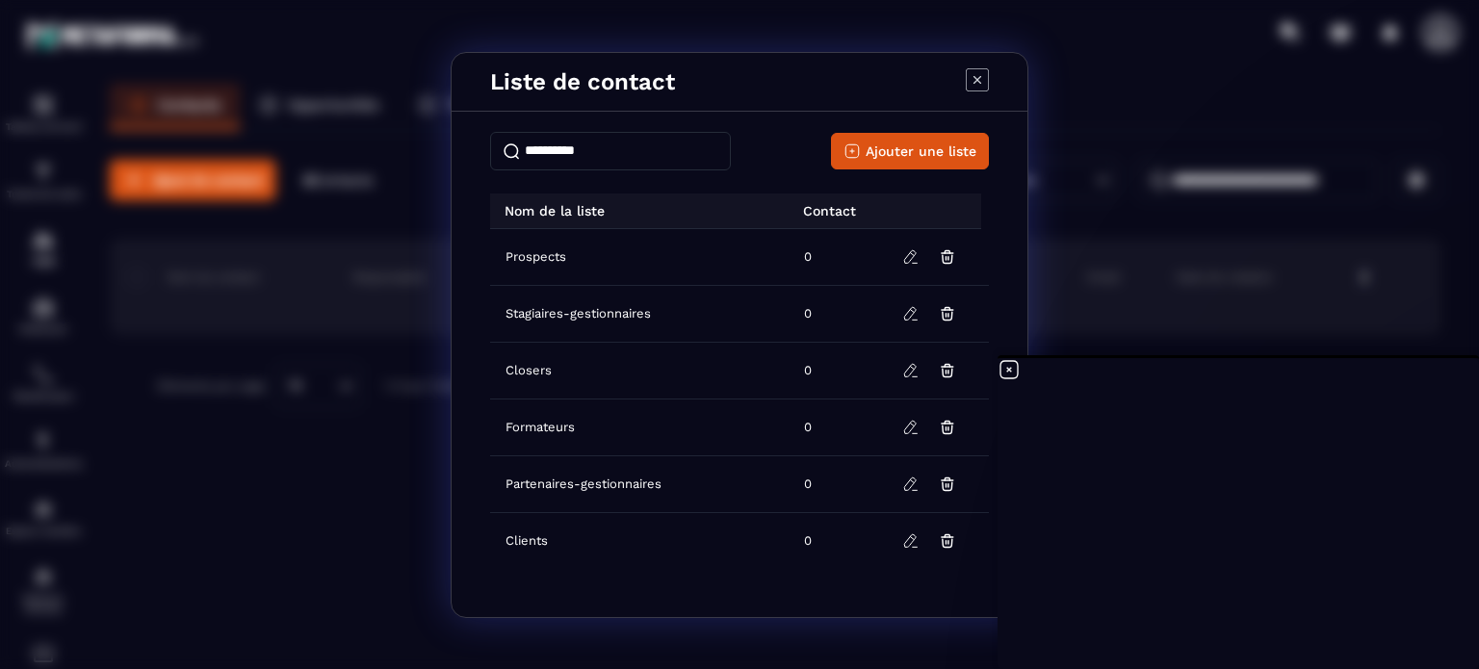
click at [762, 320] on td "Stagiaires-gestionnaires" at bounding box center [641, 313] width 302 height 57
click at [1010, 365] on icon at bounding box center [1009, 369] width 23 height 23
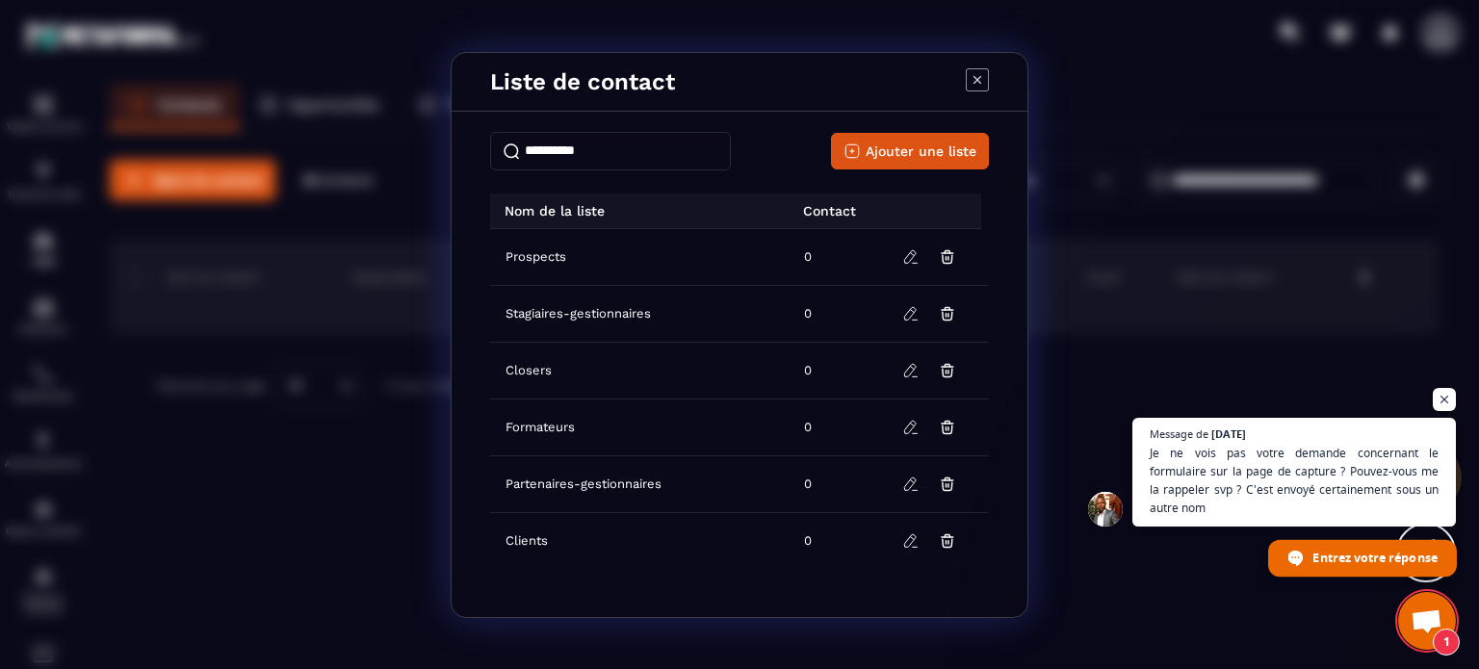
click at [1353, 559] on span "Entrez votre réponse" at bounding box center [1375, 557] width 124 height 34
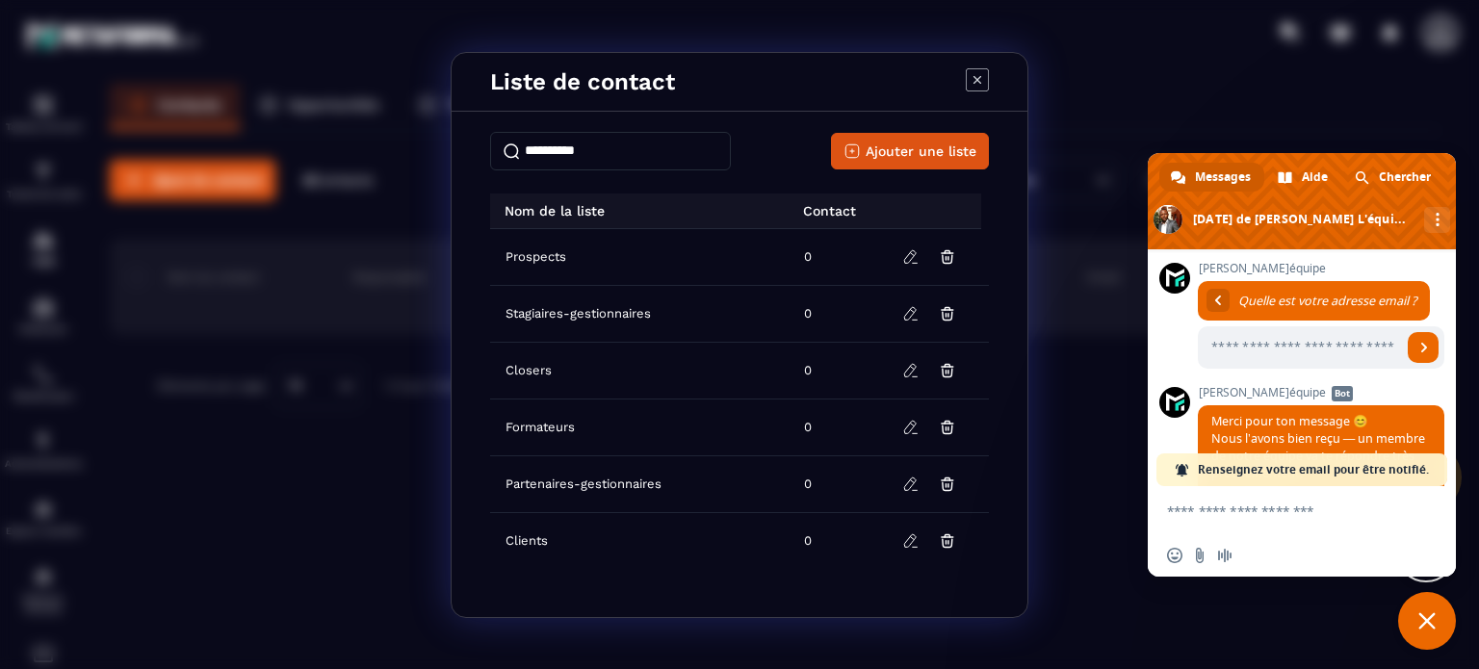
scroll to position [1448, 0]
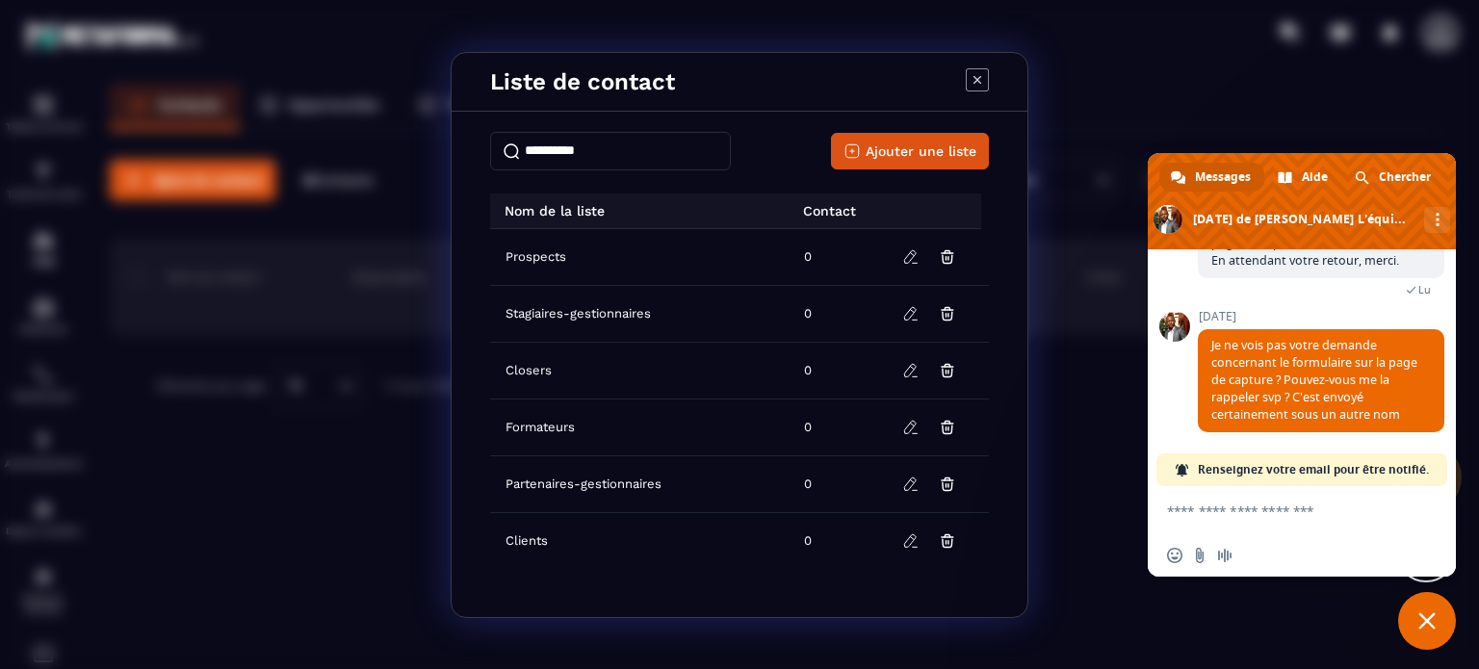
click at [1254, 527] on textarea "Entrez votre message..." at bounding box center [1282, 510] width 231 height 48
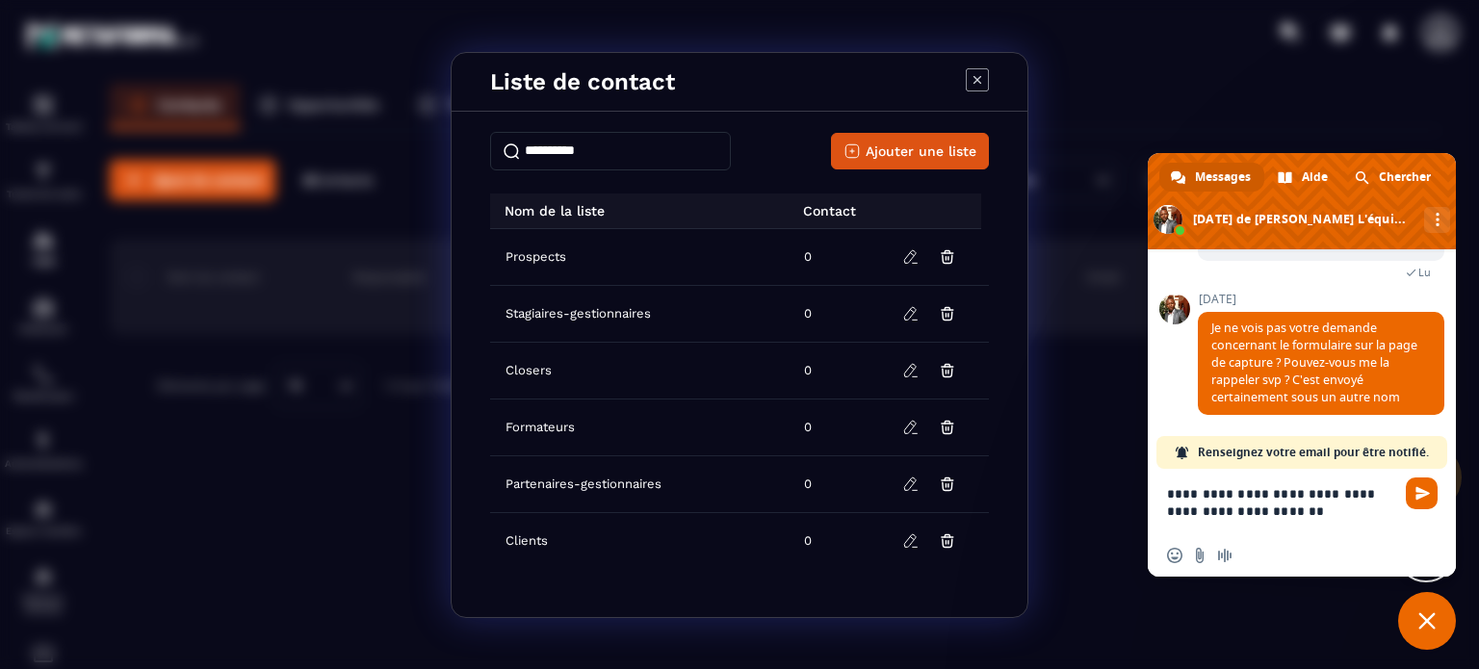
type textarea "**********"
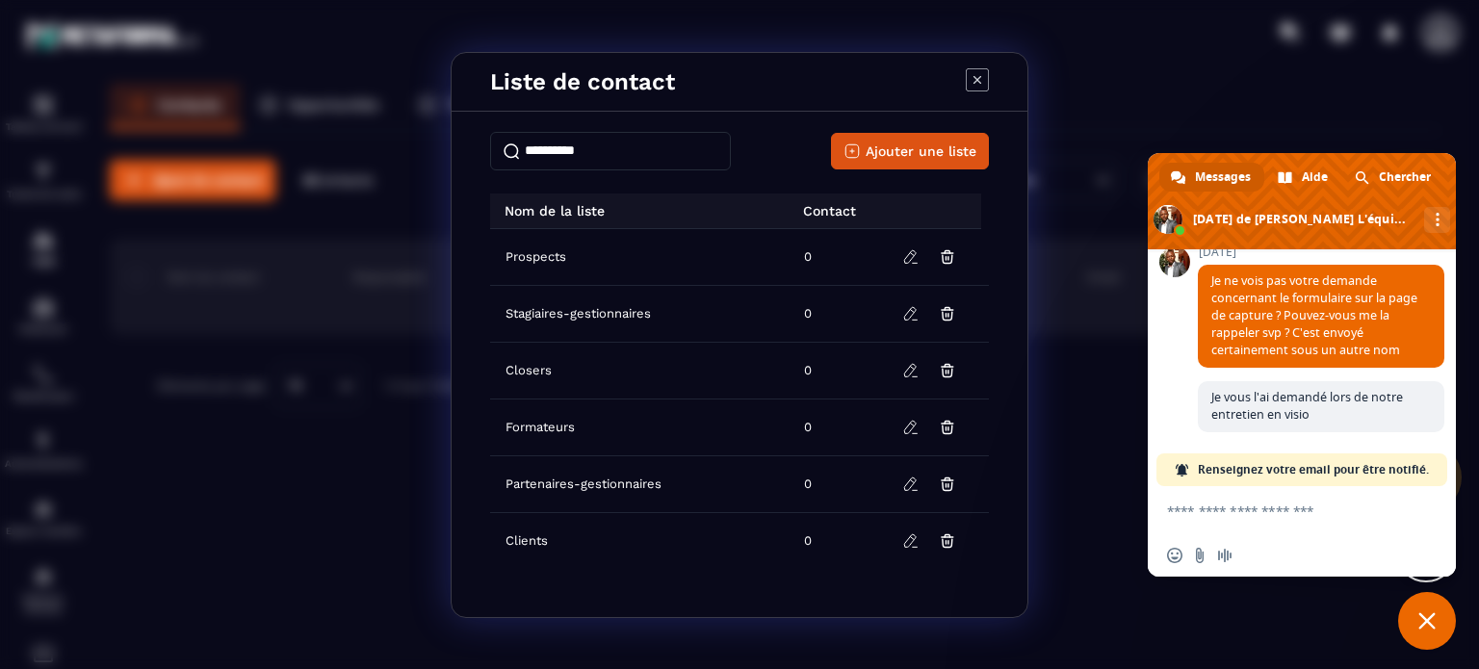
scroll to position [1513, 0]
click at [974, 76] on icon "Modal window" at bounding box center [977, 79] width 23 height 23
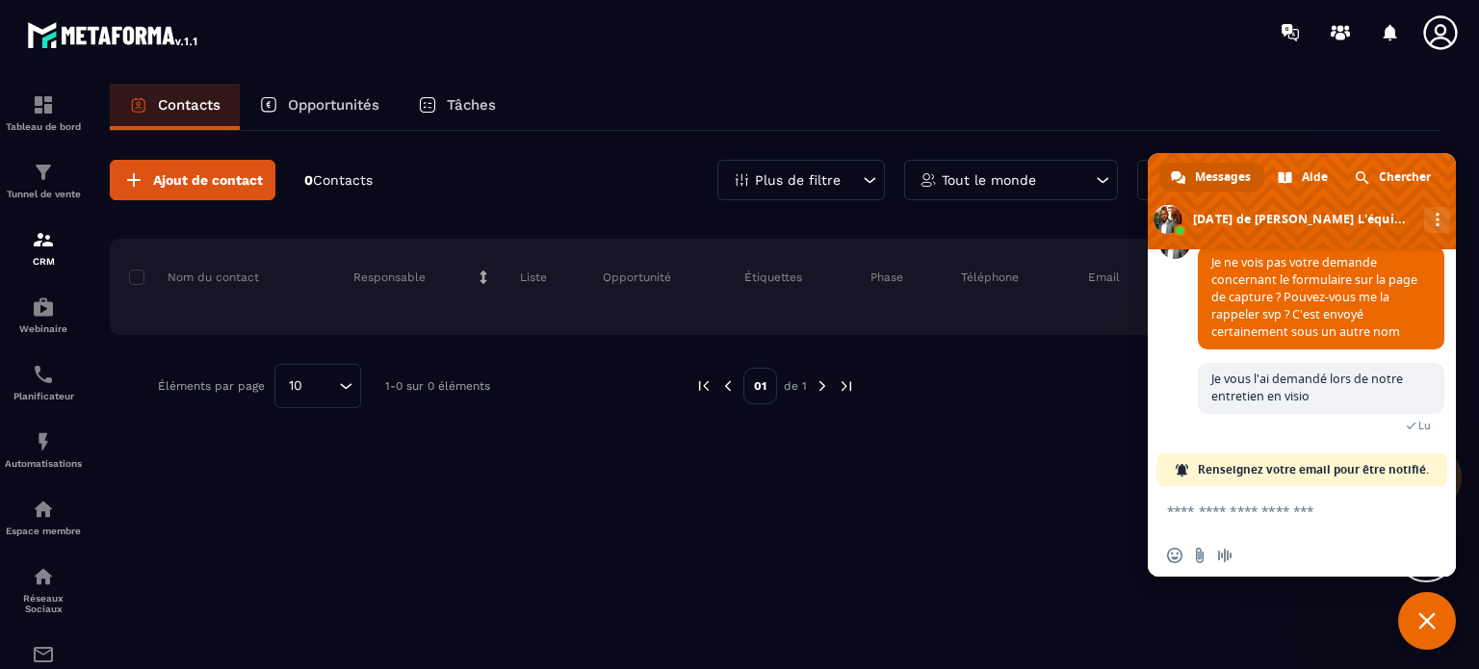
click at [346, 107] on p "Opportunités" at bounding box center [334, 104] width 92 height 17
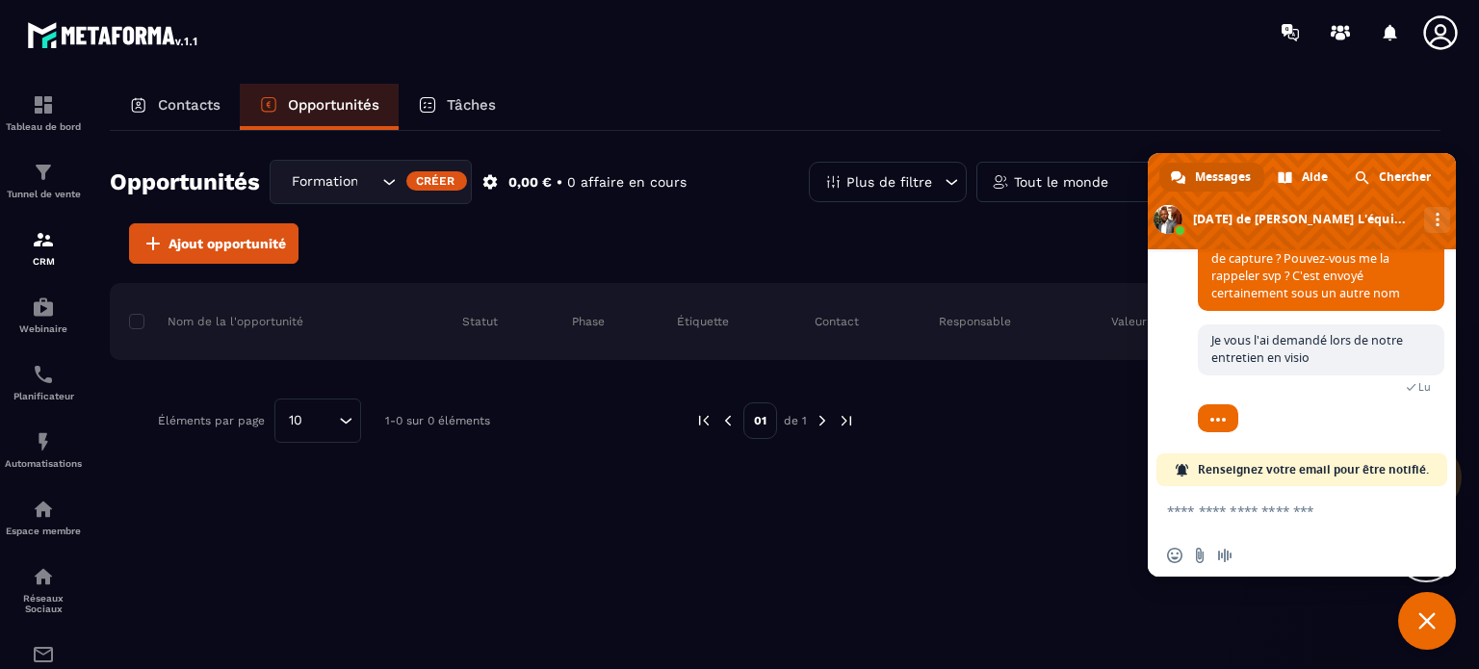
scroll to position [1552, 0]
click at [200, 107] on p "Contacts" at bounding box center [189, 104] width 63 height 17
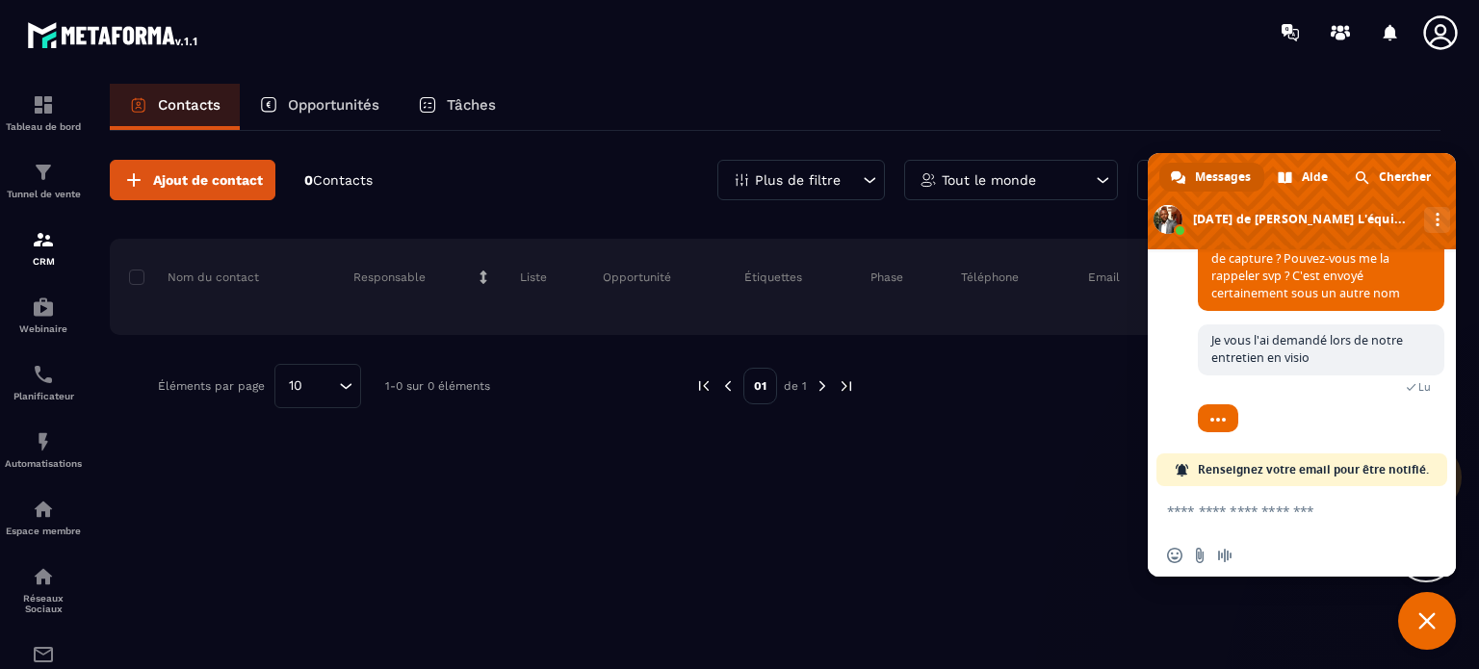
click at [1422, 622] on span "Fermer le chat" at bounding box center [1427, 621] width 17 height 17
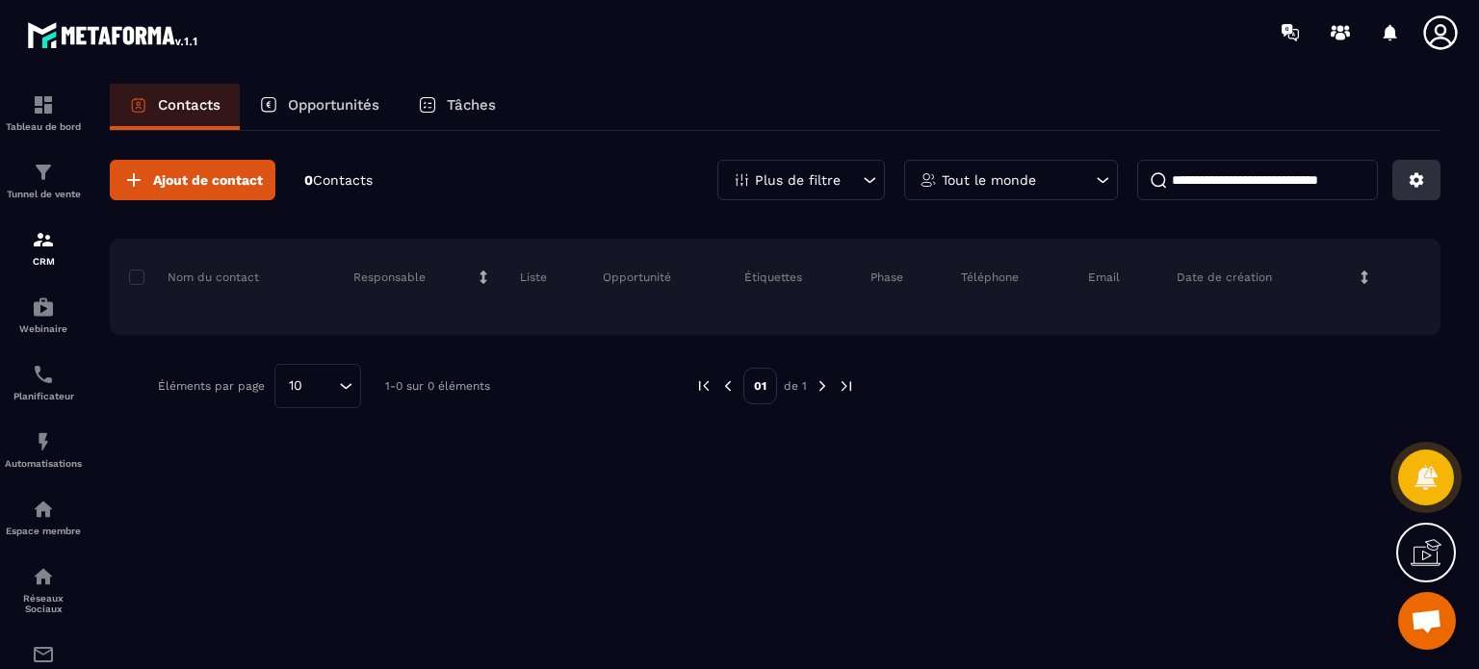
click at [1422, 181] on icon at bounding box center [1417, 180] width 14 height 14
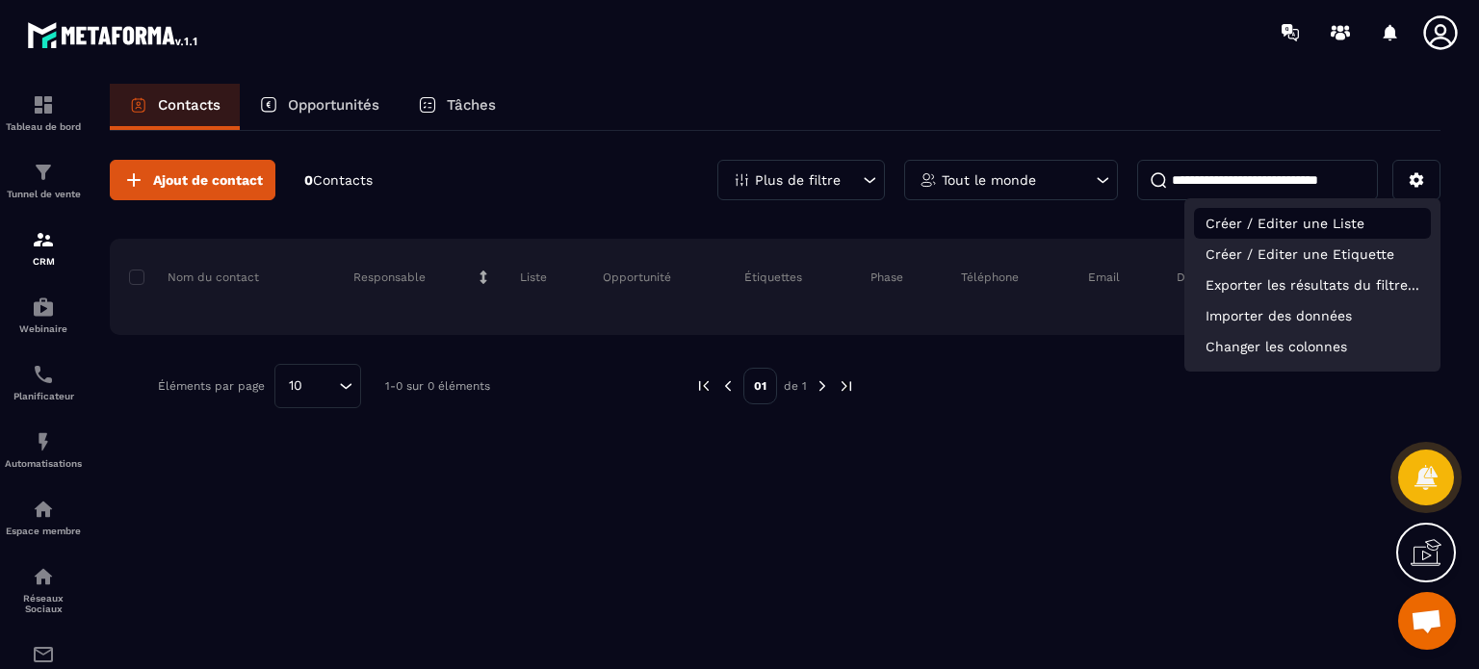
click at [1304, 224] on p "Créer / Editer une Liste" at bounding box center [1312, 223] width 237 height 31
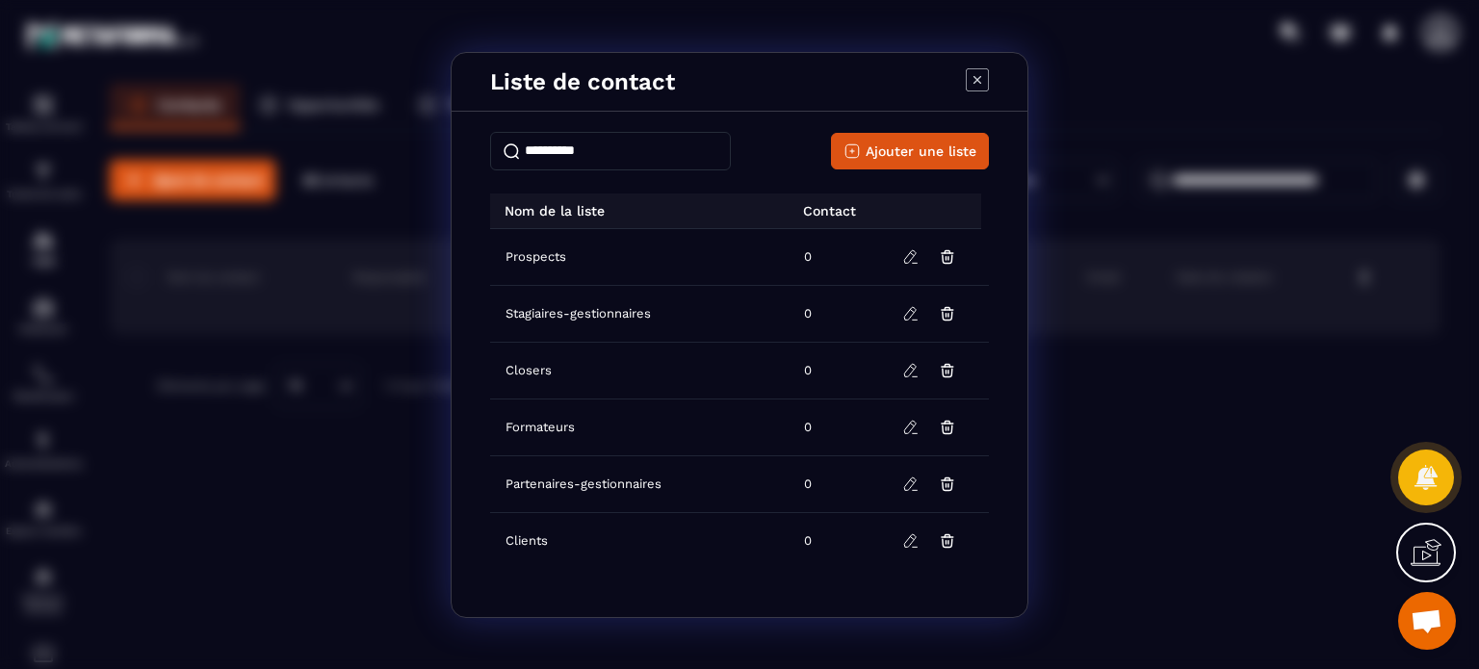
click at [821, 342] on td "0" at bounding box center [837, 370] width 89 height 57
click at [630, 142] on input "Modal window" at bounding box center [610, 151] width 241 height 39
click at [909, 143] on span "Ajouter une liste" at bounding box center [921, 151] width 111 height 19
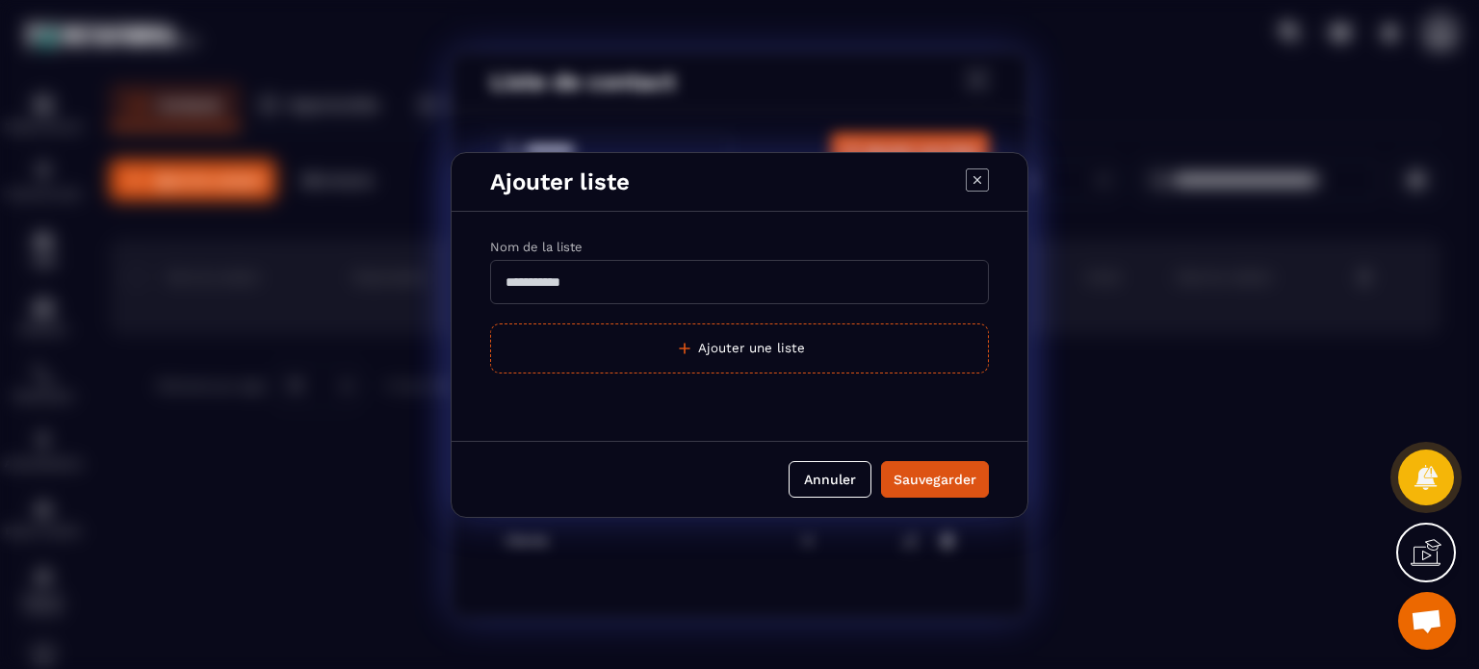
click at [609, 277] on input "Modal window" at bounding box center [739, 282] width 499 height 44
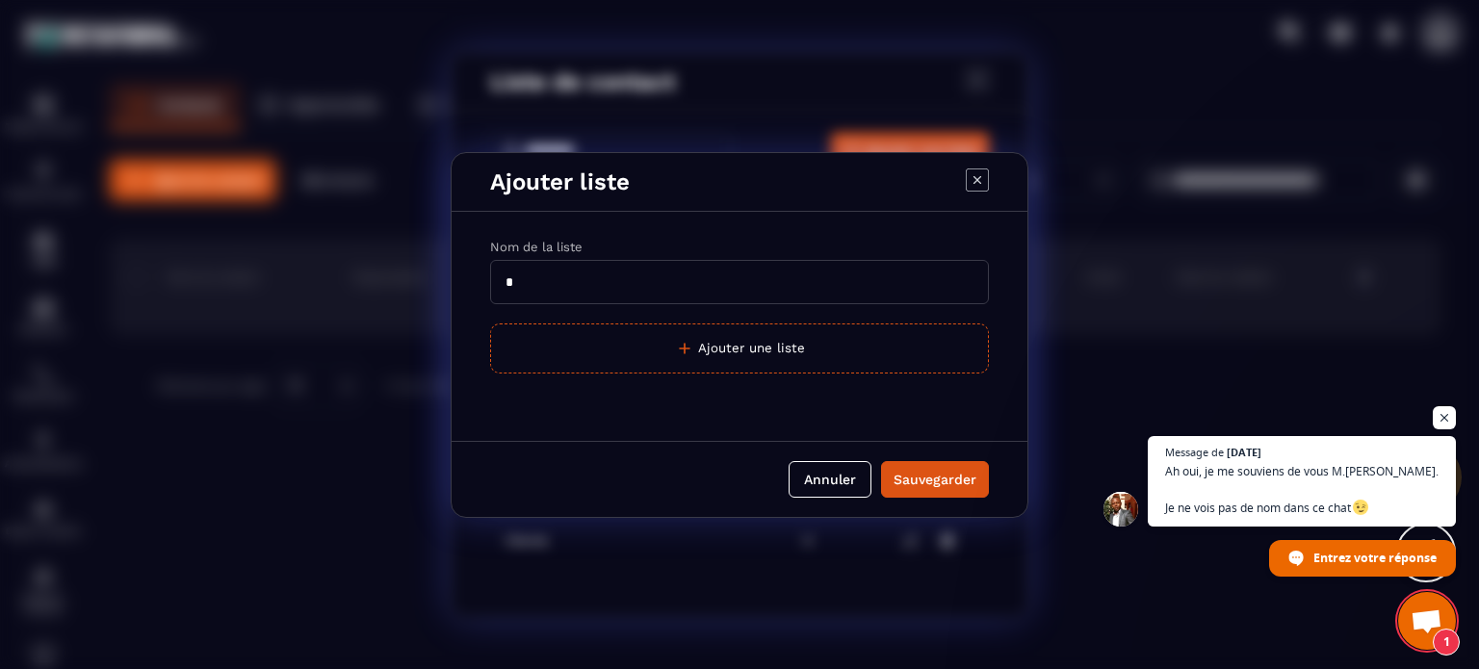
type input "**********"
click at [950, 457] on div "Annuler Sauvegarder" at bounding box center [740, 479] width 576 height 76
click at [944, 483] on div "Sauvegarder" at bounding box center [935, 479] width 83 height 19
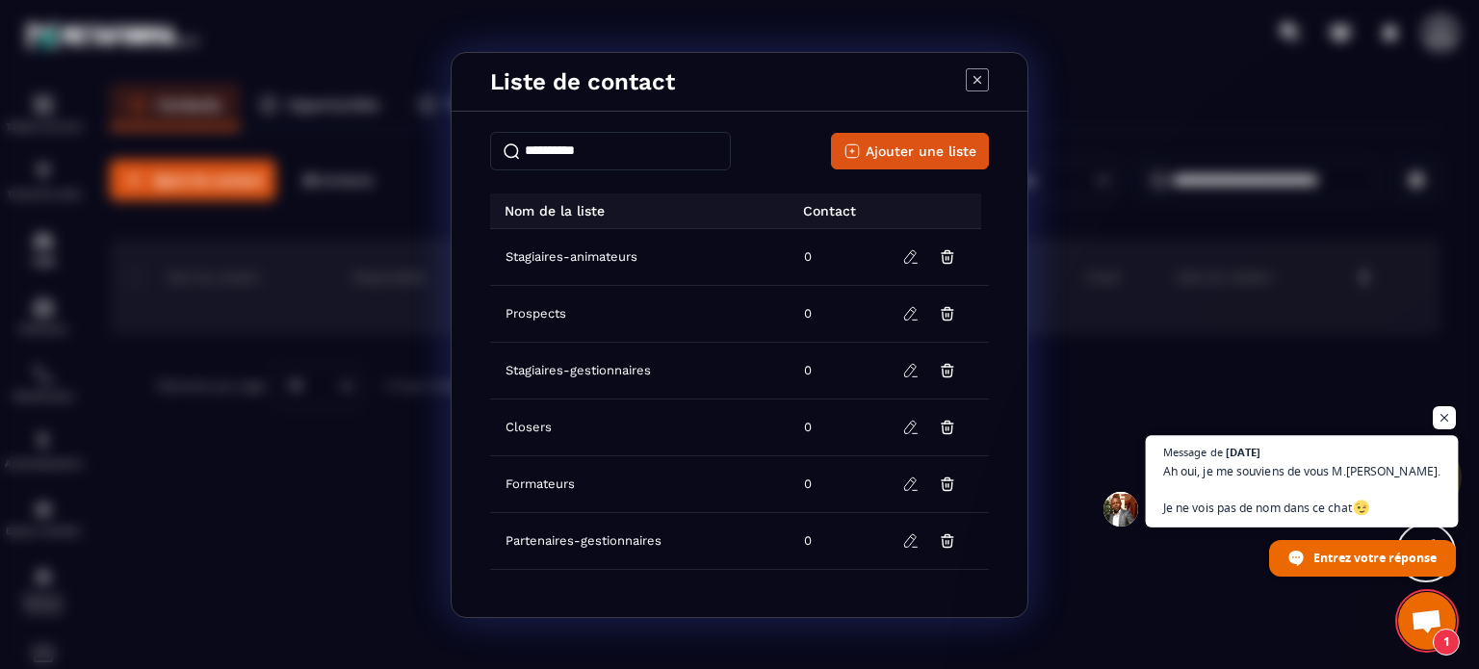
click at [1320, 482] on span "Ah oui, je me souviens de vous M.[PERSON_NAME]. Je ne vois pas de nom dans ce c…" at bounding box center [1302, 490] width 277 height 56
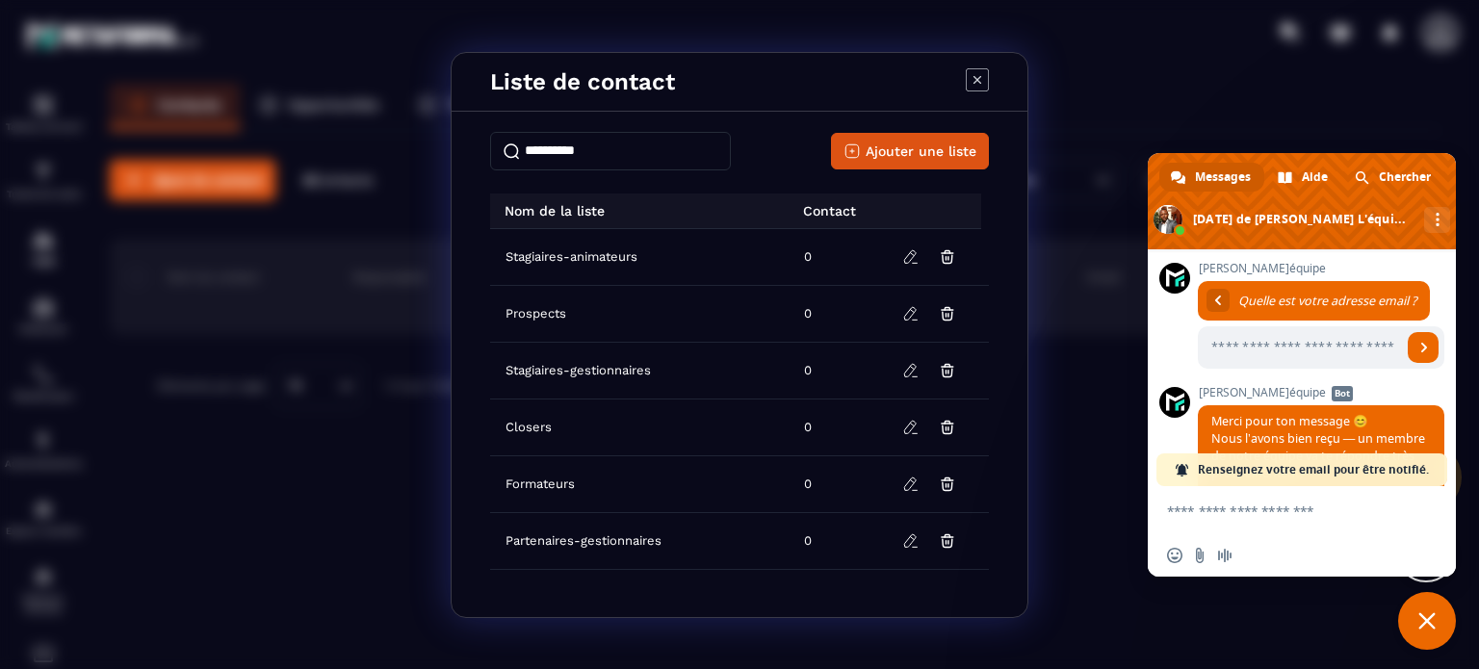
scroll to position [1691, 0]
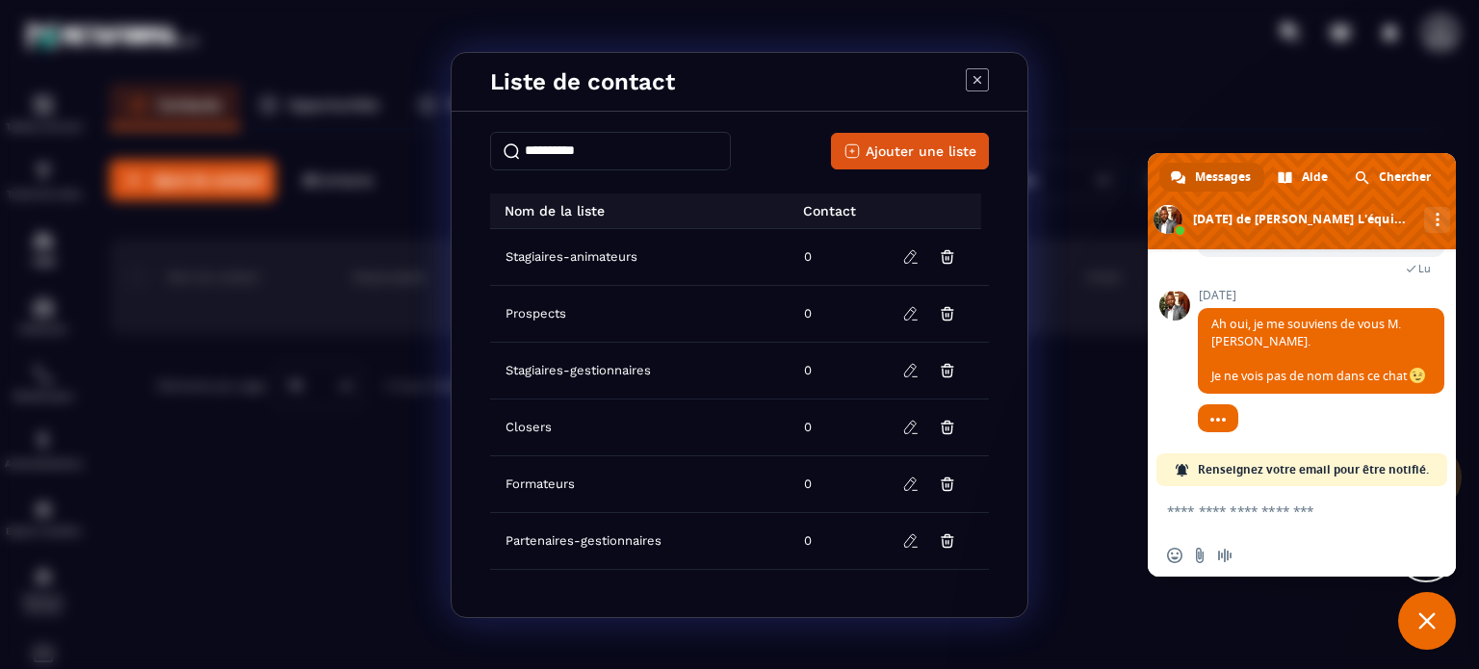
click at [1258, 511] on textarea "Entrez votre message..." at bounding box center [1282, 510] width 231 height 48
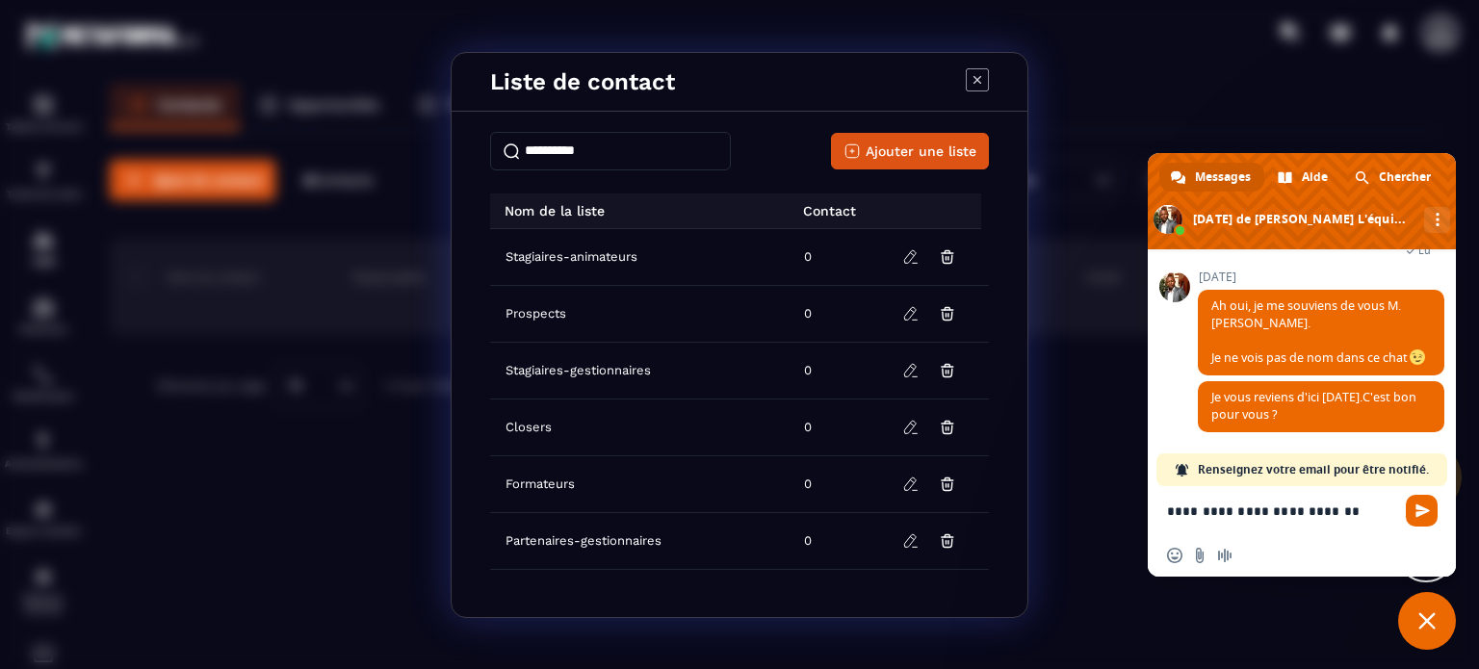
scroll to position [1711, 0]
type textarea "**********"
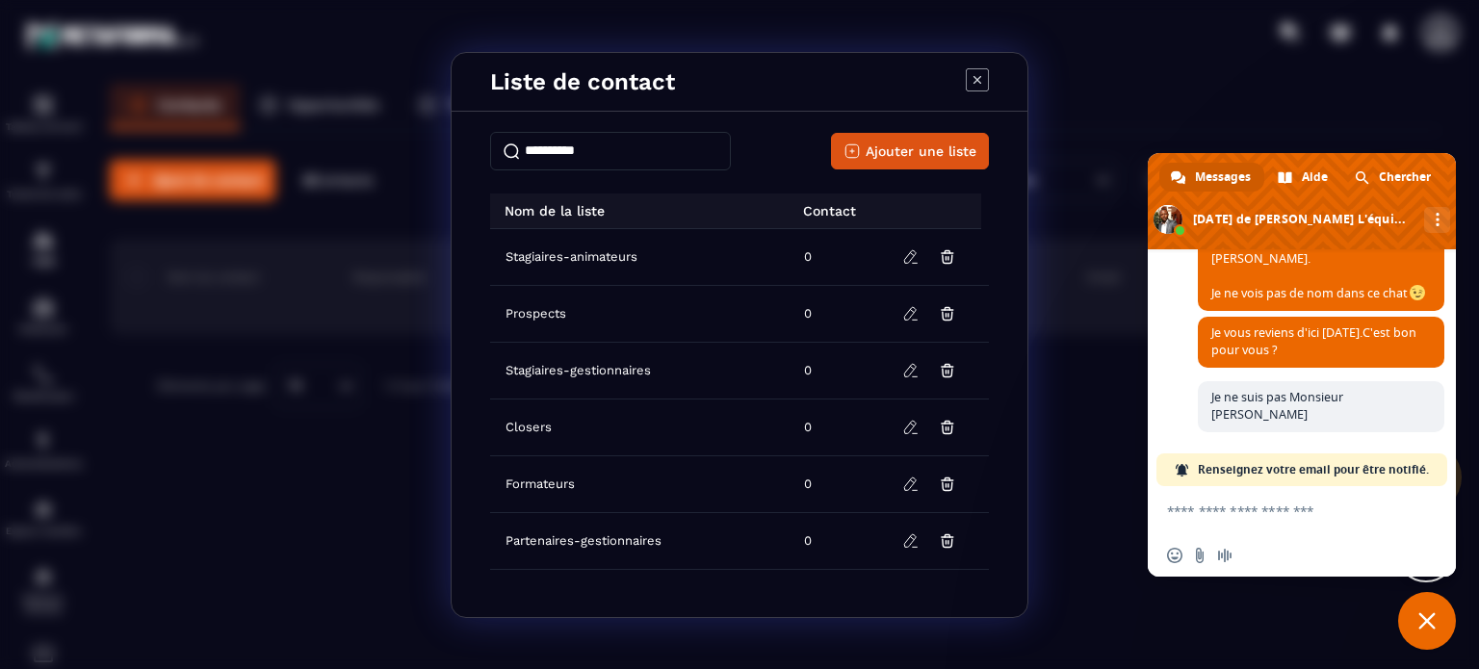
scroll to position [1760, 0]
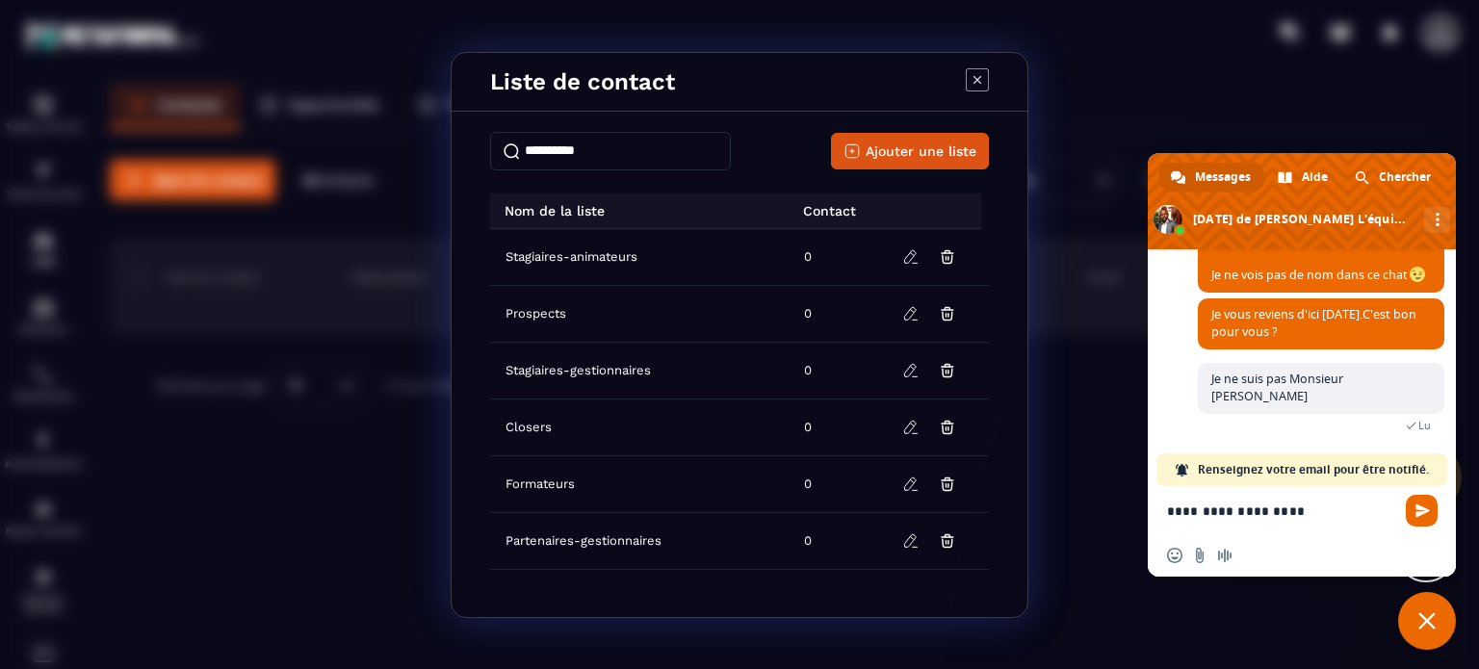
type textarea "**********"
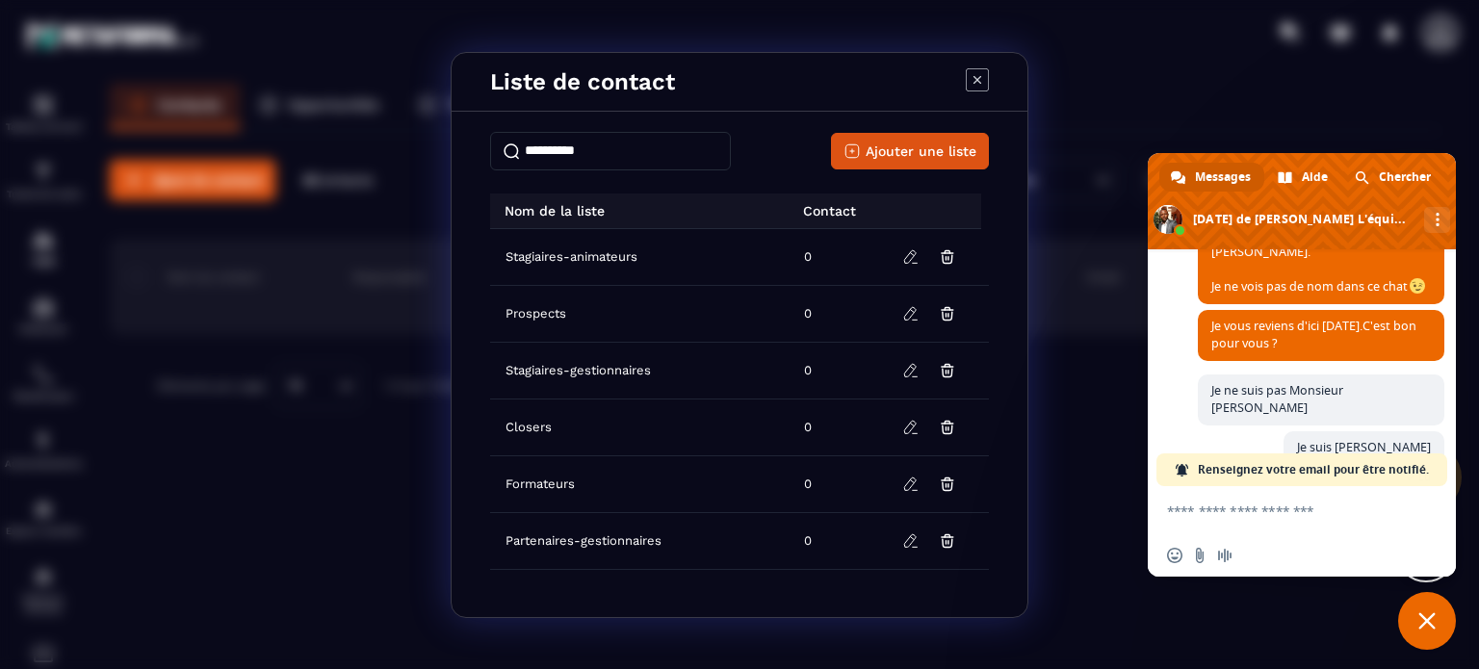
scroll to position [1924, 0]
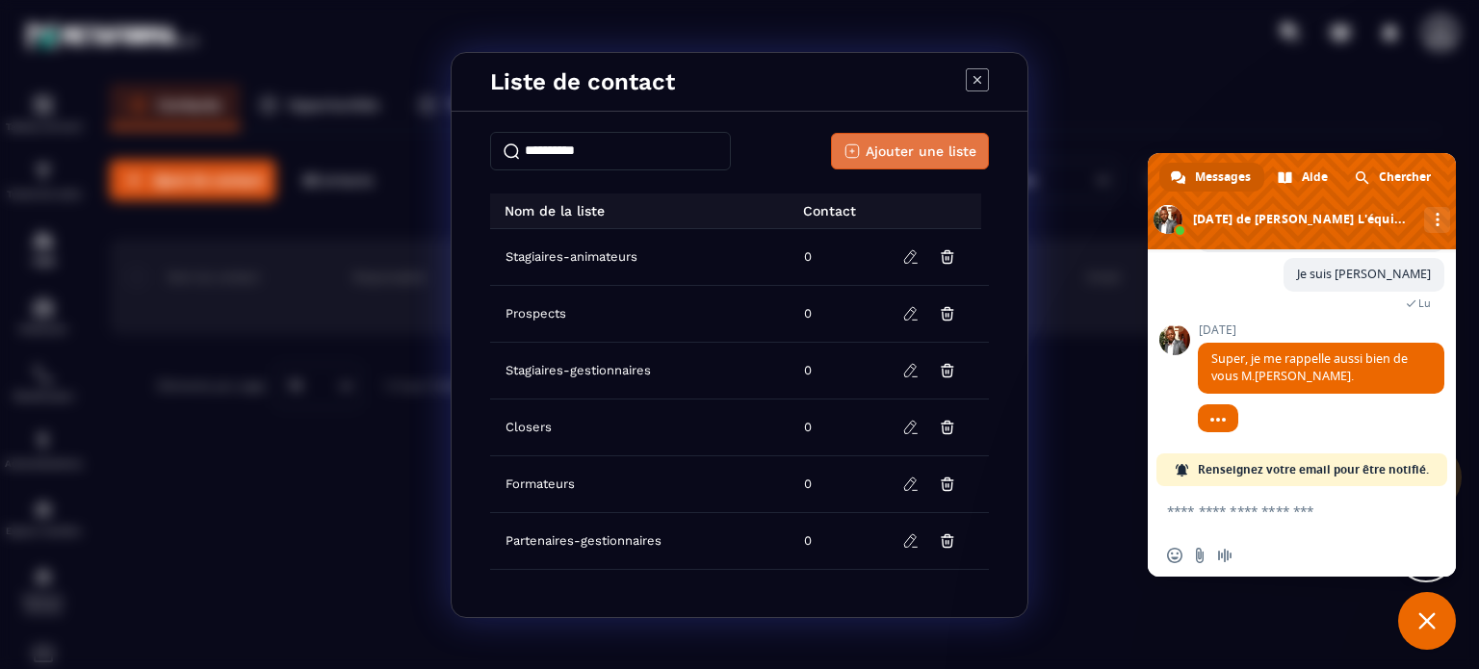
click at [882, 154] on span "Ajouter une liste" at bounding box center [921, 151] width 111 height 19
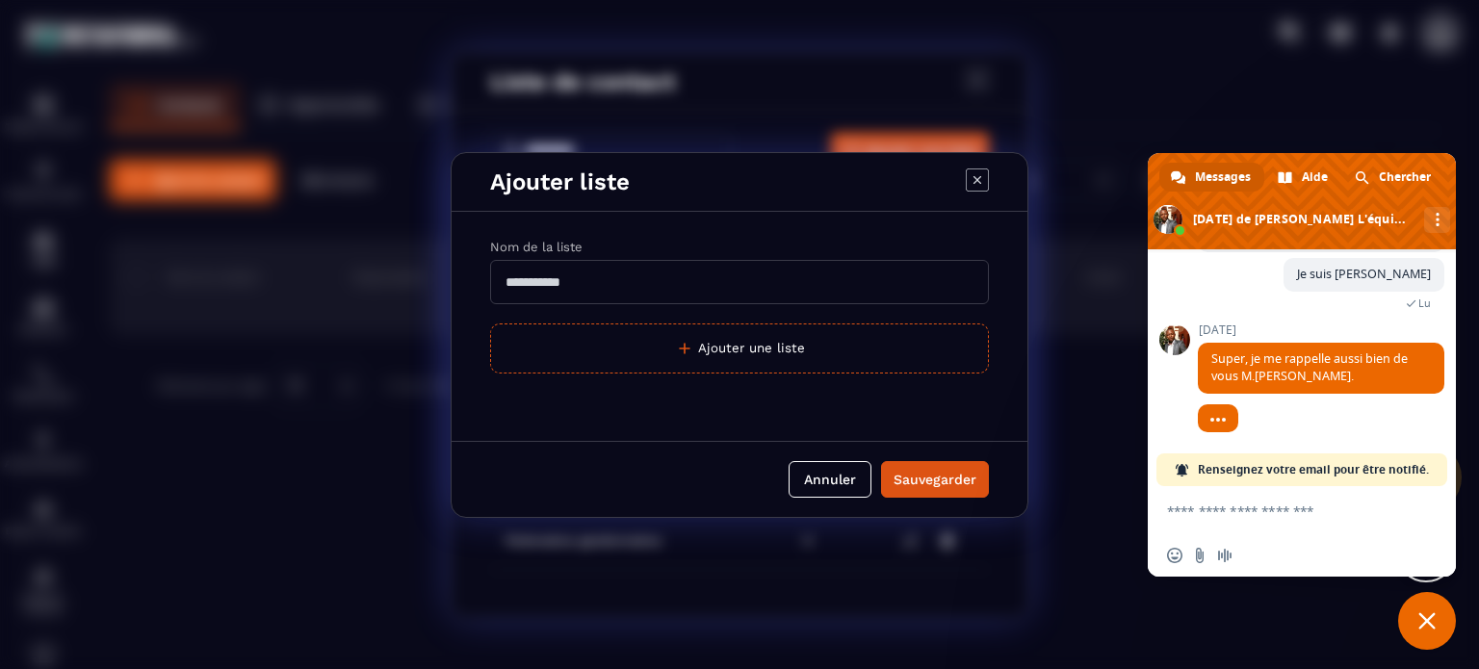
click at [633, 280] on input "Modal window" at bounding box center [739, 282] width 499 height 44
type input "**********"
click at [917, 464] on button "Sauvegarder" at bounding box center [935, 479] width 108 height 37
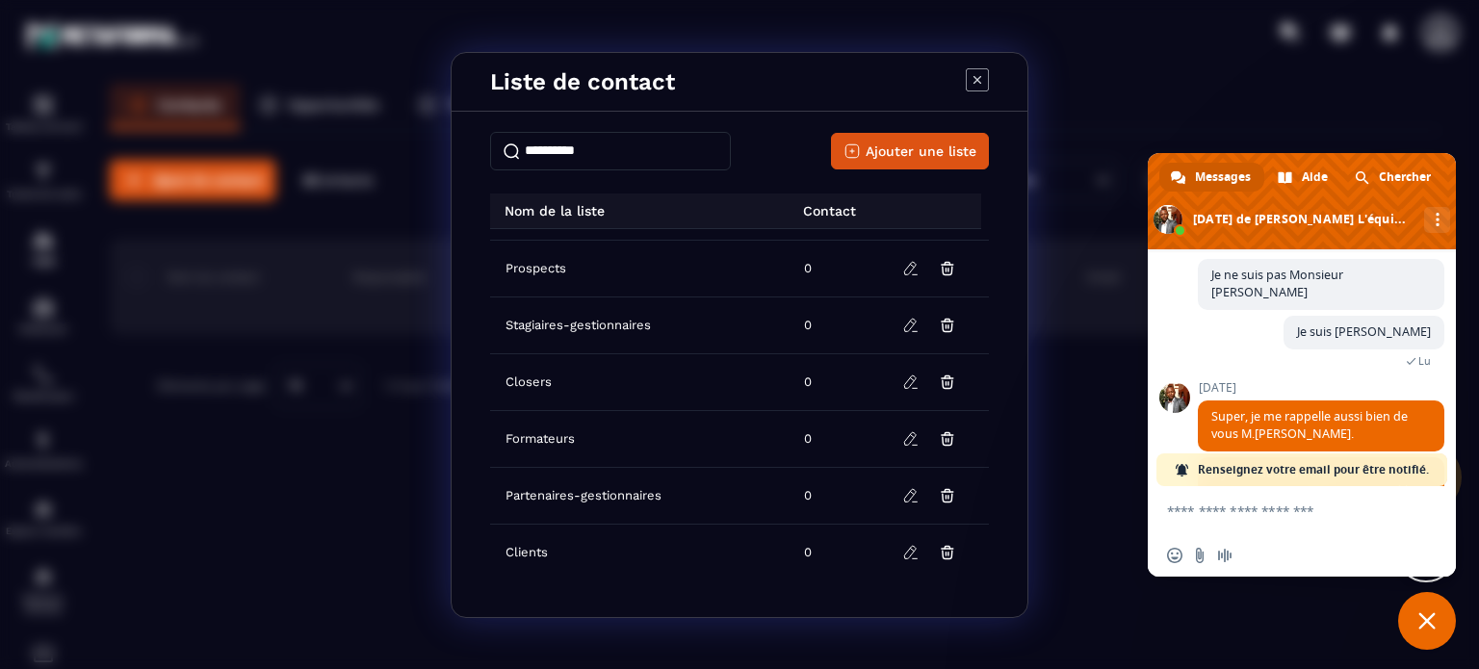
scroll to position [1981, 0]
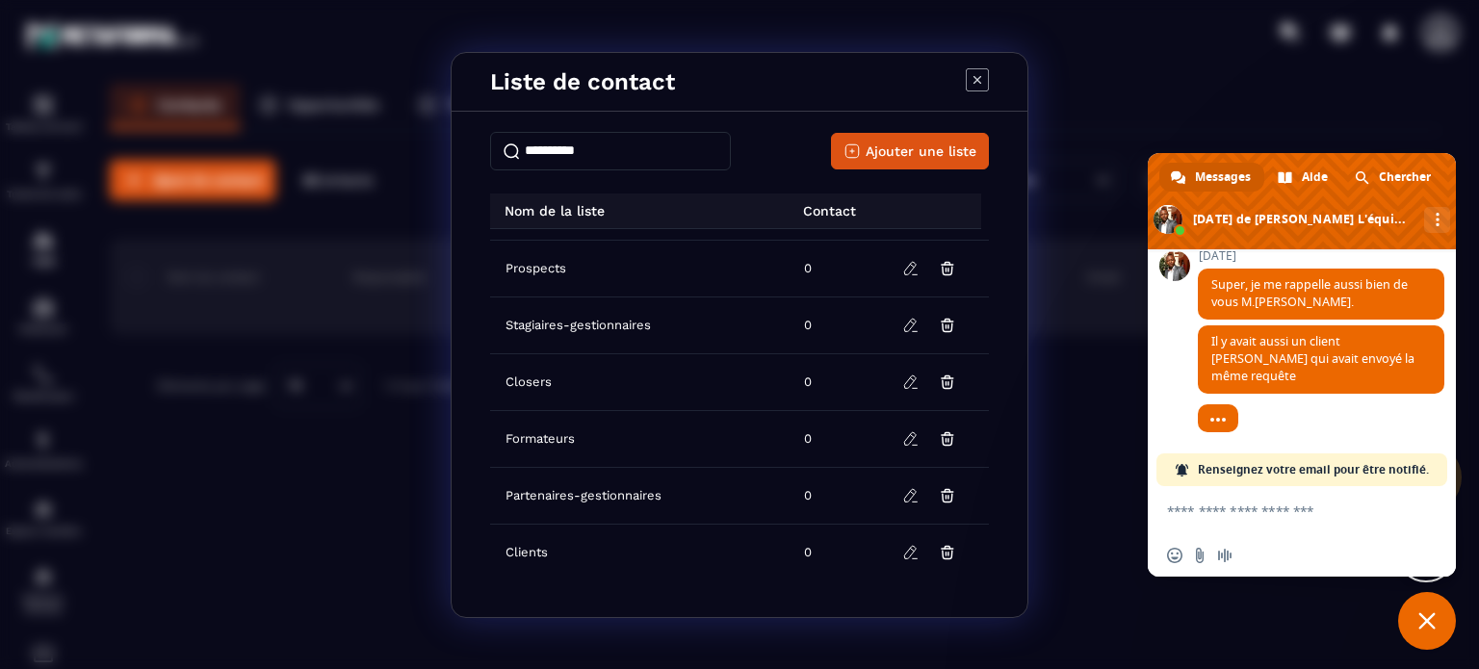
click at [980, 83] on icon "Modal window" at bounding box center [977, 79] width 23 height 23
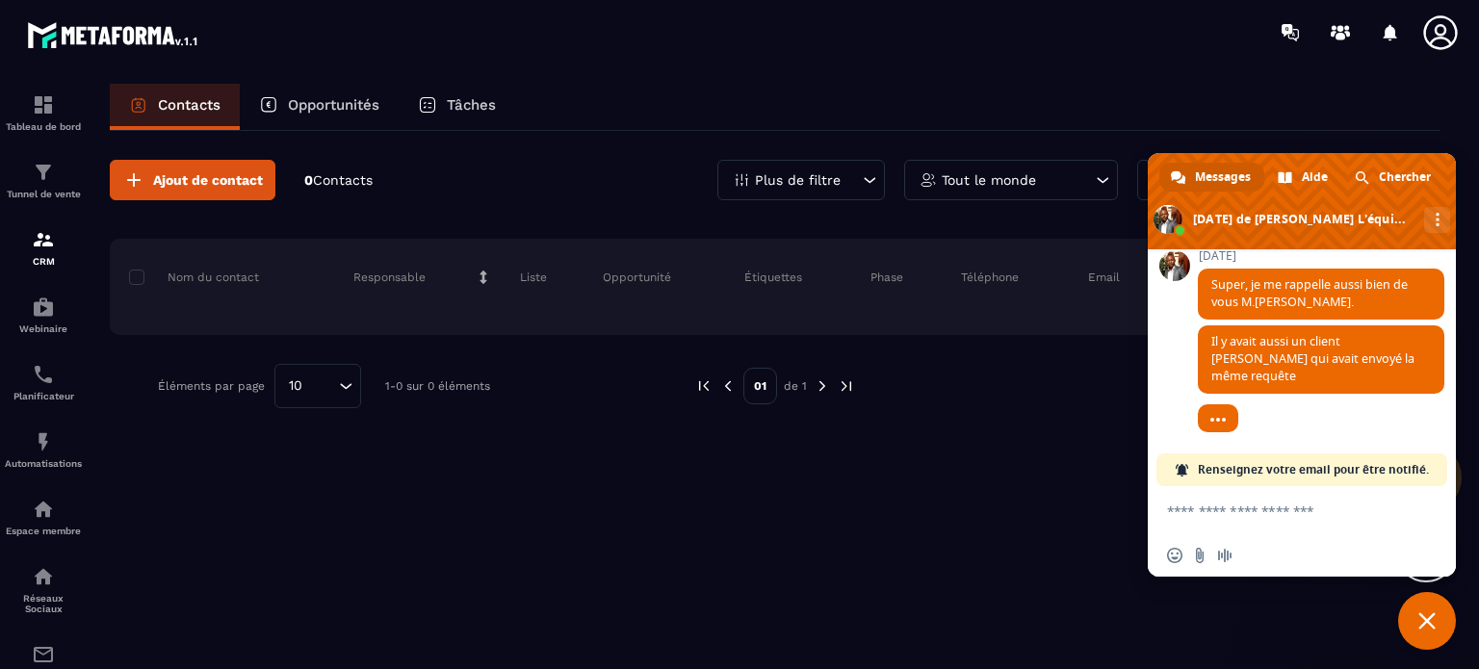
click at [1429, 615] on span "Fermer le chat" at bounding box center [1427, 621] width 17 height 17
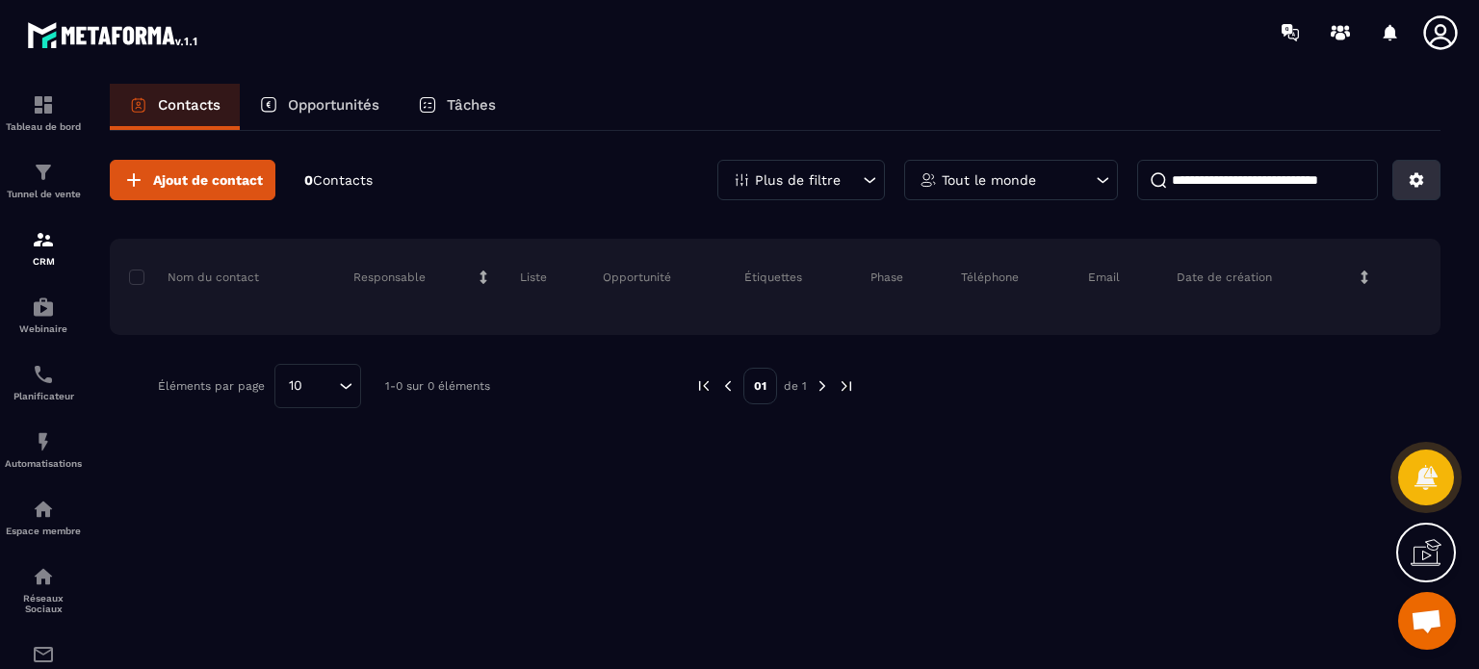
click at [1418, 182] on icon at bounding box center [1417, 180] width 14 height 14
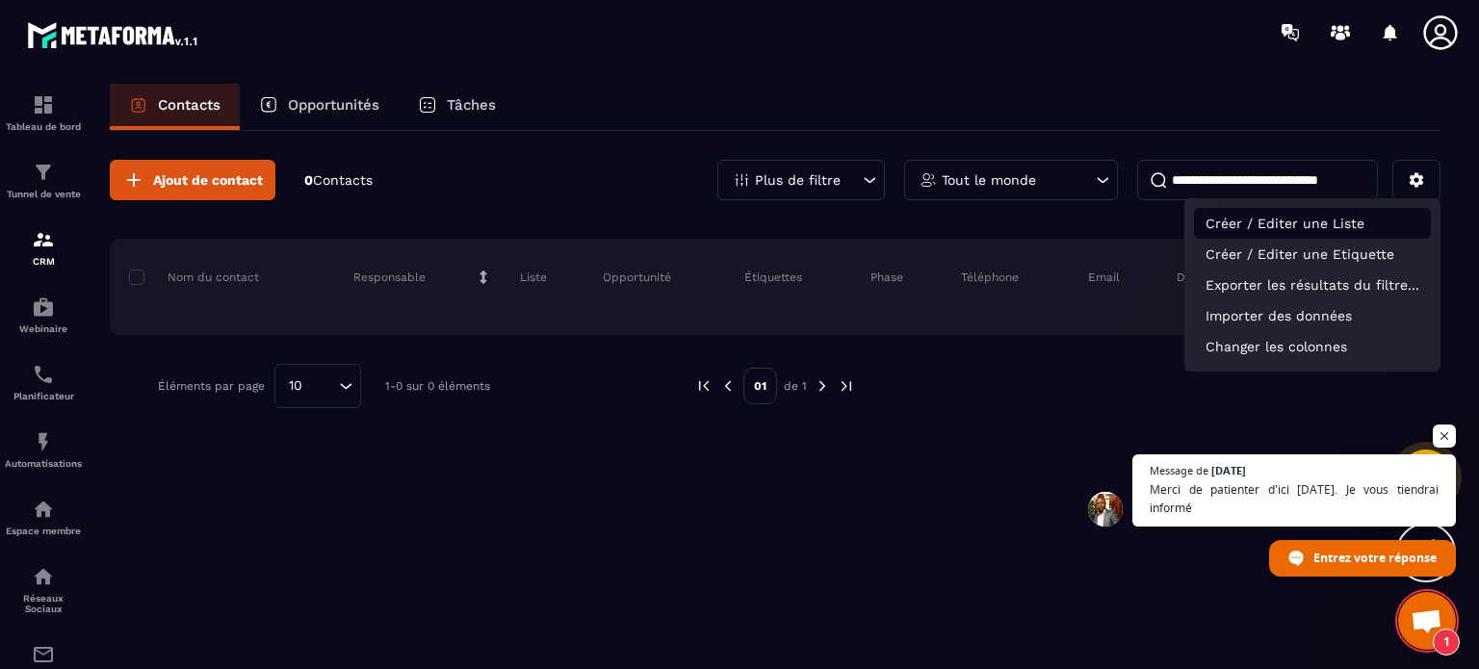
click at [1323, 220] on p "Créer / Editer une Liste" at bounding box center [1312, 223] width 237 height 31
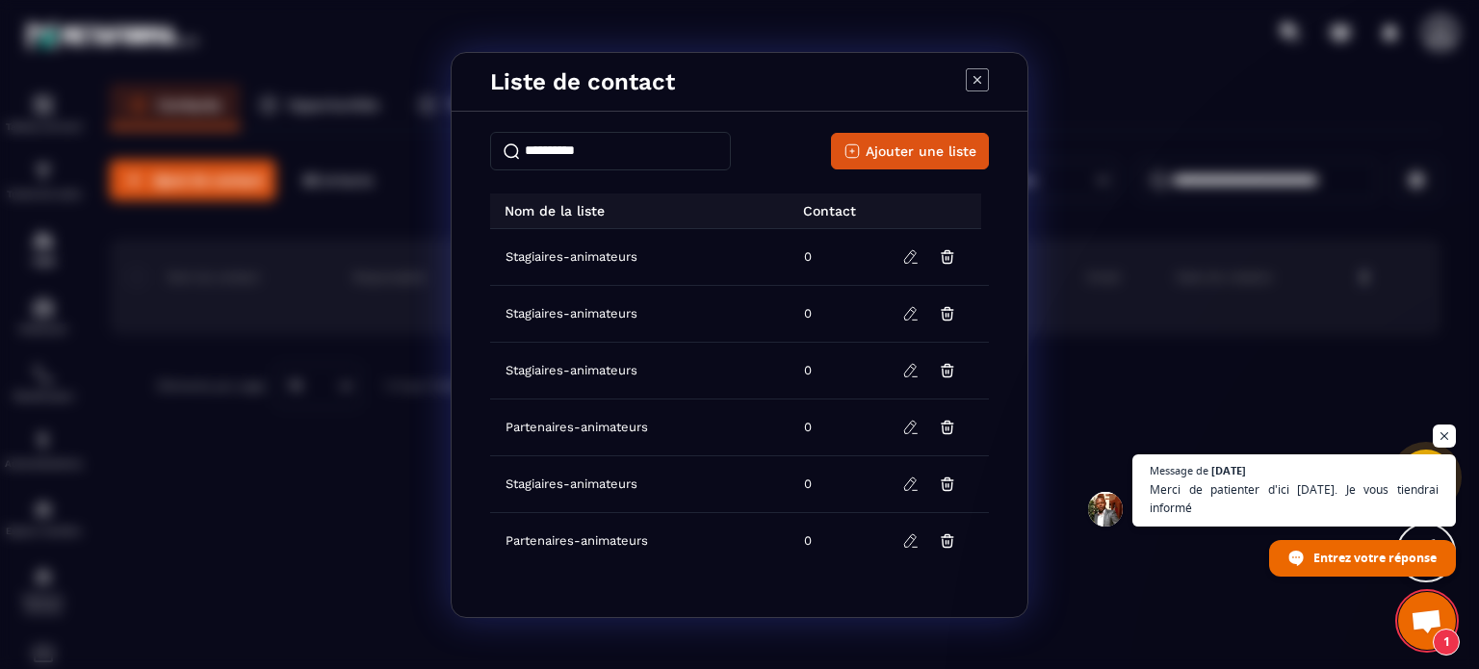
click at [977, 77] on icon "Modal window" at bounding box center [977, 79] width 23 height 23
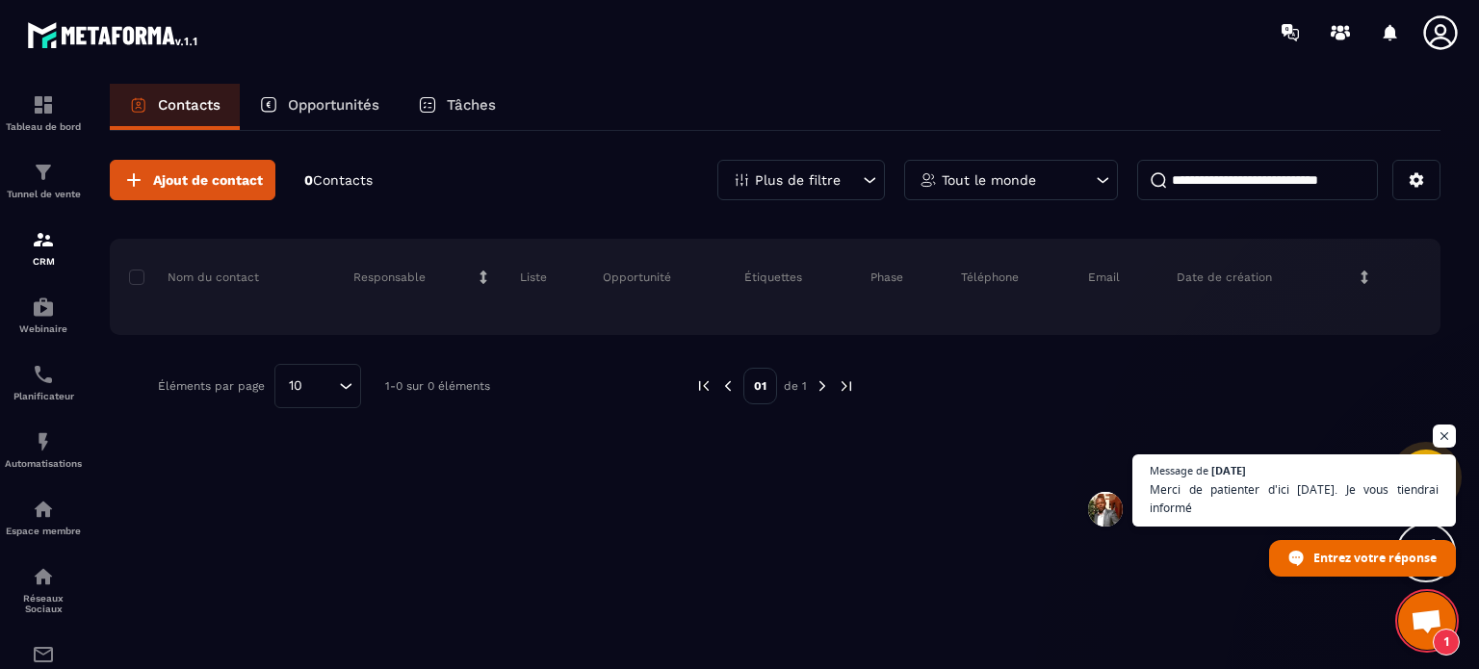
click at [817, 385] on img at bounding box center [822, 386] width 17 height 17
click at [1426, 181] on button at bounding box center [1417, 180] width 48 height 40
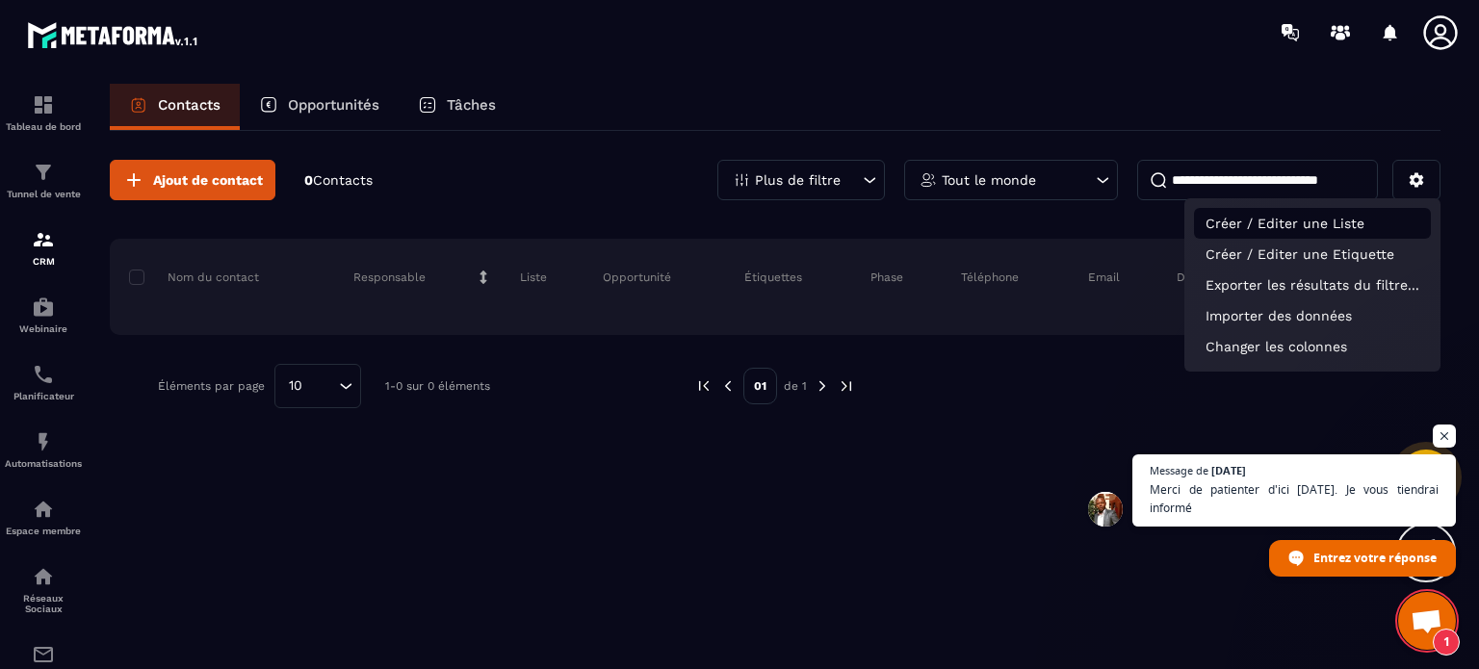
click at [1358, 222] on p "Créer / Editer une Liste" at bounding box center [1312, 223] width 237 height 31
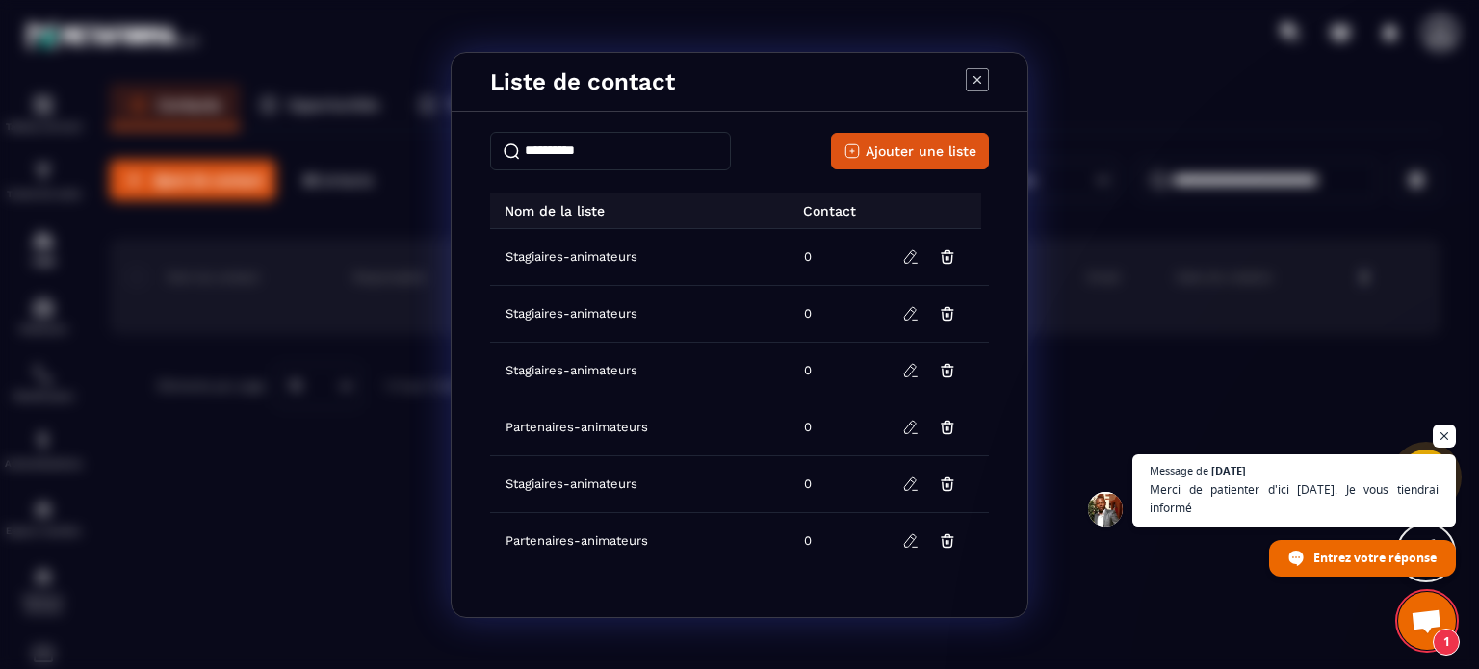
click at [975, 80] on icon "Modal window" at bounding box center [977, 79] width 23 height 23
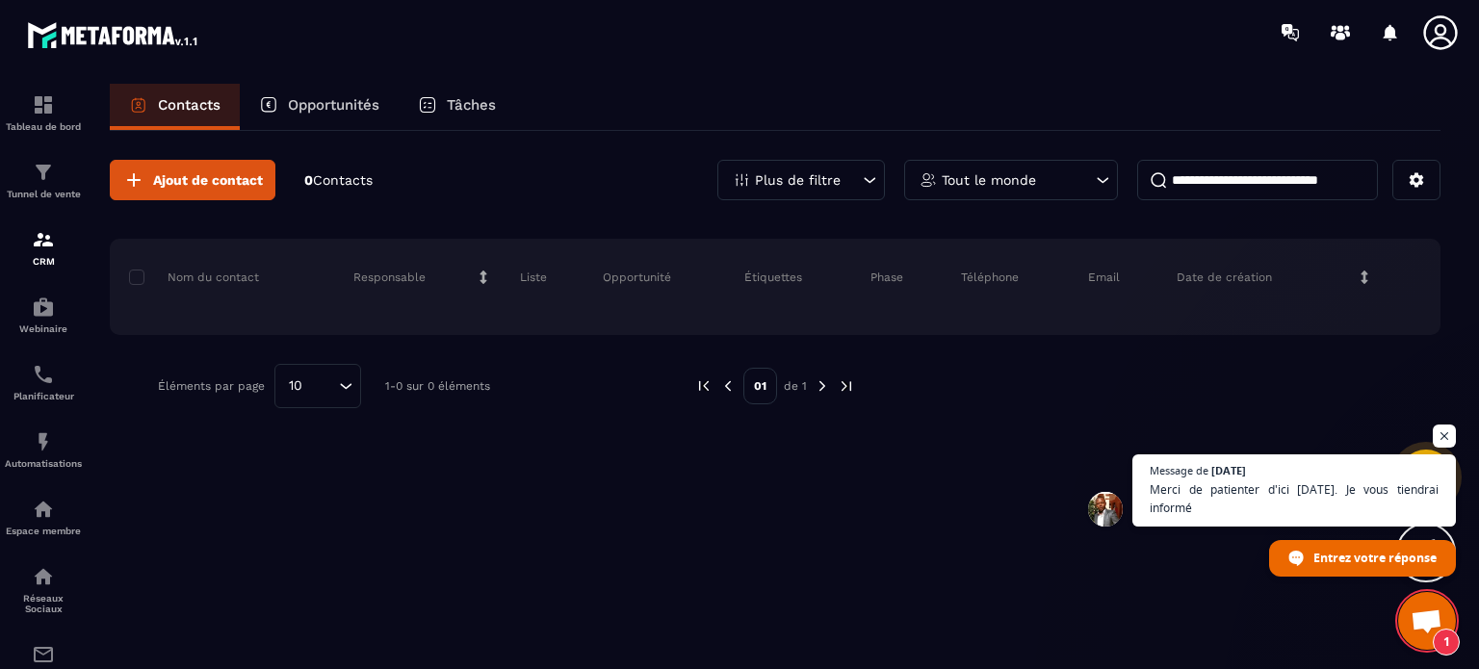
click at [1422, 624] on span "Ouvrir le chat" at bounding box center [1427, 623] width 32 height 27
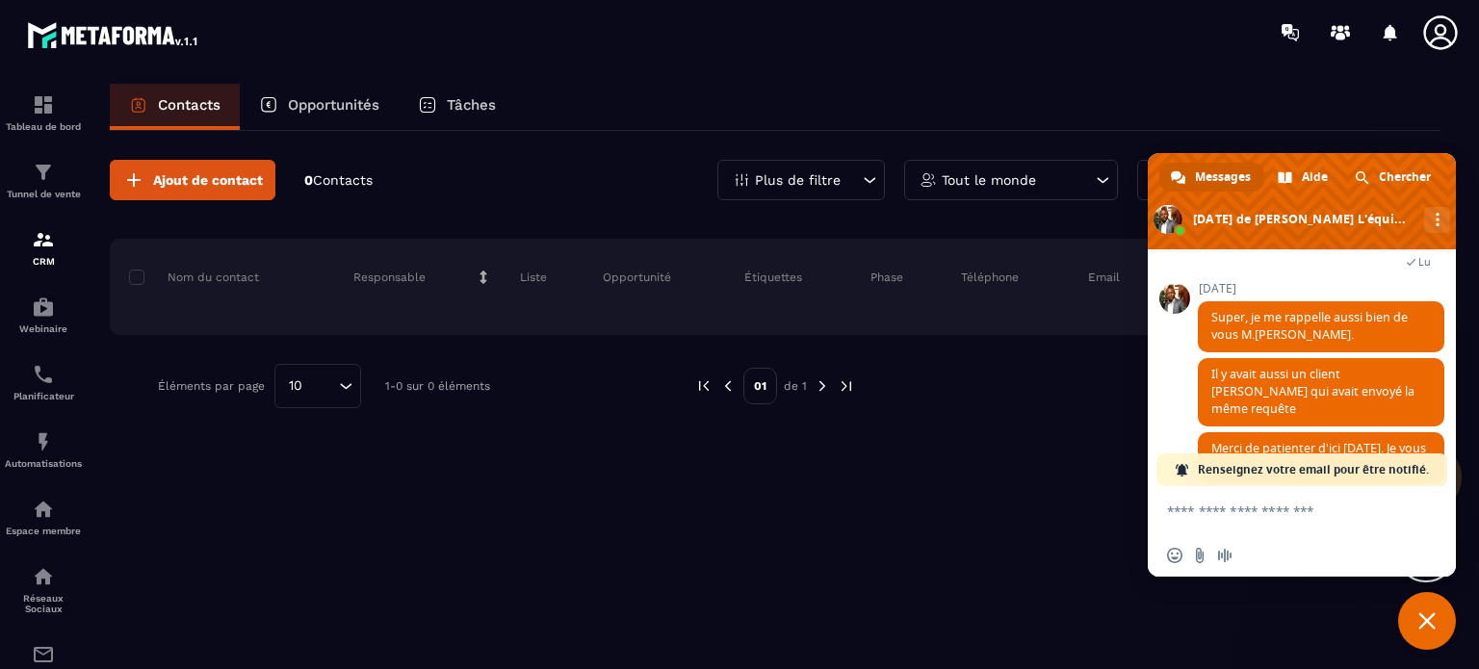
scroll to position [2002, 0]
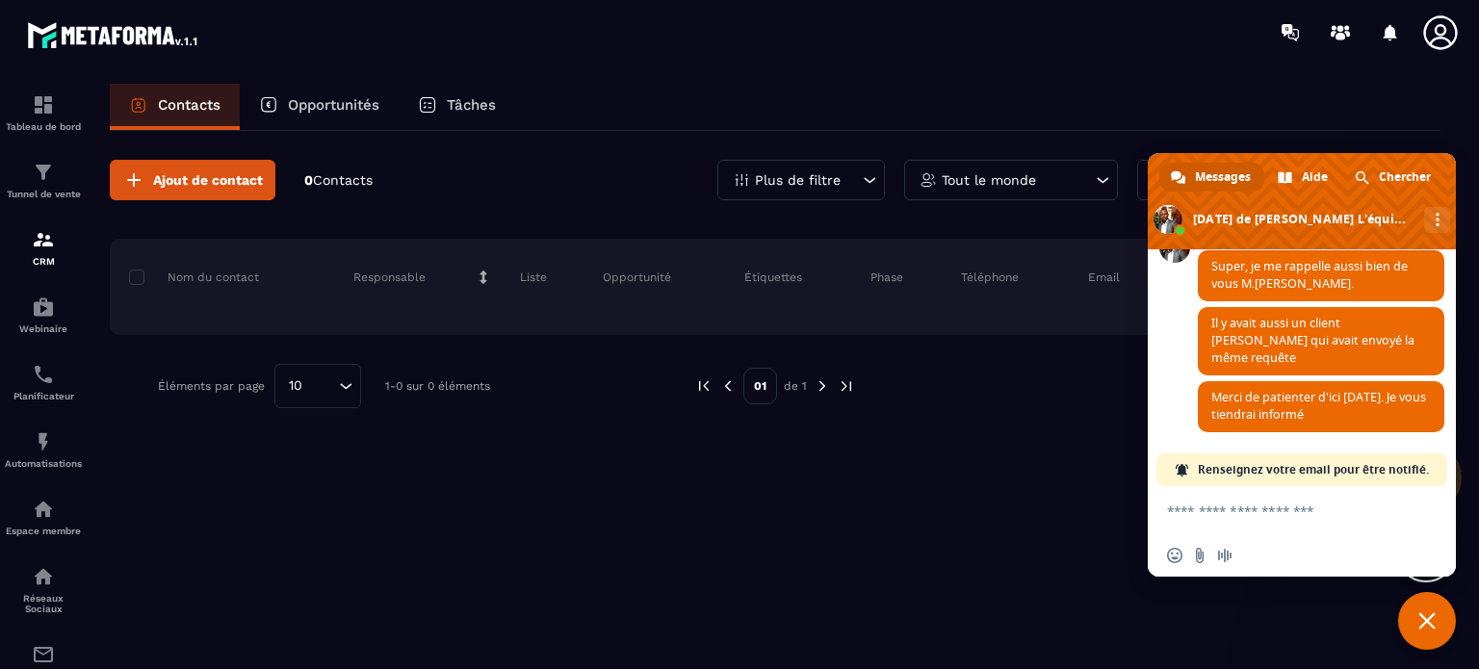
click at [1432, 623] on span "Fermer le chat" at bounding box center [1427, 621] width 17 height 17
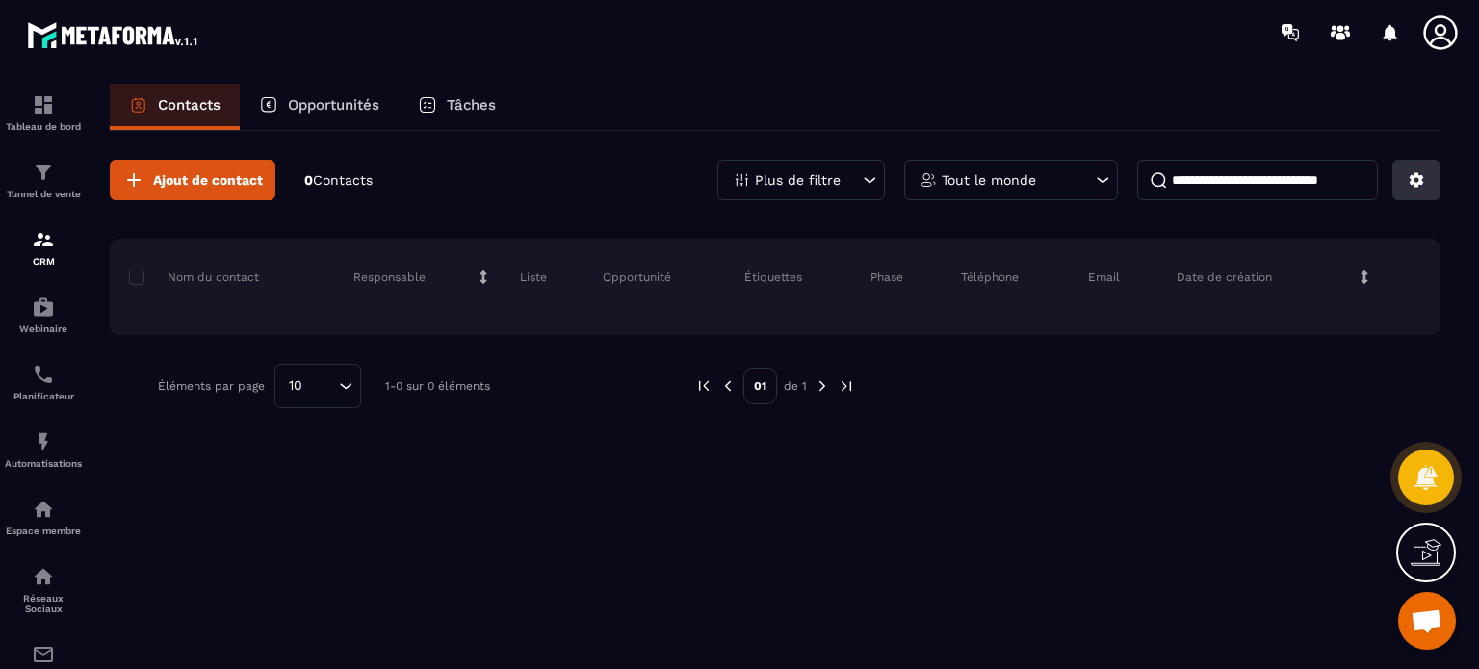
click at [1408, 179] on icon at bounding box center [1416, 179] width 17 height 17
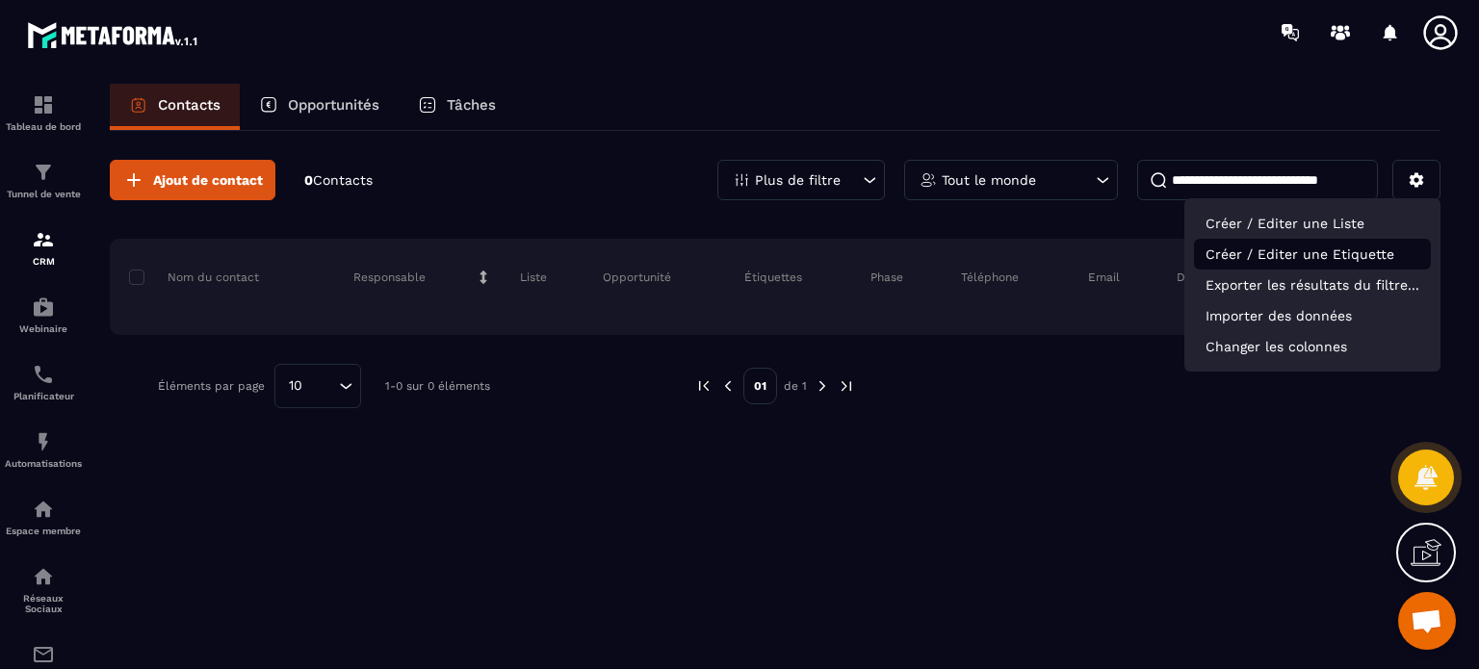
click at [1348, 254] on p "Créer / Editer une Etiquette" at bounding box center [1312, 254] width 237 height 31
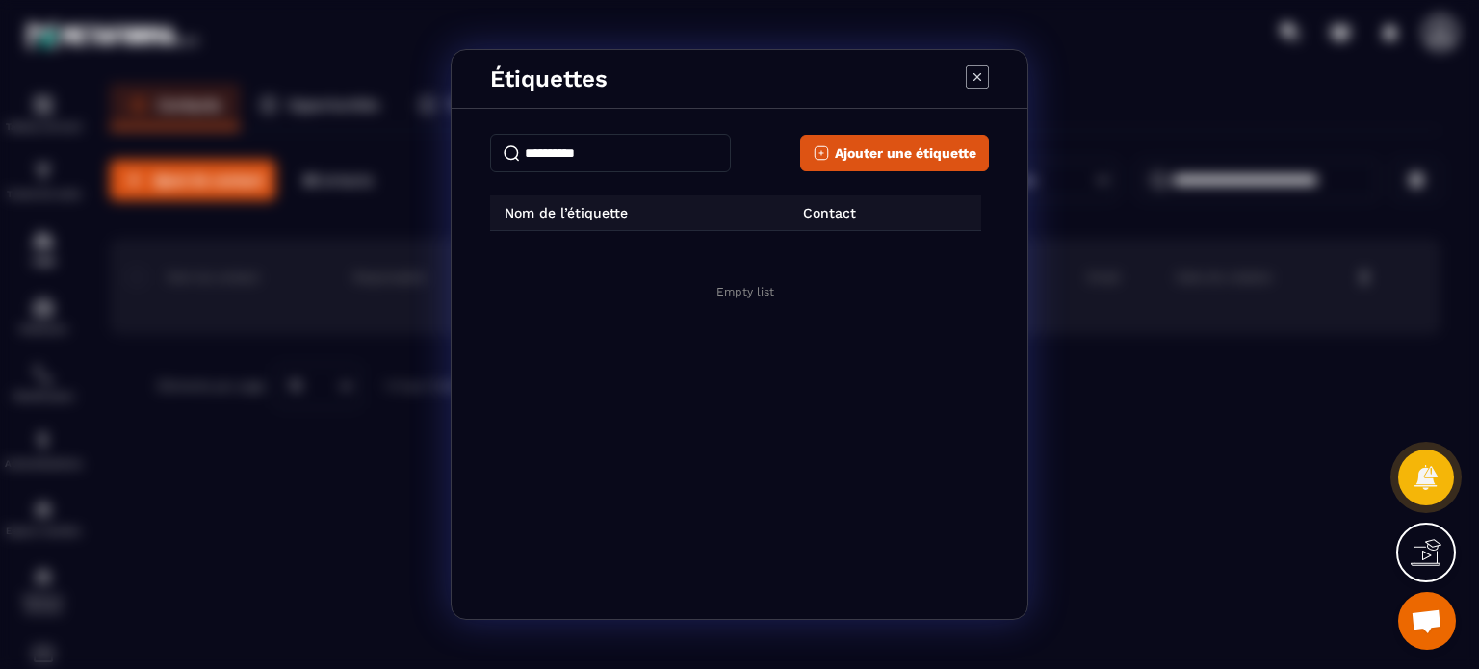
click at [559, 158] on input "Modal window" at bounding box center [610, 153] width 241 height 39
type input "*"
type input "**********"
click at [893, 160] on span "Ajouter une étiquette" at bounding box center [906, 153] width 142 height 19
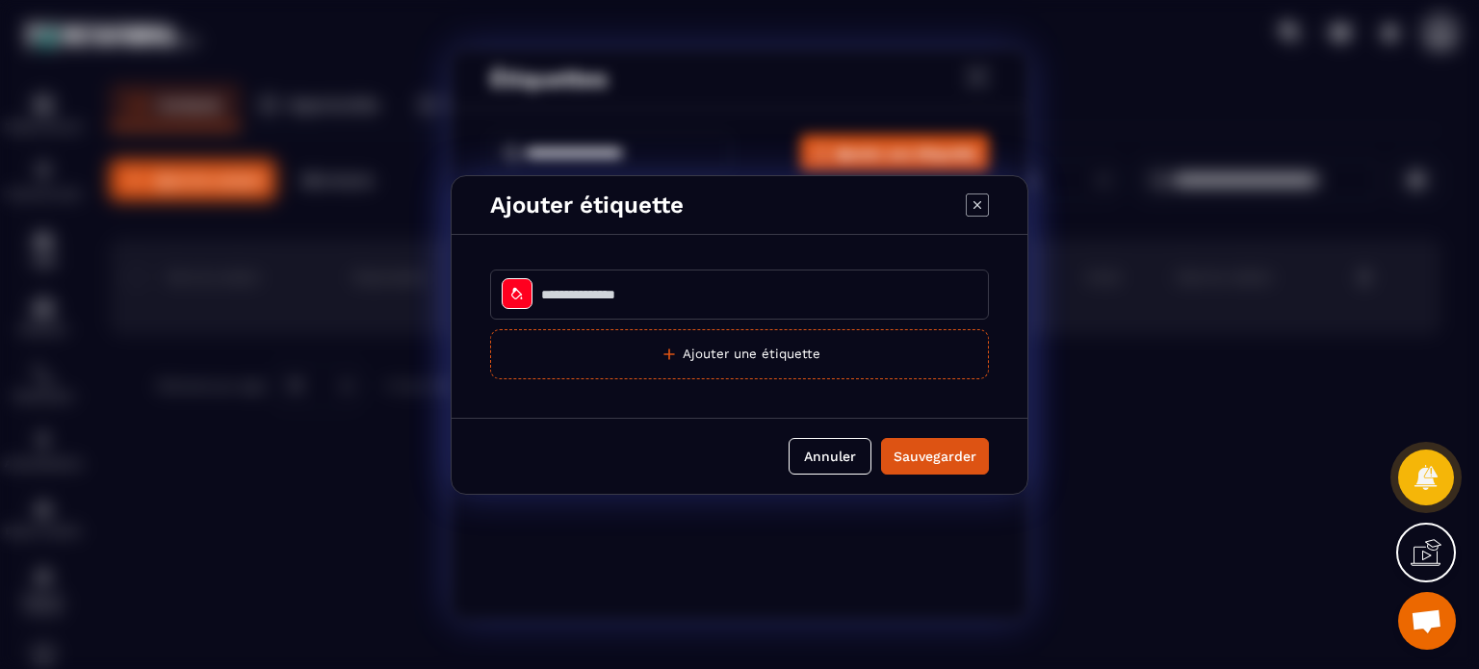
click at [643, 307] on input "Modal window" at bounding box center [739, 295] width 499 height 50
click at [942, 449] on button "Sauvegarder" at bounding box center [935, 456] width 108 height 37
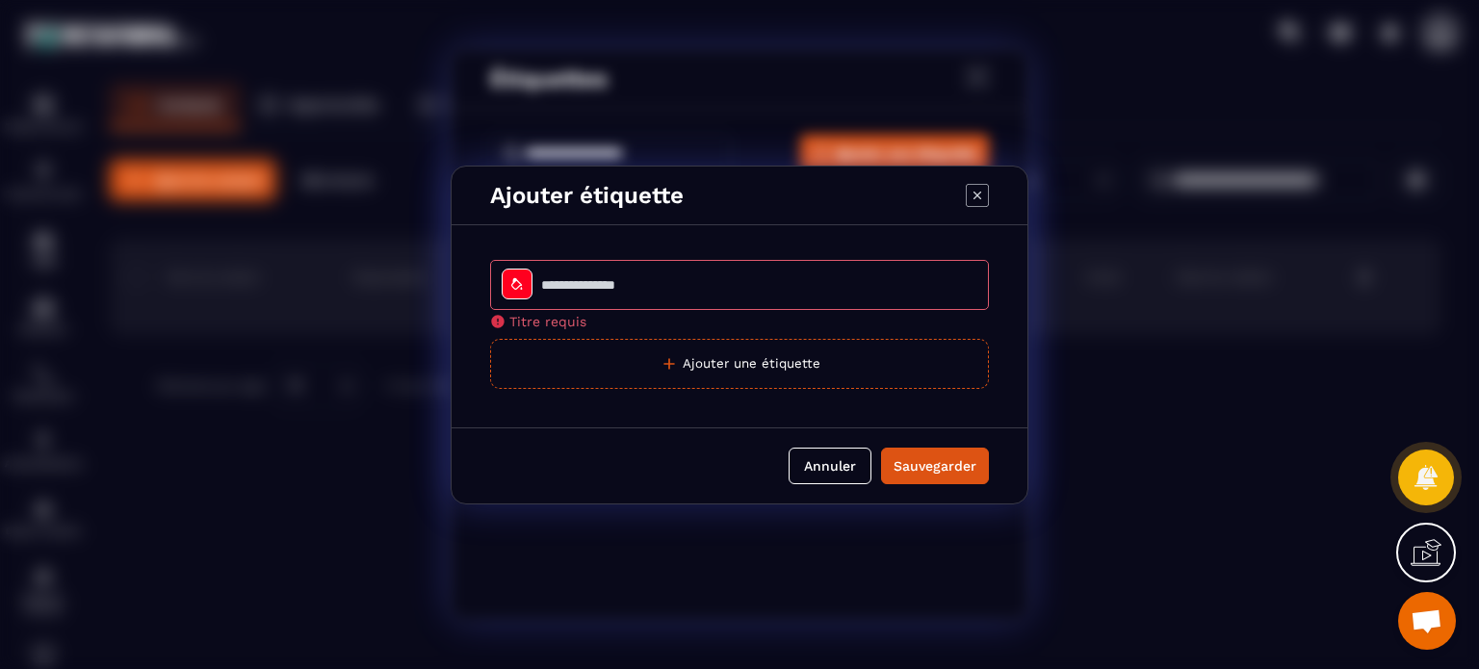
click at [716, 299] on input "Modal window" at bounding box center [739, 285] width 499 height 50
click at [830, 466] on button "Annuler" at bounding box center [830, 466] width 83 height 37
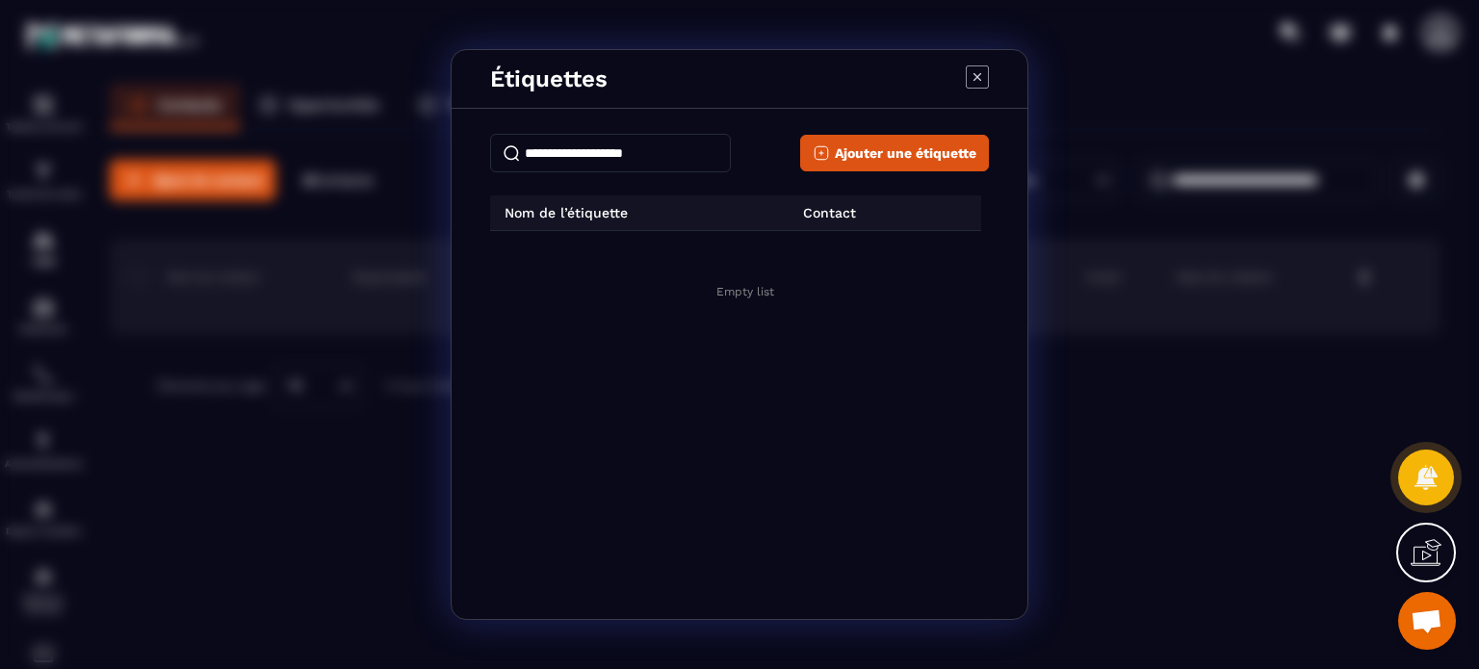
drag, startPoint x: 696, startPoint y: 159, endPoint x: 485, endPoint y: 164, distance: 211.0
click at [485, 164] on div "**********" at bounding box center [740, 368] width 576 height 501
click at [903, 144] on span "Ajouter une étiquette" at bounding box center [906, 153] width 142 height 19
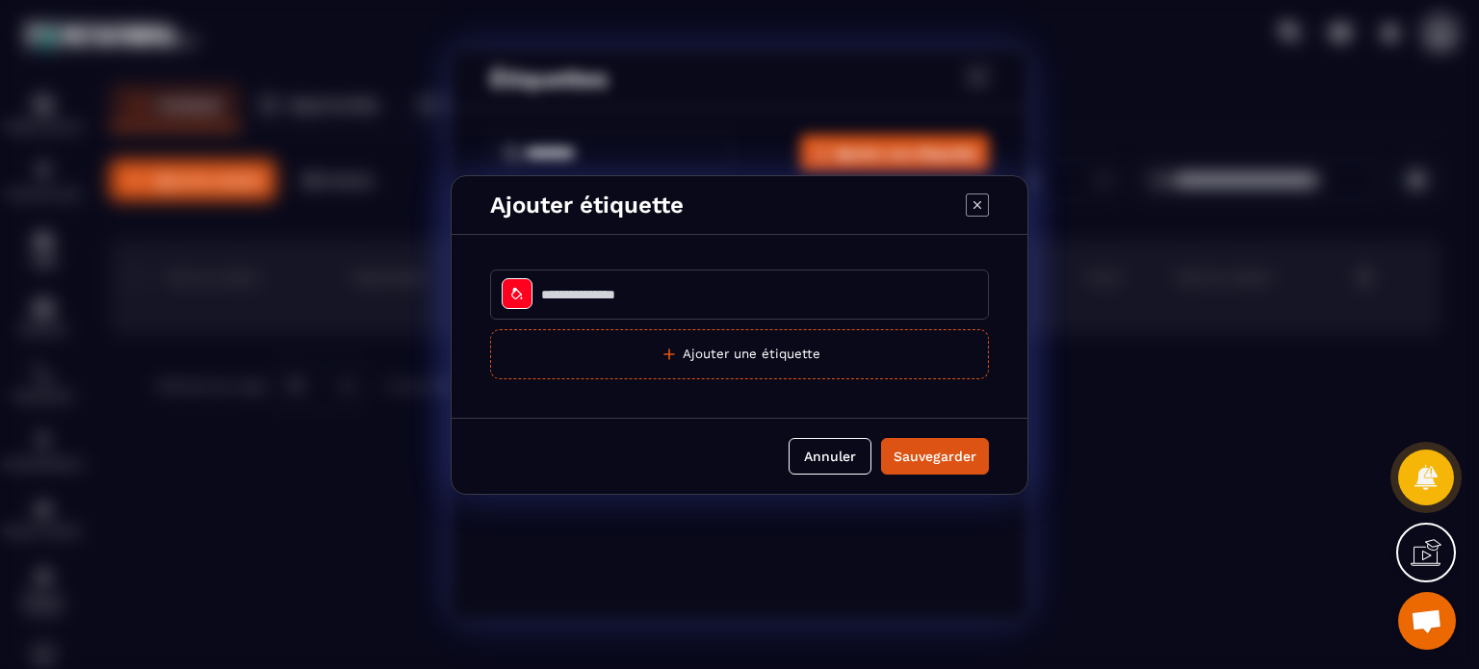
click at [677, 301] on input "Modal window" at bounding box center [739, 295] width 499 height 50
type input "**********"
click at [920, 458] on div "Sauvegarder" at bounding box center [935, 456] width 83 height 19
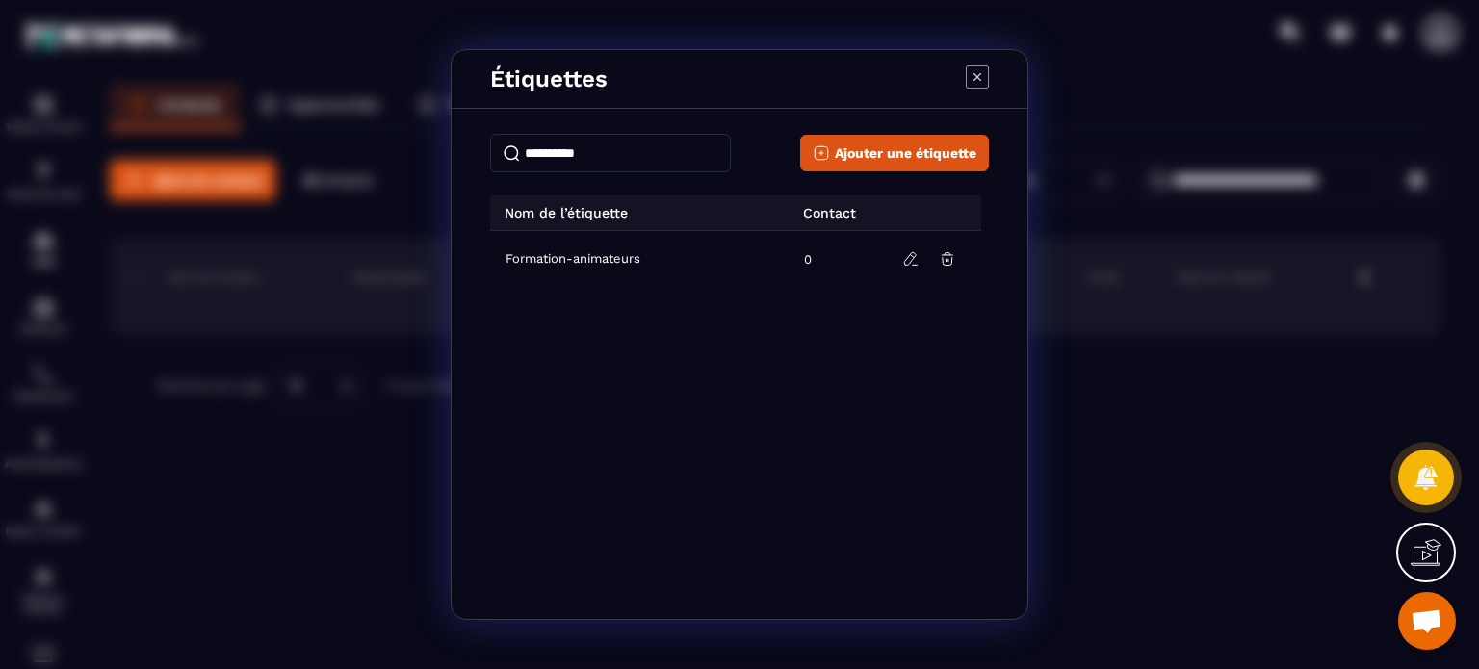
click at [664, 152] on input "Modal window" at bounding box center [610, 153] width 241 height 39
click at [910, 150] on span "Ajouter une étiquette" at bounding box center [906, 153] width 142 height 19
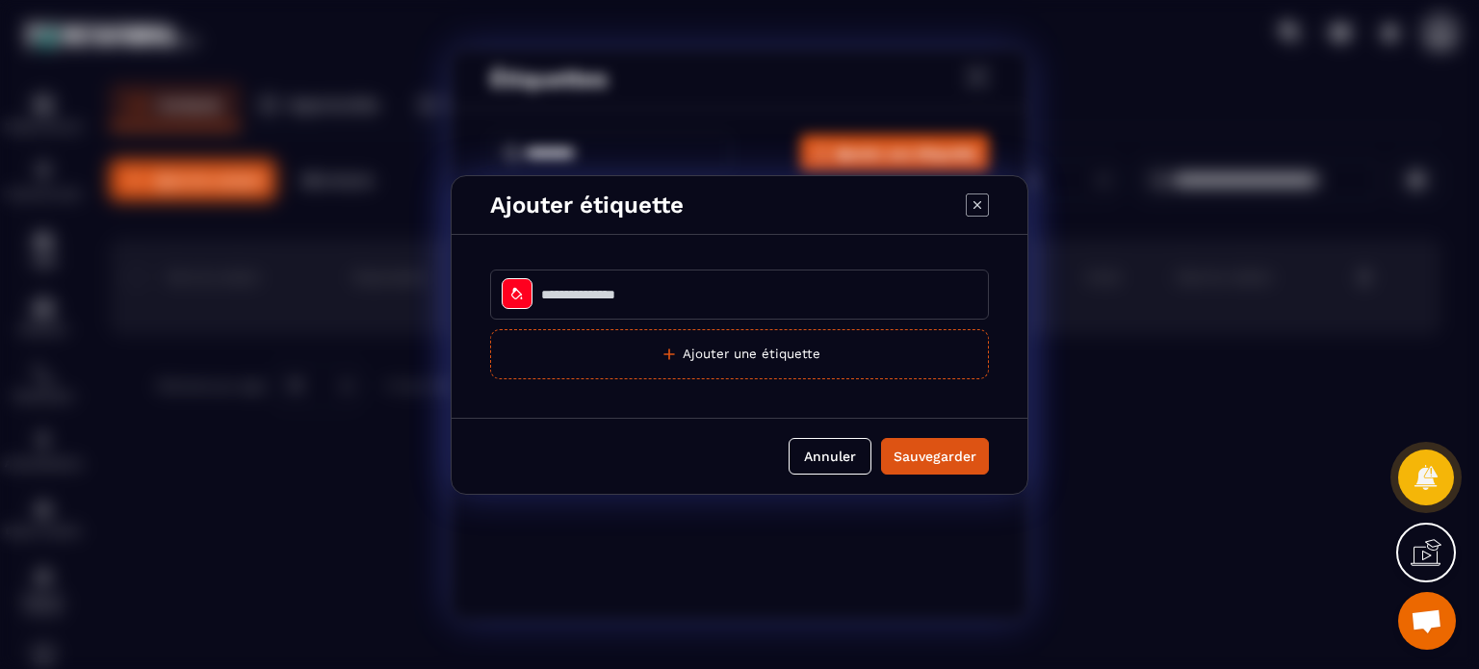
click at [714, 308] on input "Modal window" at bounding box center [739, 295] width 499 height 50
type input "**********"
click at [928, 456] on div "Sauvegarder" at bounding box center [935, 456] width 83 height 19
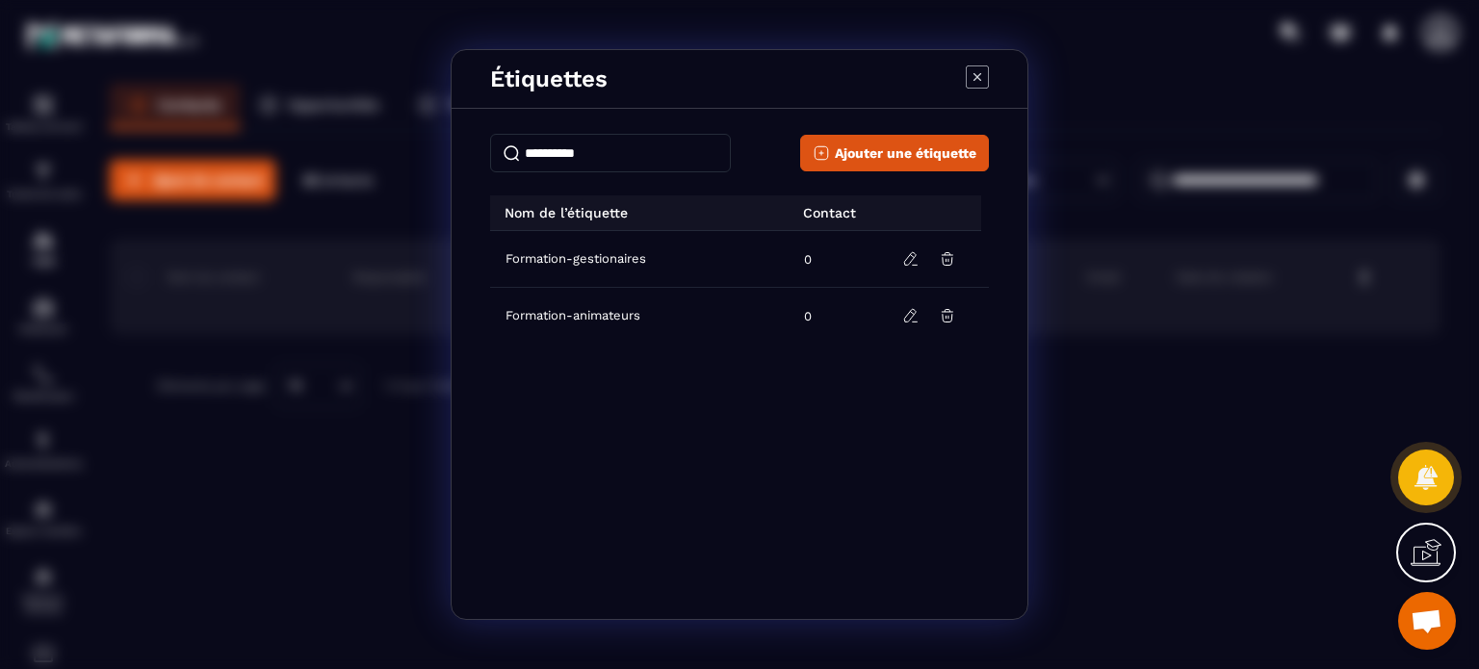
click at [979, 88] on icon "Modal window" at bounding box center [977, 76] width 23 height 23
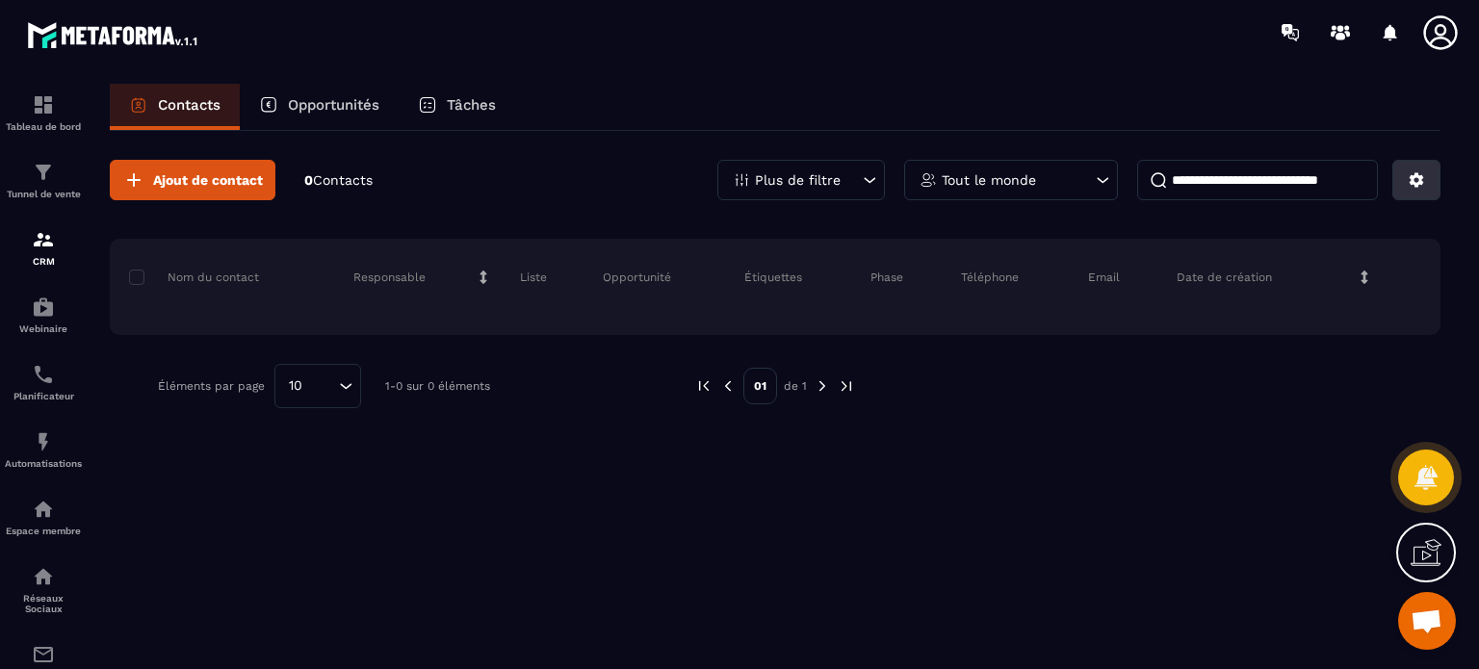
click at [1416, 182] on icon at bounding box center [1417, 180] width 14 height 14
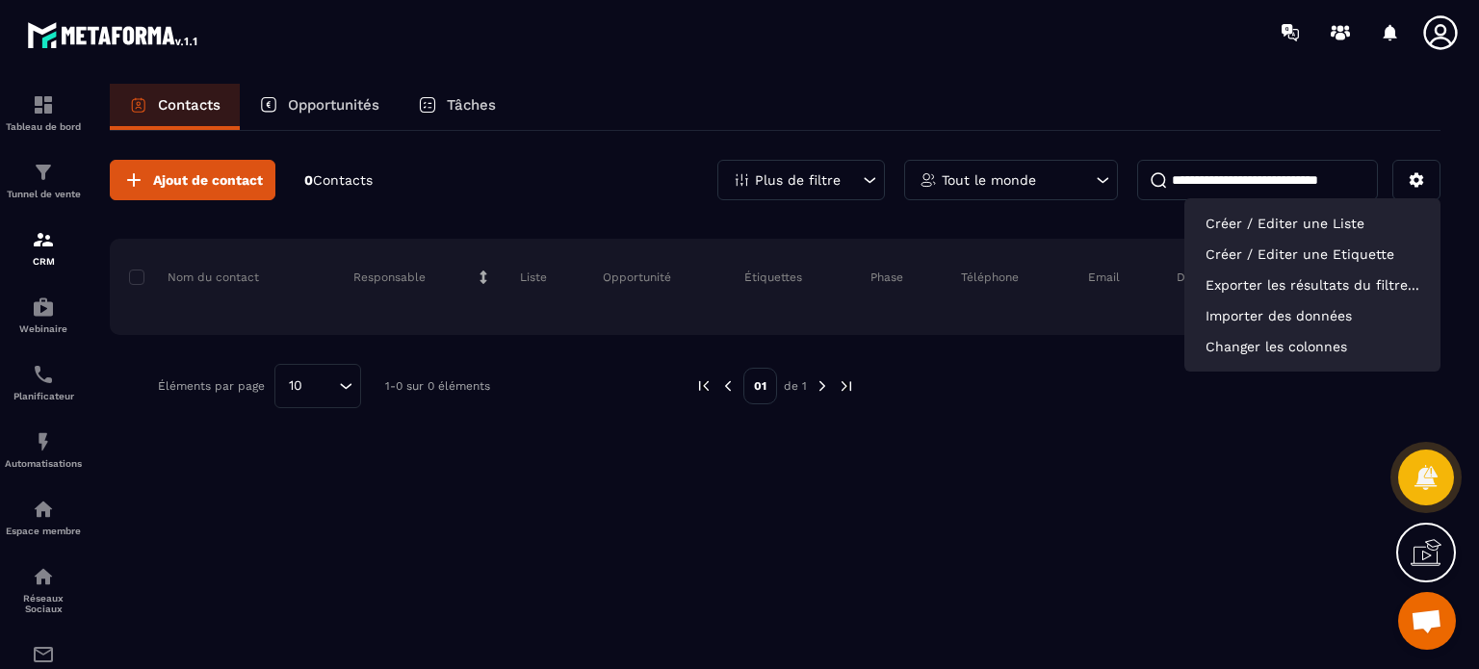
click at [462, 101] on p "Tâches" at bounding box center [471, 104] width 49 height 17
